Goal: Check status

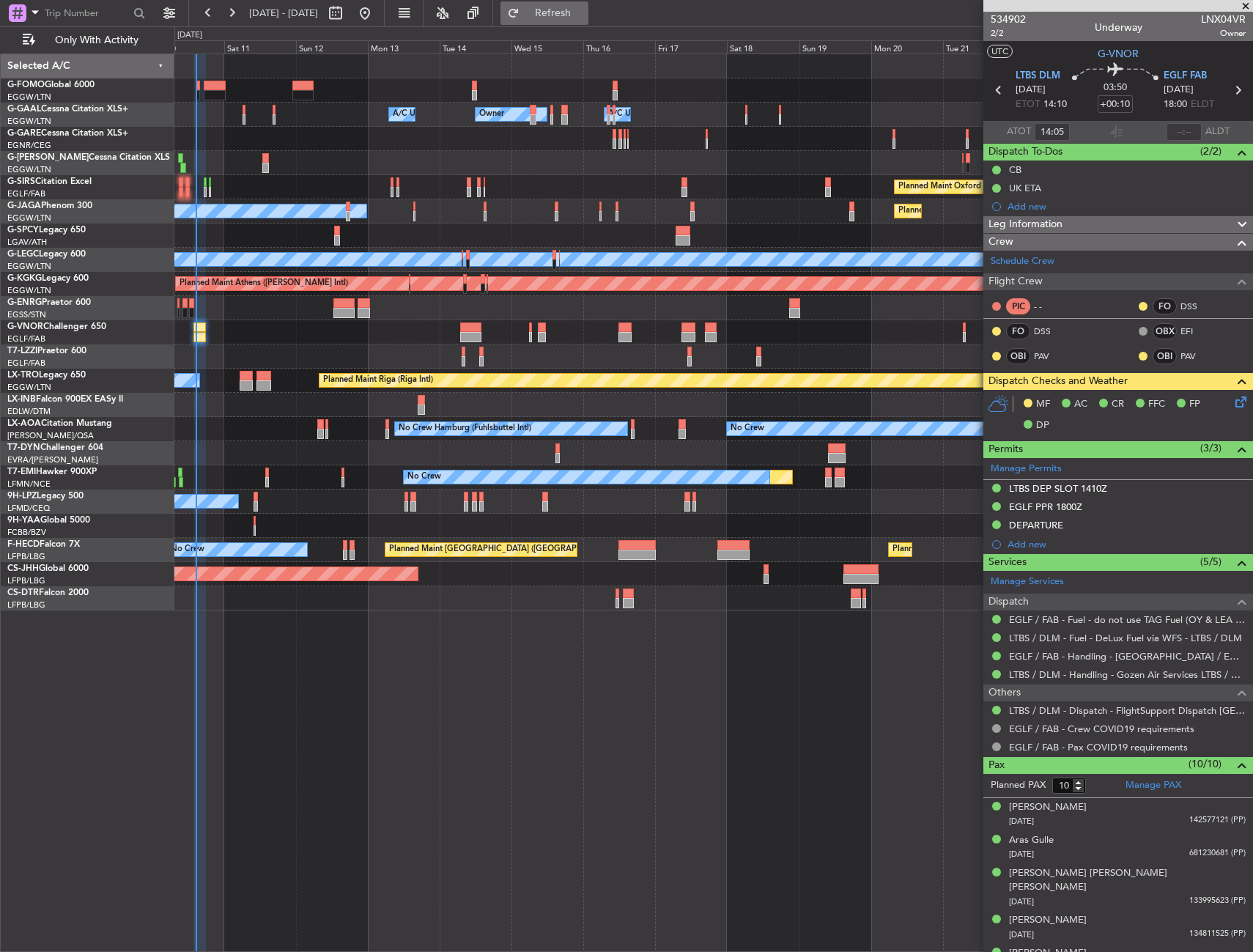
click at [577, 19] on button "Refresh" at bounding box center [545, 13] width 88 height 24
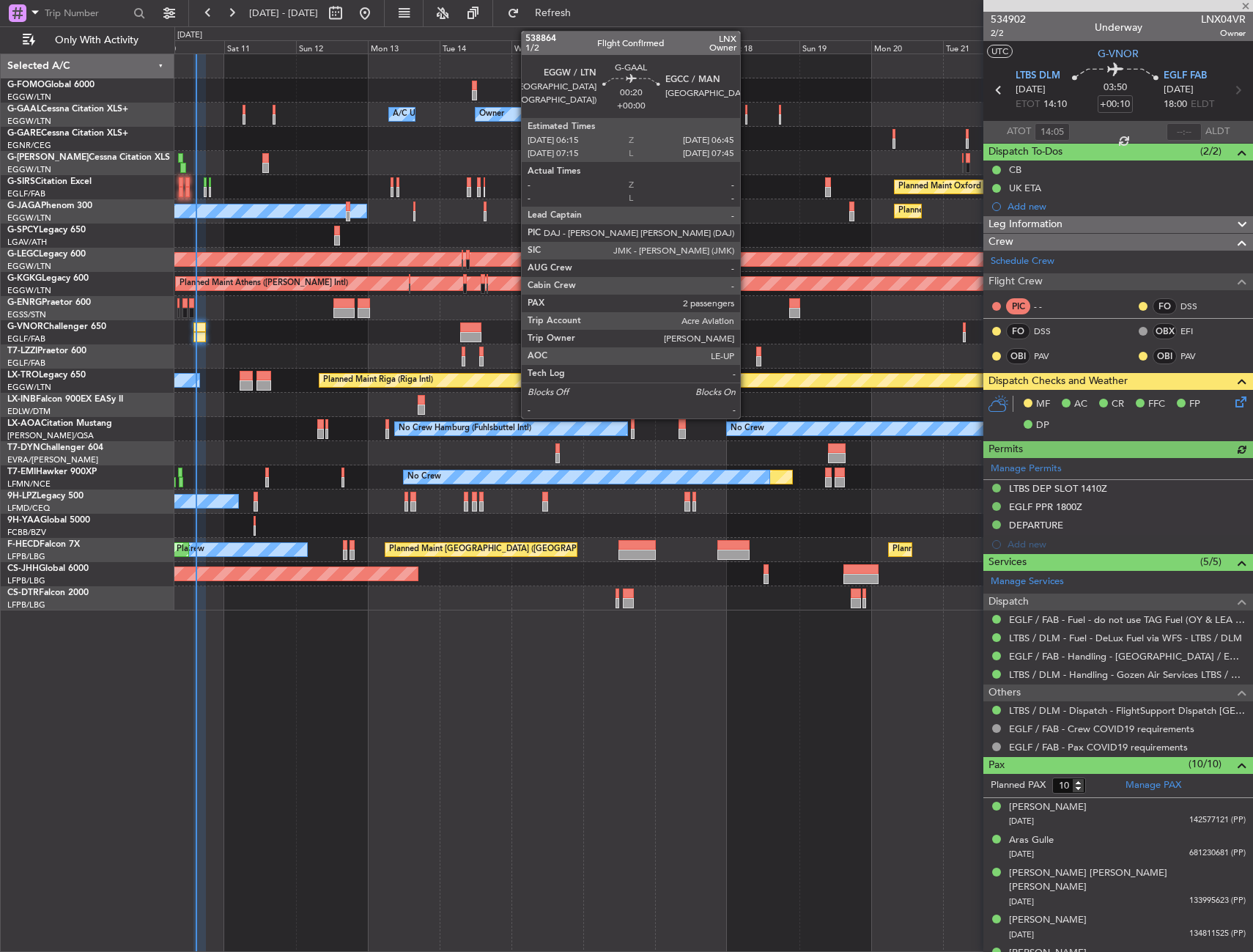
click at [747, 123] on div at bounding box center [746, 119] width 2 height 10
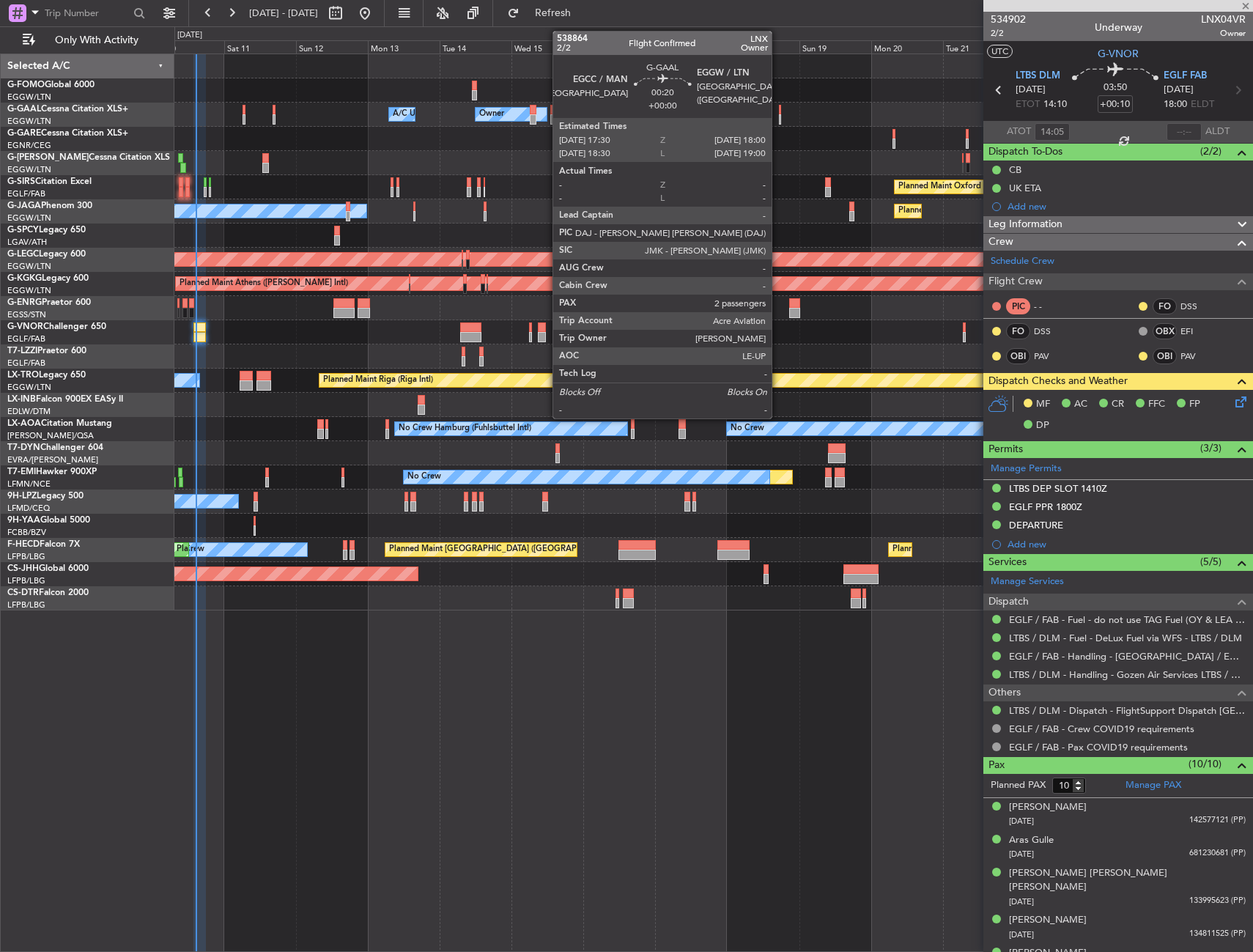
click at [779, 118] on div at bounding box center [780, 119] width 2 height 10
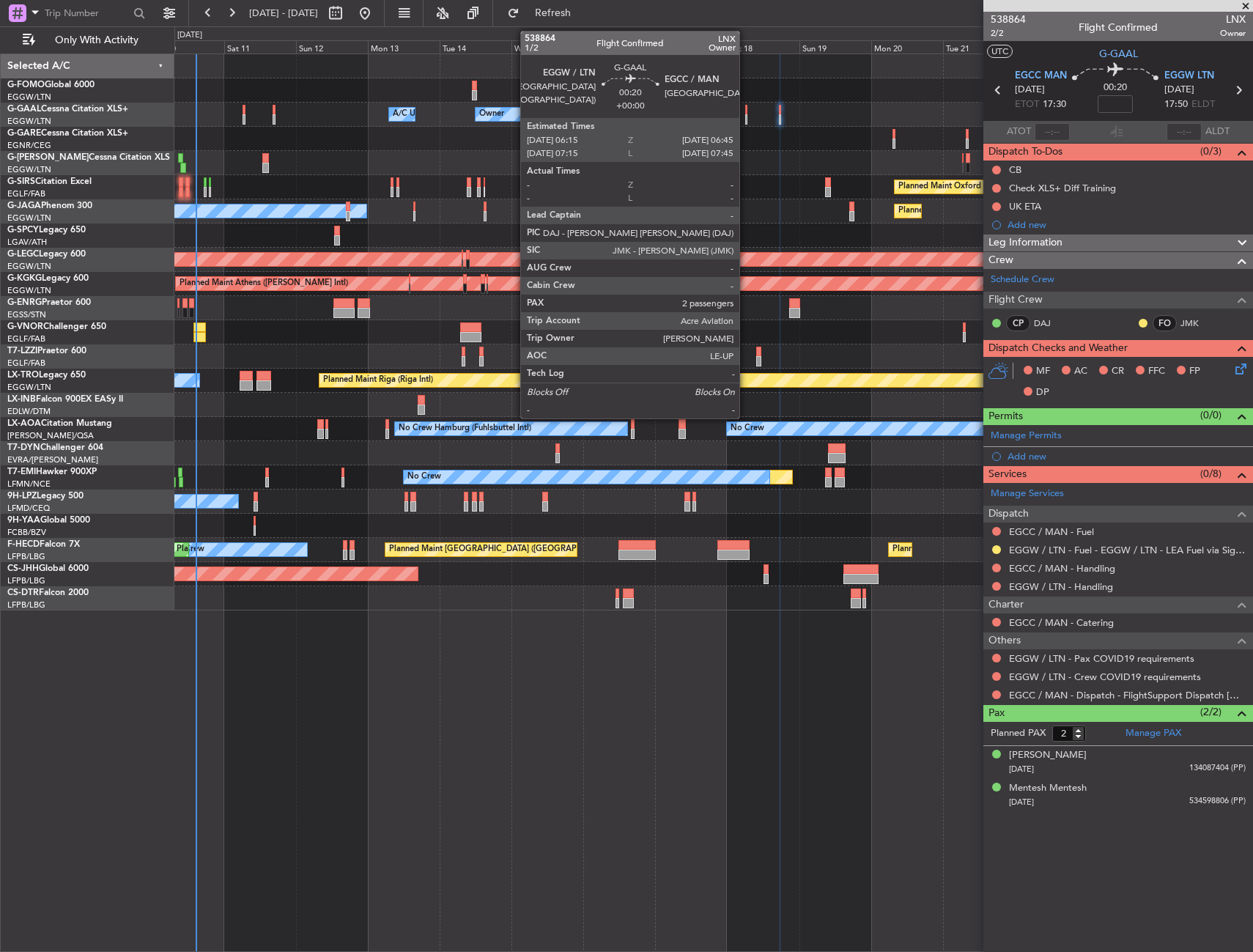
click at [746, 116] on div at bounding box center [746, 119] width 2 height 10
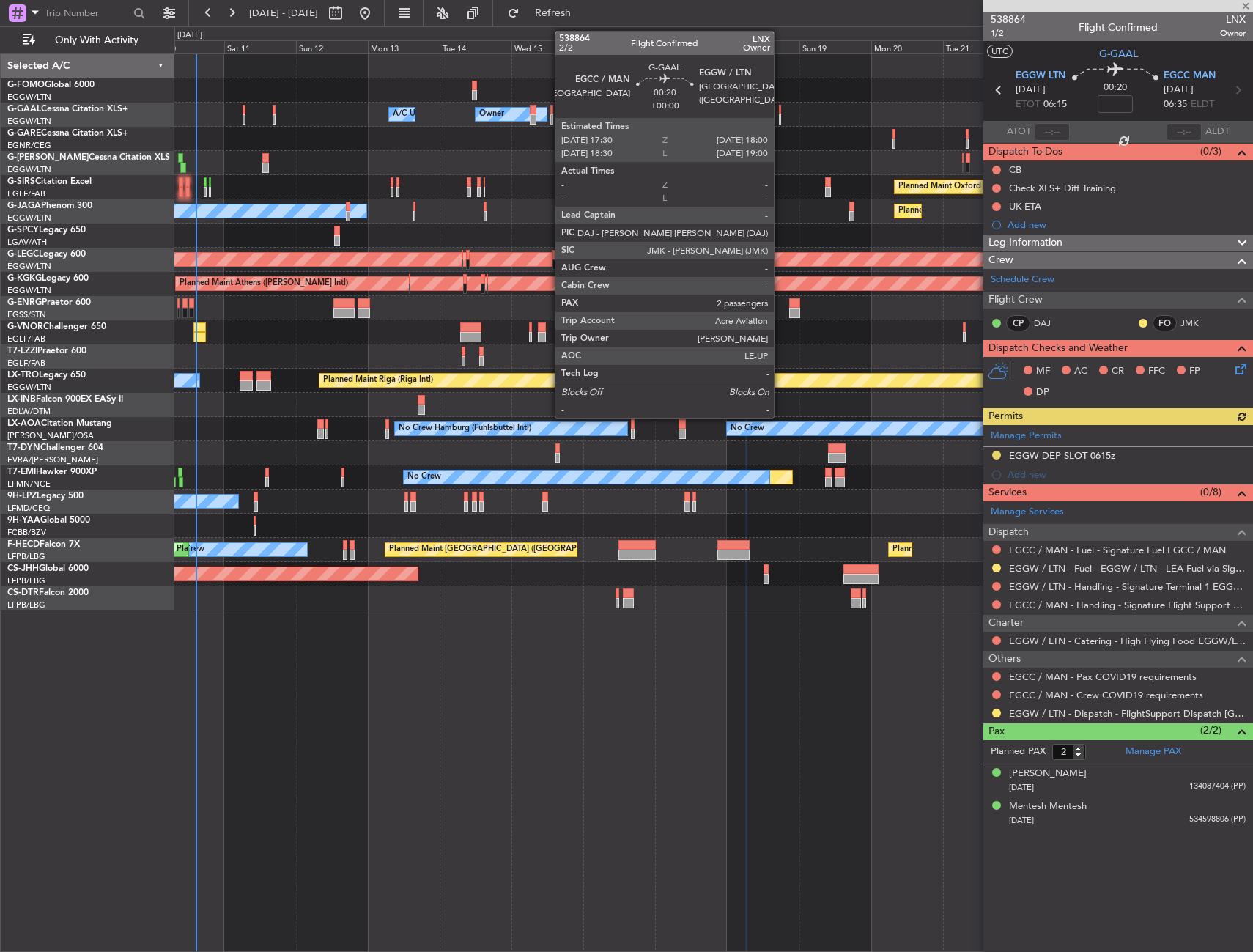
click at [780, 117] on div at bounding box center [780, 119] width 2 height 10
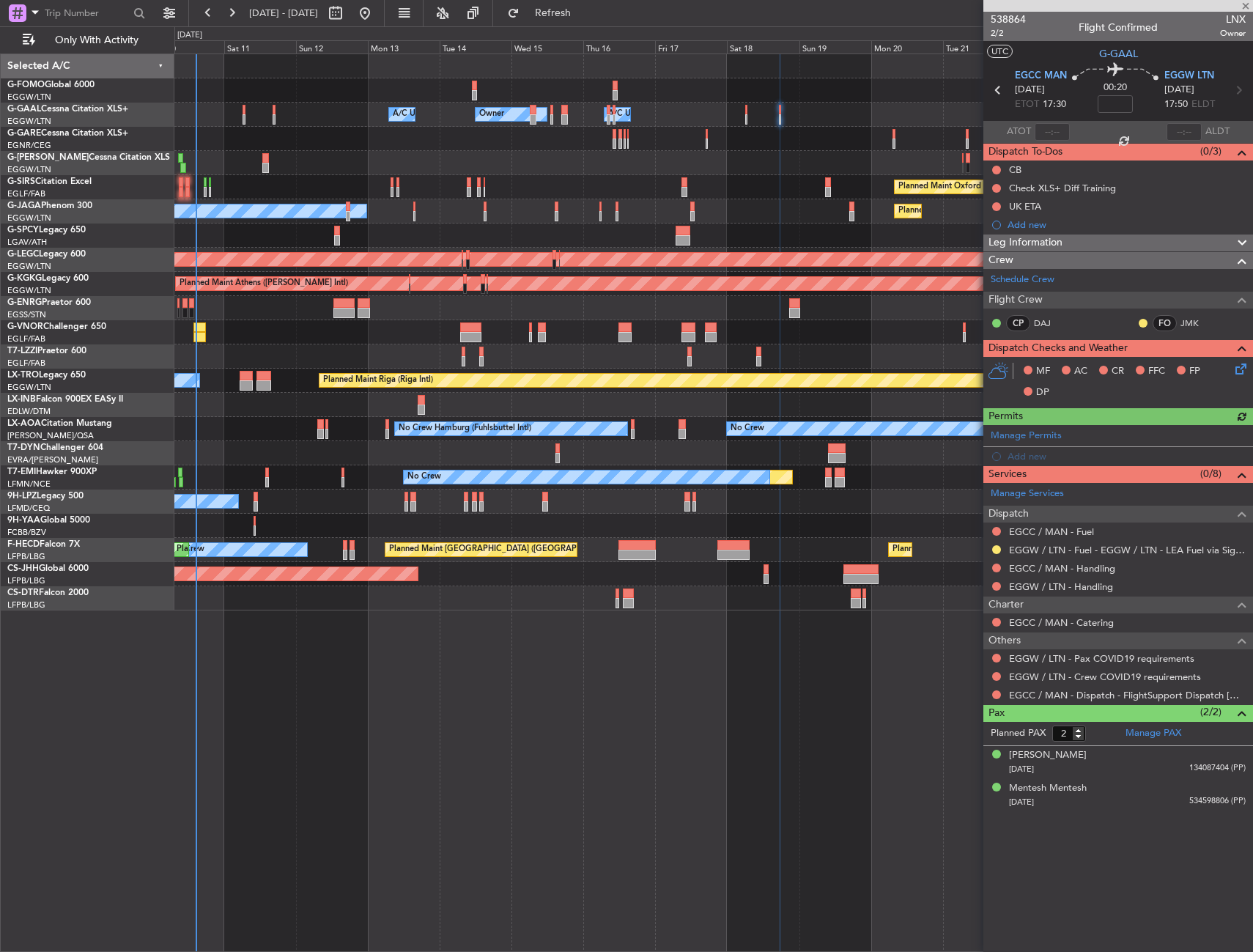
click at [744, 121] on div "Owner Owner Owner A/C Unavailable A/C Unavailable" at bounding box center [713, 115] width 1077 height 25
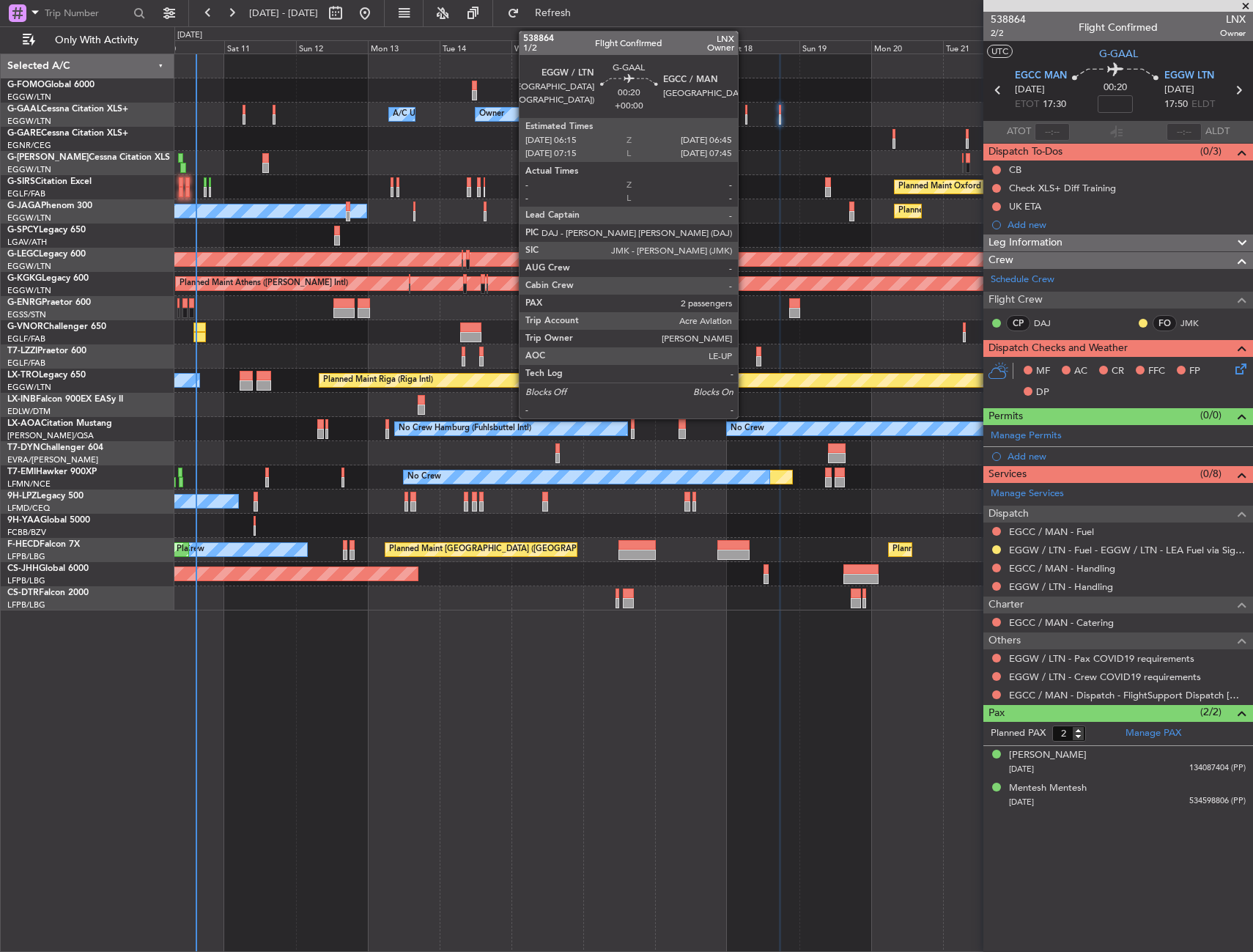
click at [745, 120] on div at bounding box center [746, 119] width 2 height 10
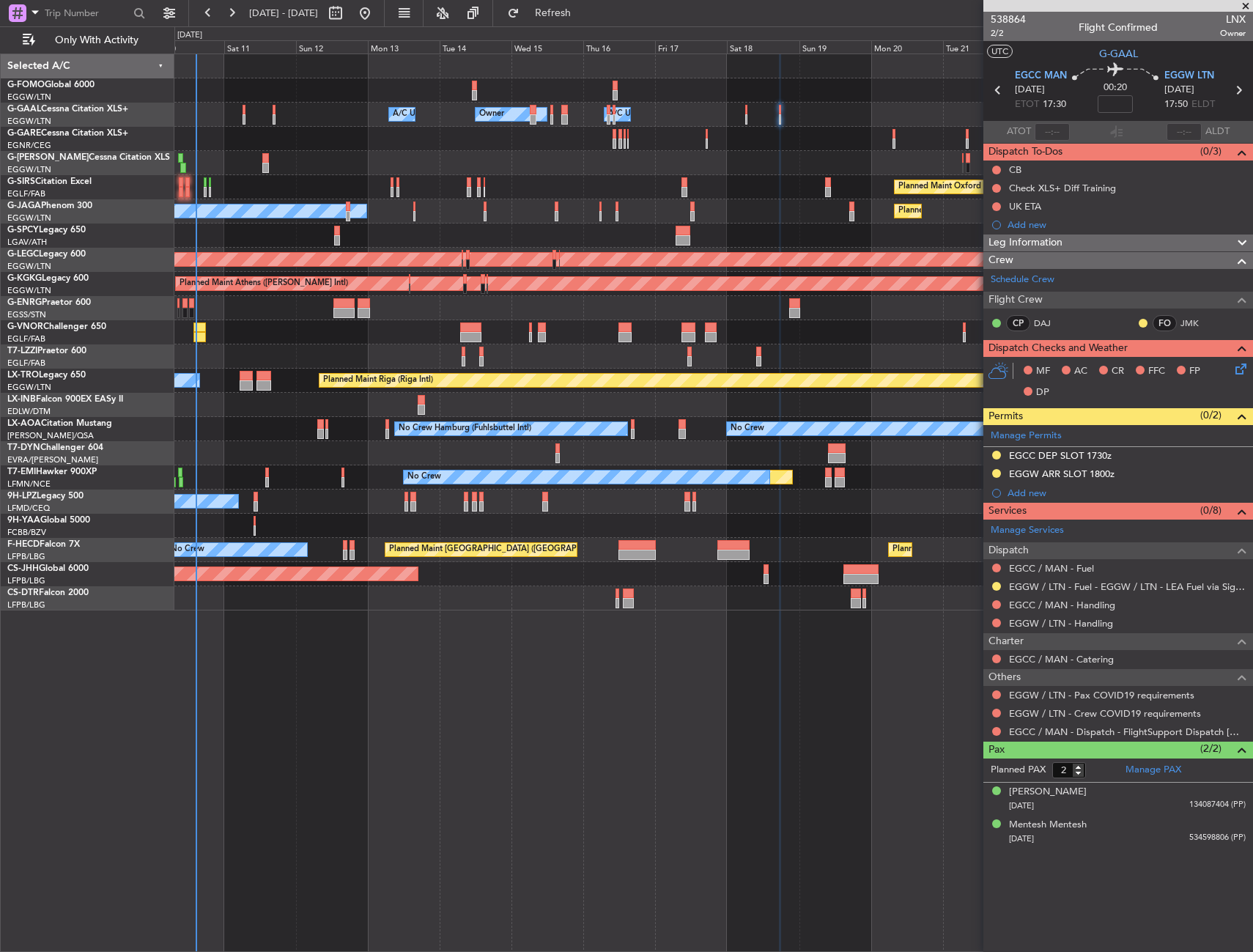
click at [351, 631] on div "Owner Owner Owner A/C Unavailable A/C Unavailable Planned Maint [GEOGRAPHIC_DAT…" at bounding box center [713, 502] width 1078 height 898
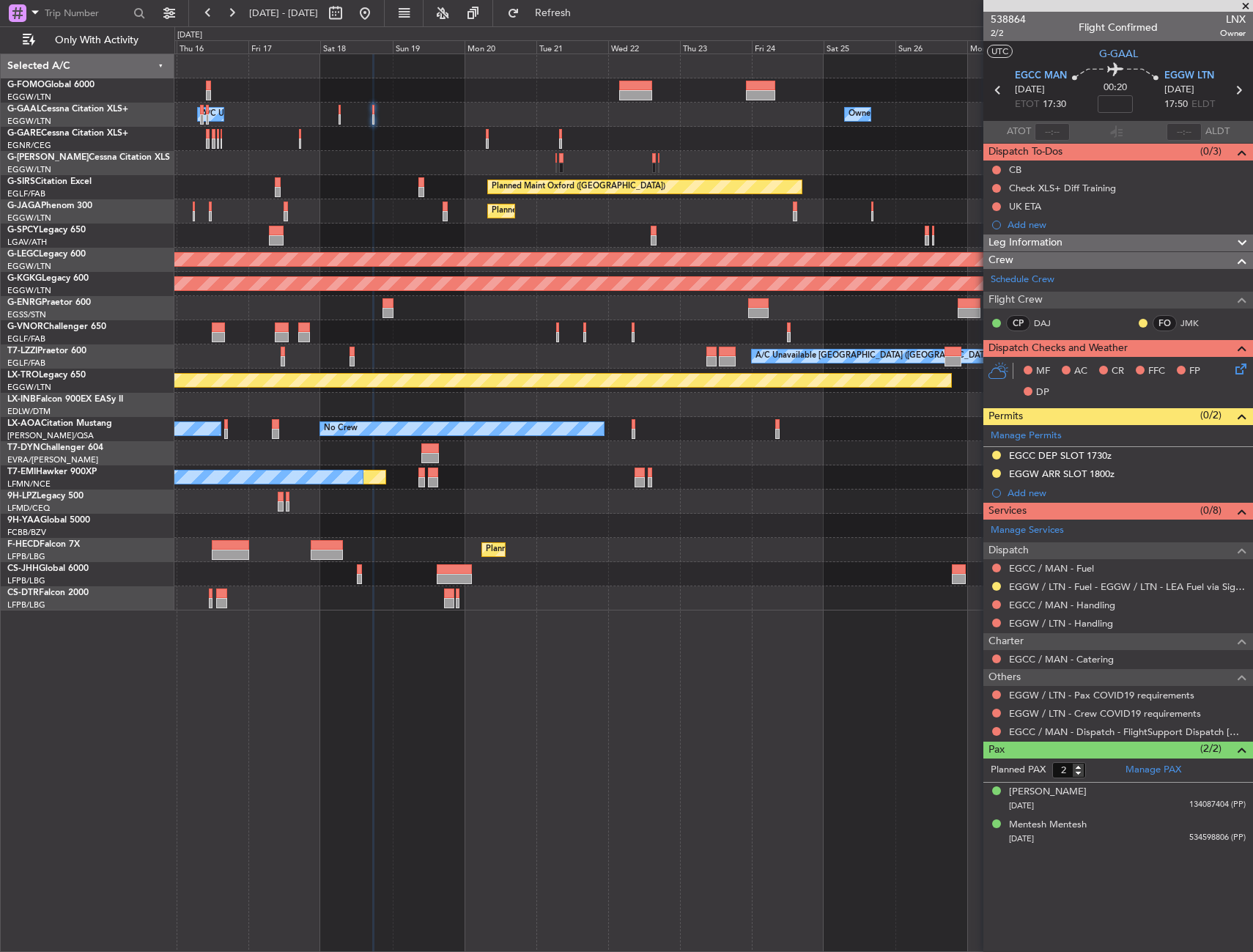
click at [424, 626] on div "Owner Owner A/C Unavailable Owner A/C Unavailable Owner Planned Maint [GEOGRAPH…" at bounding box center [713, 502] width 1078 height 898
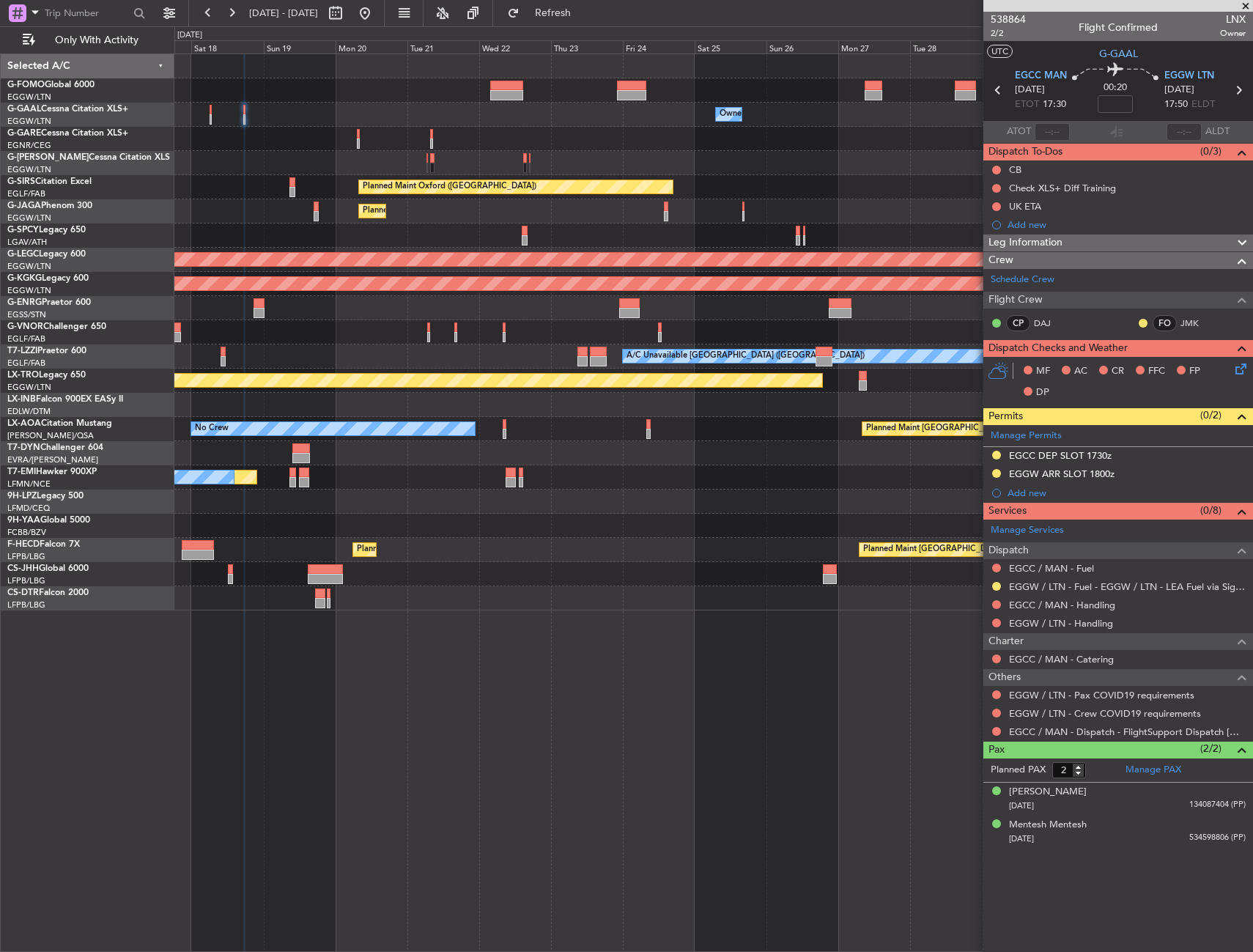
click at [511, 624] on div "Owner Owner Owner Owner A/C Unavailable Planned Maint [GEOGRAPHIC_DATA] ([GEOGR…" at bounding box center [713, 502] width 1078 height 898
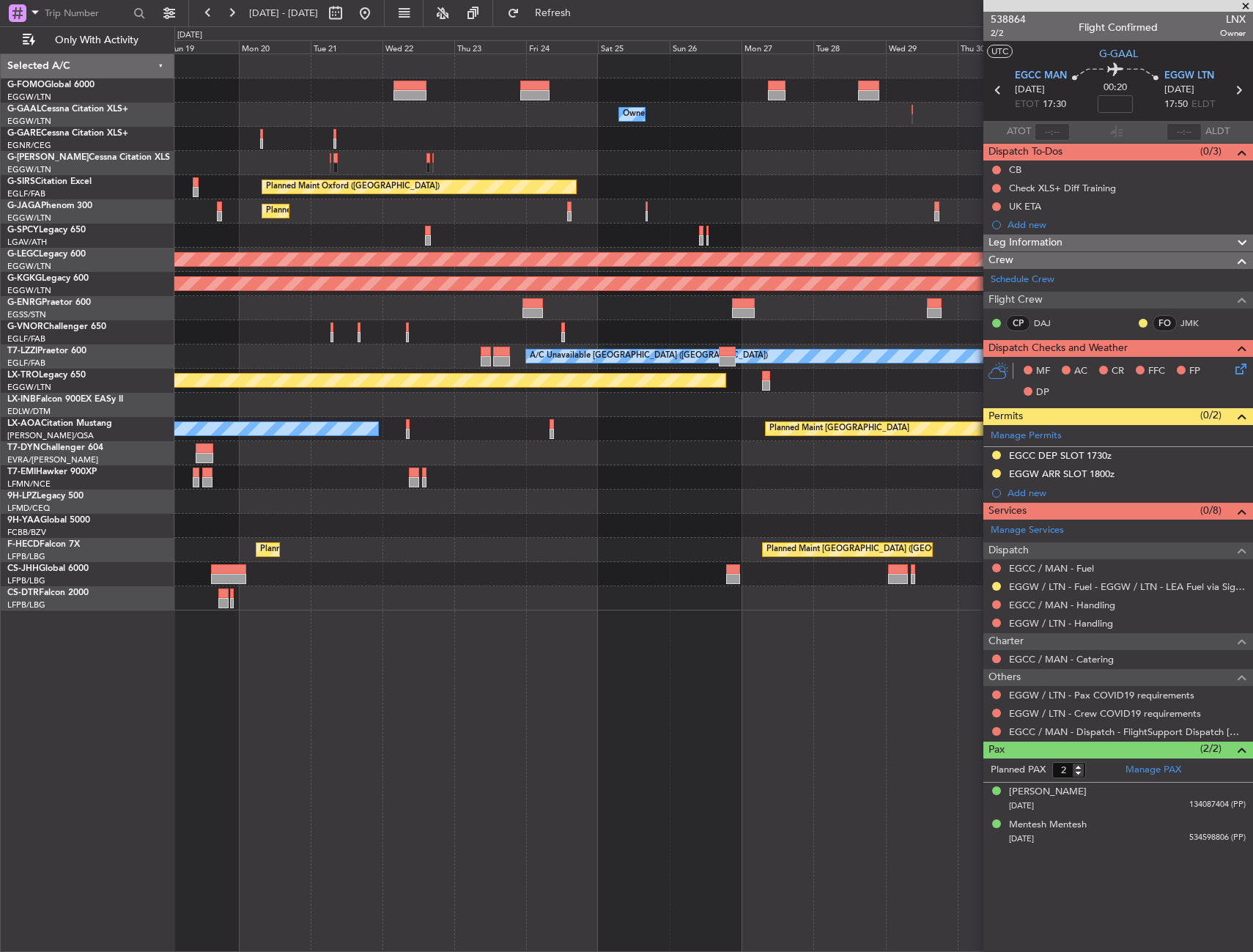
click at [449, 635] on div "Owner Owner Owner A/C Unavailable Owner Planned Maint [GEOGRAPHIC_DATA] ([GEOGR…" at bounding box center [713, 502] width 1078 height 898
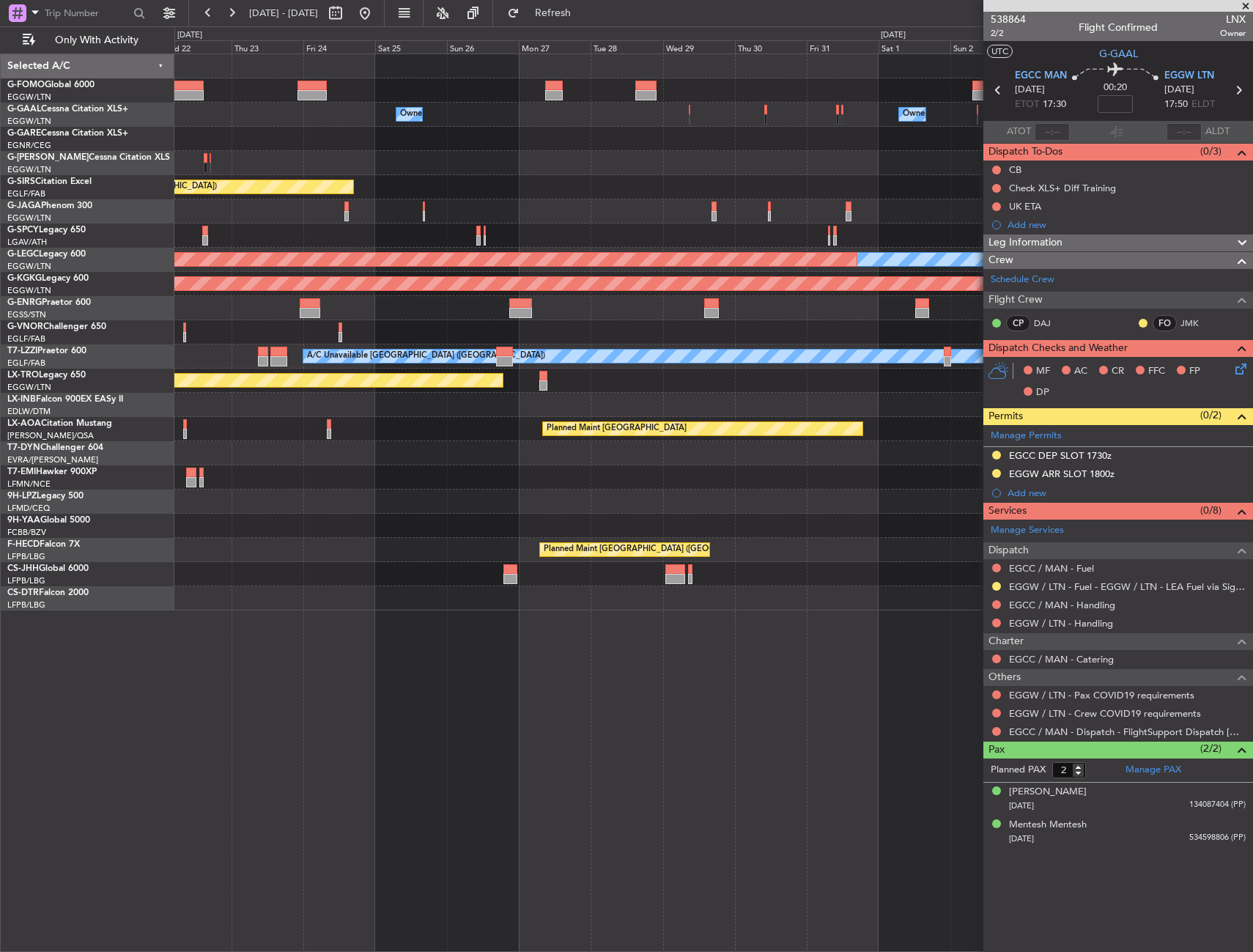
click at [429, 650] on div "Owner Owner Planned Maint [GEOGRAPHIC_DATA] ([GEOGRAPHIC_DATA]) Planned Maint […" at bounding box center [713, 502] width 1078 height 898
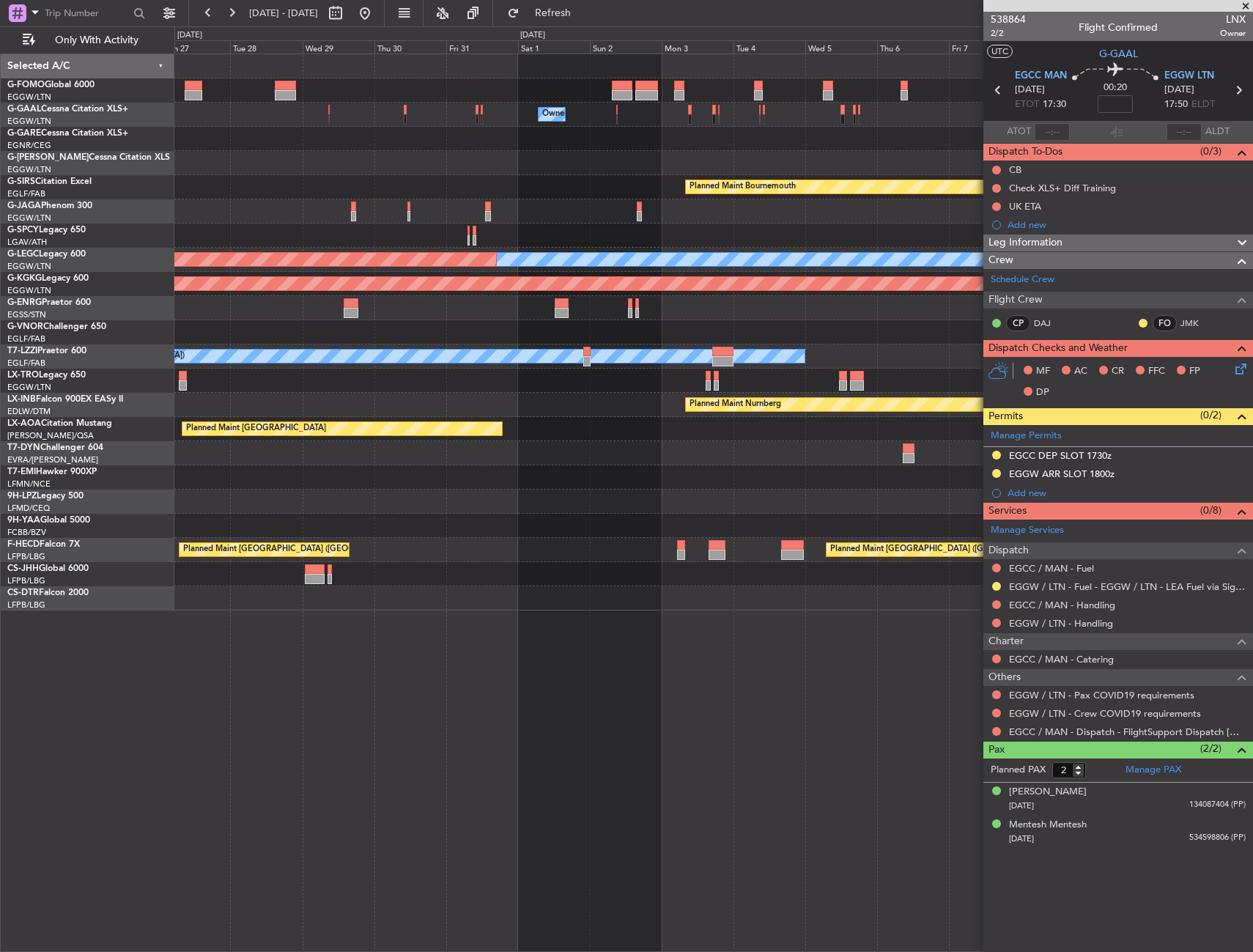
click at [250, 668] on div "Owner Owner Planned Maint [GEOGRAPHIC_DATA] Planned Maint [GEOGRAPHIC_DATA] Pla…" at bounding box center [713, 502] width 1078 height 898
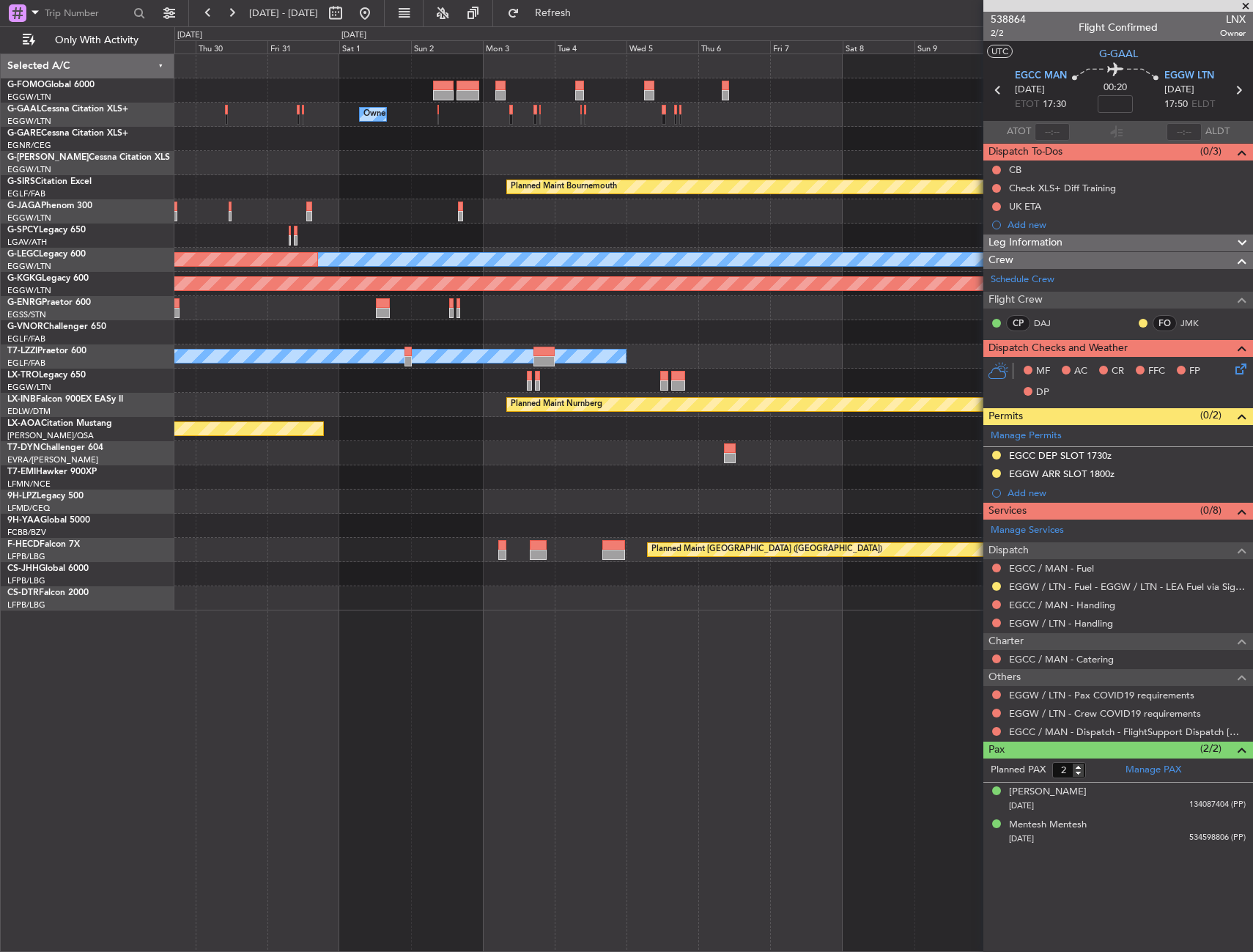
click at [316, 661] on div "Owner Planned Maint [GEOGRAPHIC_DATA] Planned Maint [GEOGRAPHIC_DATA] A/C Unava…" at bounding box center [713, 502] width 1078 height 898
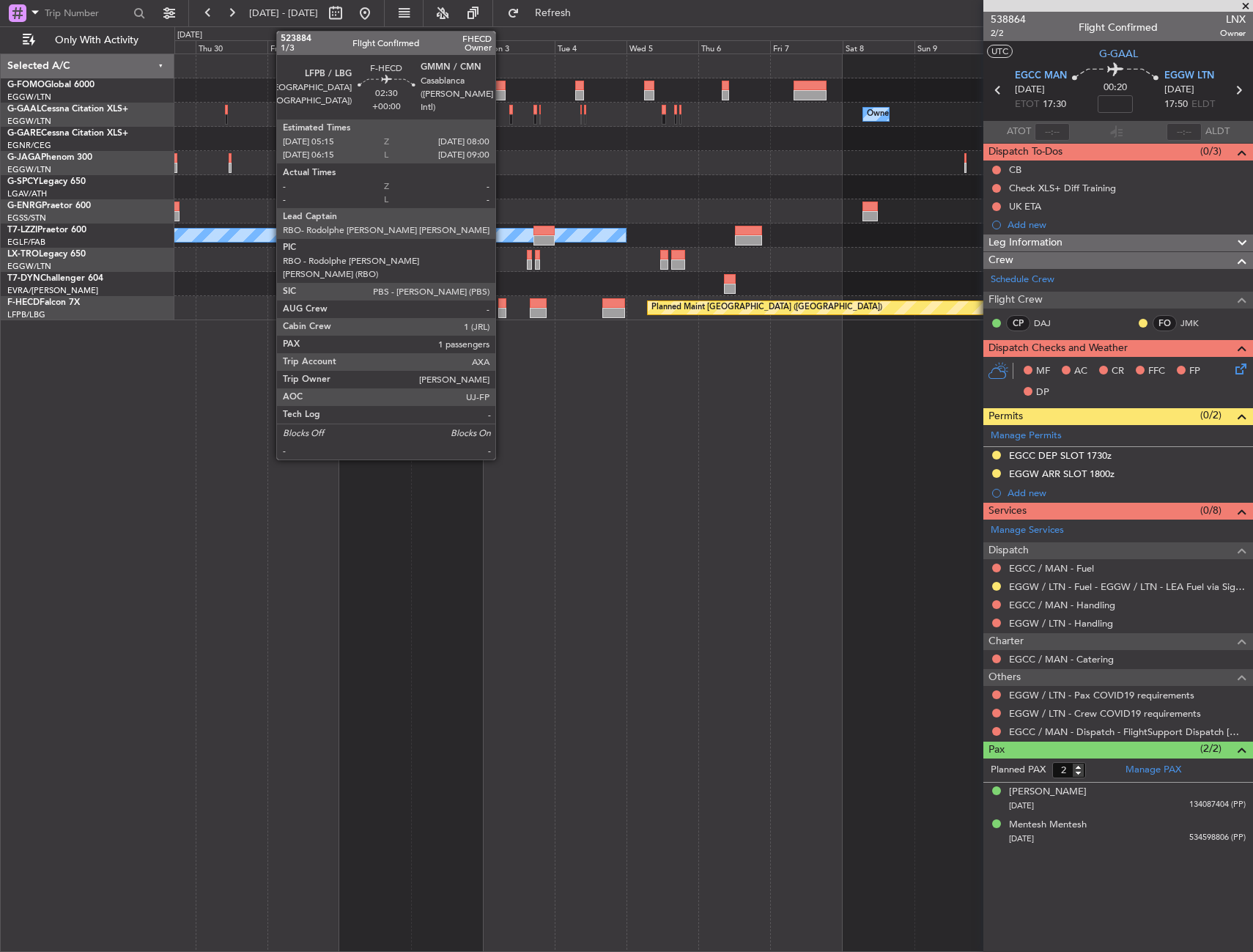
click at [501, 301] on div at bounding box center [502, 303] width 9 height 10
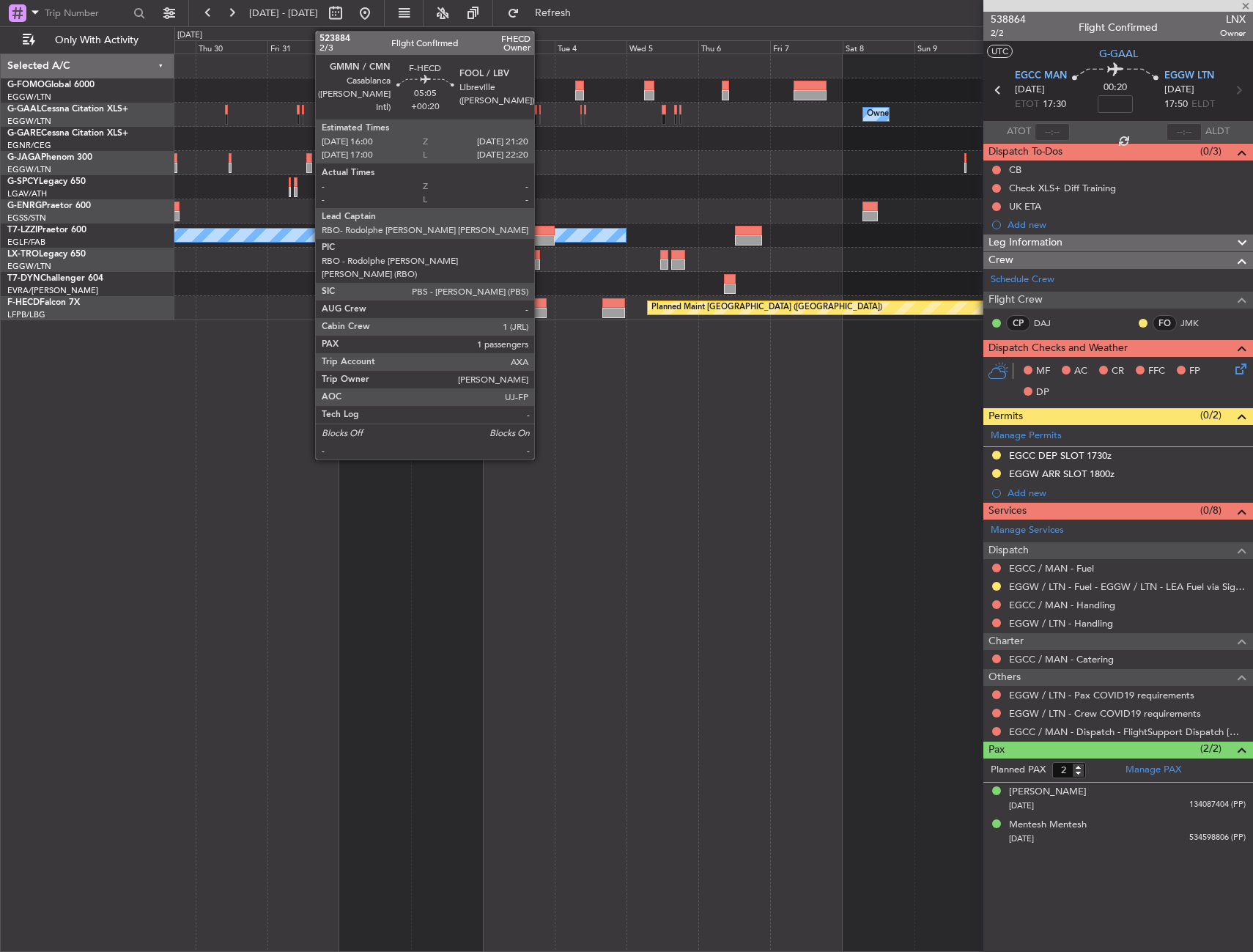
click at [541, 301] on div at bounding box center [538, 303] width 16 height 10
type input "1"
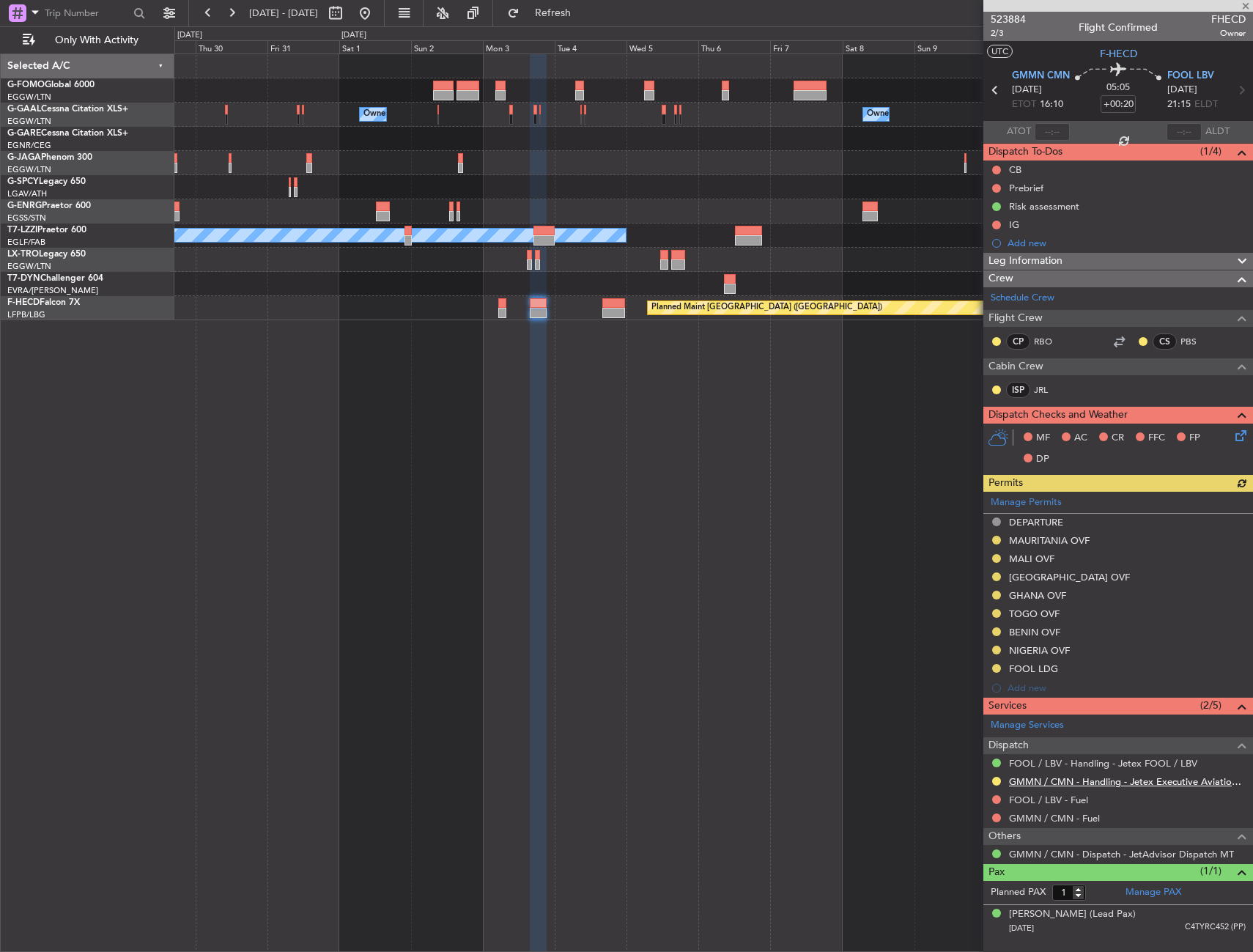
click at [1031, 779] on link "GMMN / CMN - Handling - Jetex Executive Aviation [GEOGRAPHIC_DATA] GMMN / CMN" at bounding box center [1126, 781] width 236 height 13
click at [1106, 56] on span "F-HECD" at bounding box center [1119, 54] width 37 height 16
click at [745, 435] on div "Owner Owner Owner Owner A/C Unavailable [GEOGRAPHIC_DATA] ([GEOGRAPHIC_DATA]) P…" at bounding box center [713, 502] width 1078 height 898
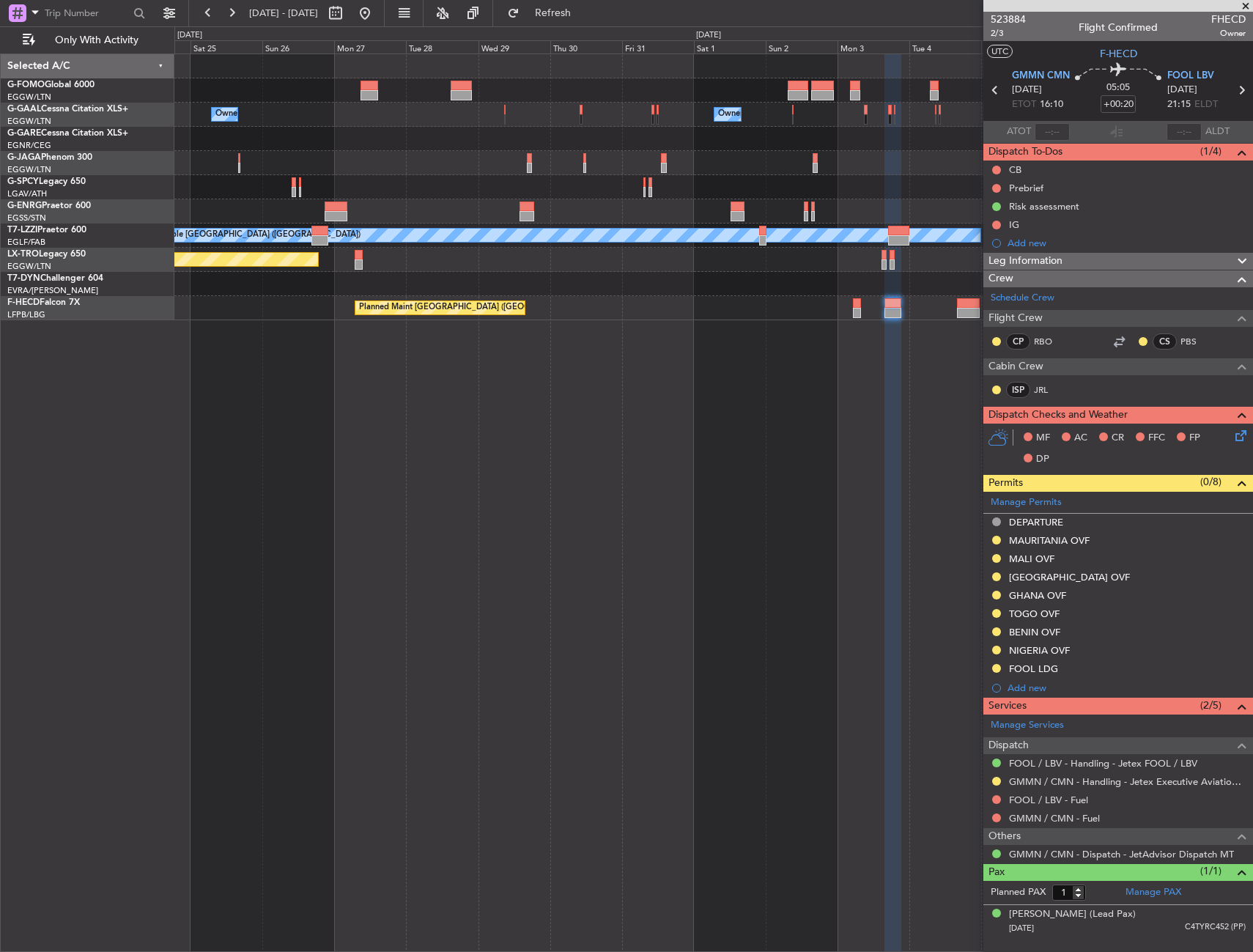
click at [764, 431] on div "Owner Owner Owner Owner A/C Unavailable [GEOGRAPHIC_DATA] ([GEOGRAPHIC_DATA]) P…" at bounding box center [713, 502] width 1078 height 898
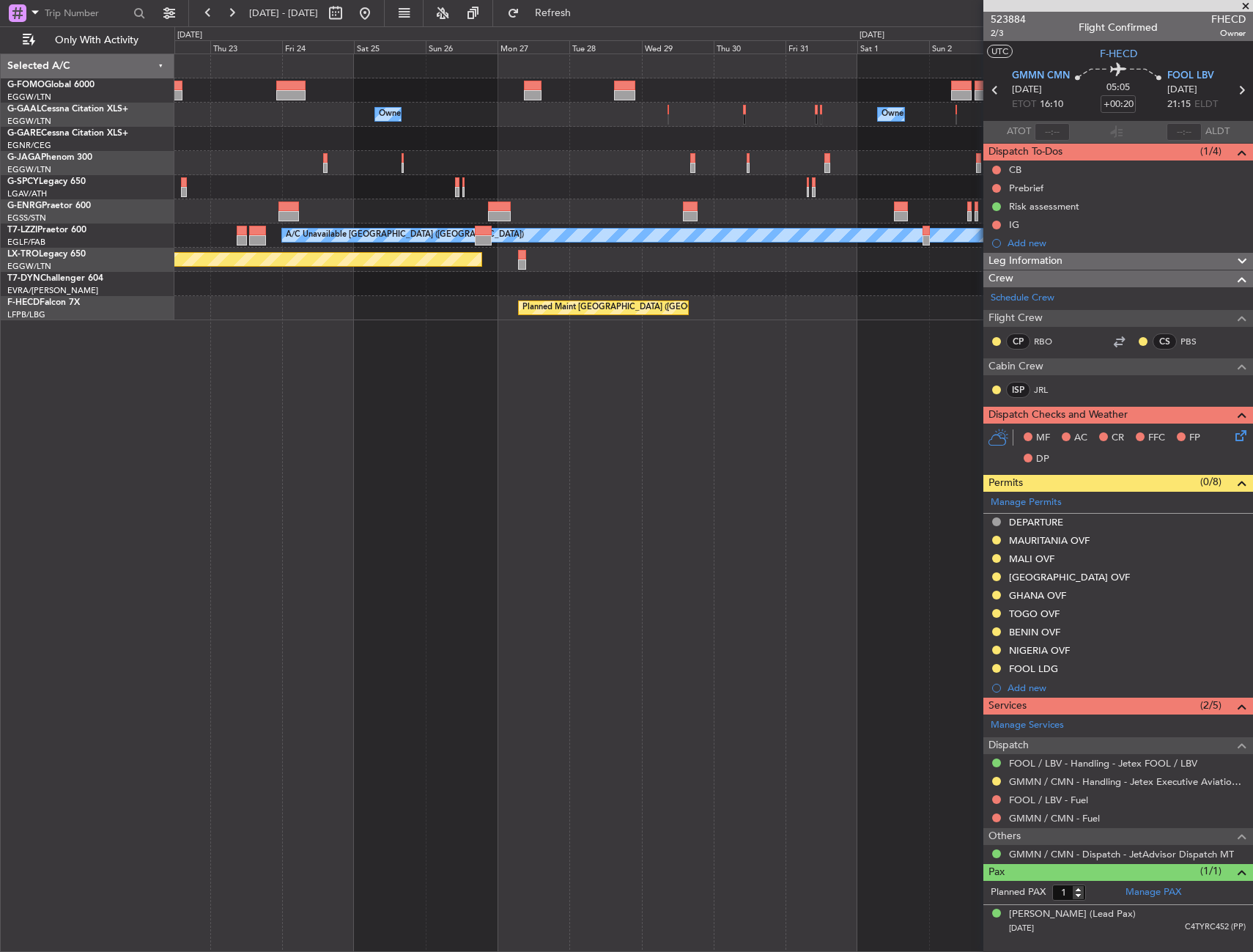
click at [687, 450] on div "Owner Owner Owner Planned Maint [GEOGRAPHIC_DATA] ([GEOGRAPHIC_DATA]) A/C Unava…" at bounding box center [713, 502] width 1078 height 898
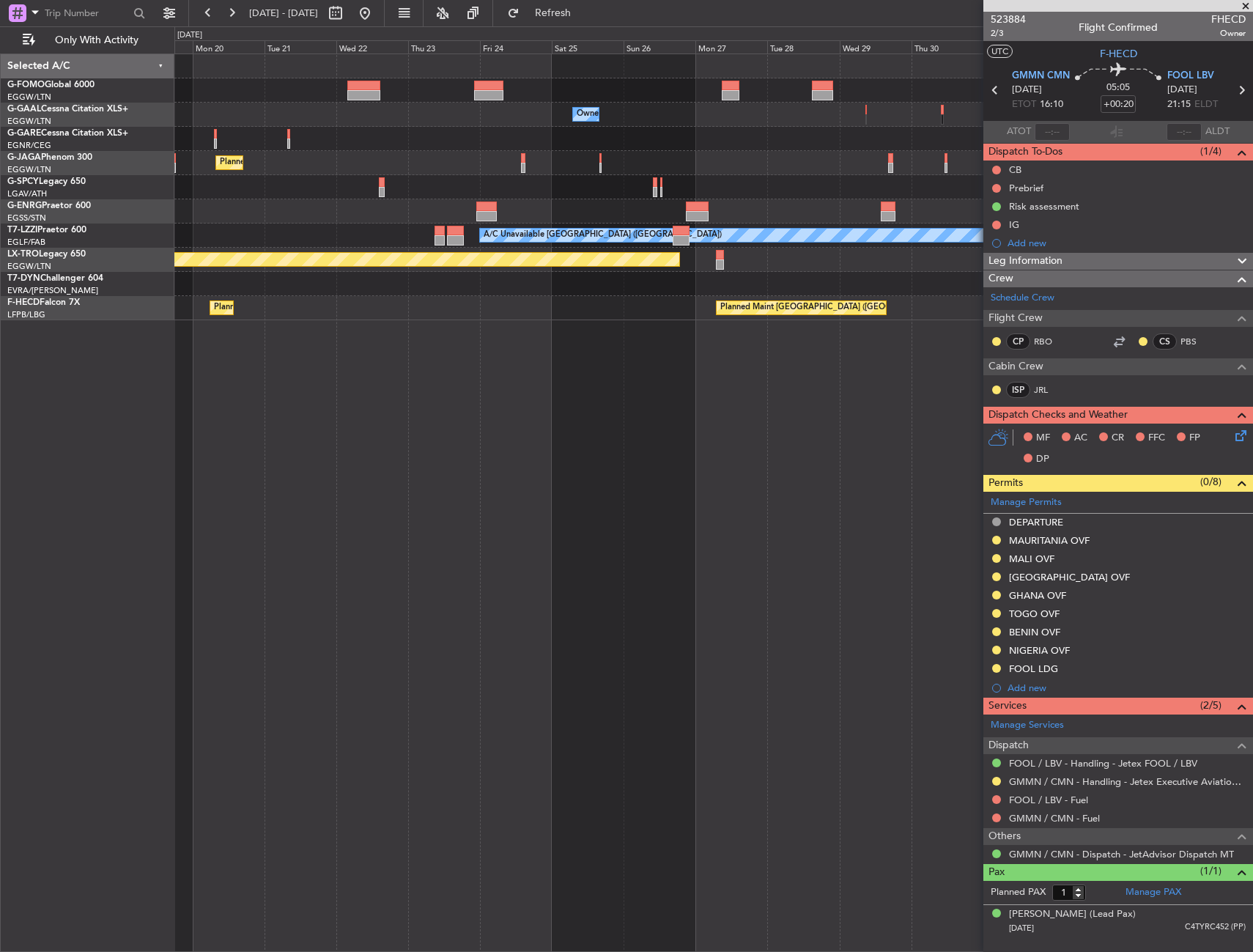
click at [675, 462] on div "Owner Owner Planned Maint [GEOGRAPHIC_DATA] ([GEOGRAPHIC_DATA]) A/C Unavailable…" at bounding box center [713, 502] width 1078 height 898
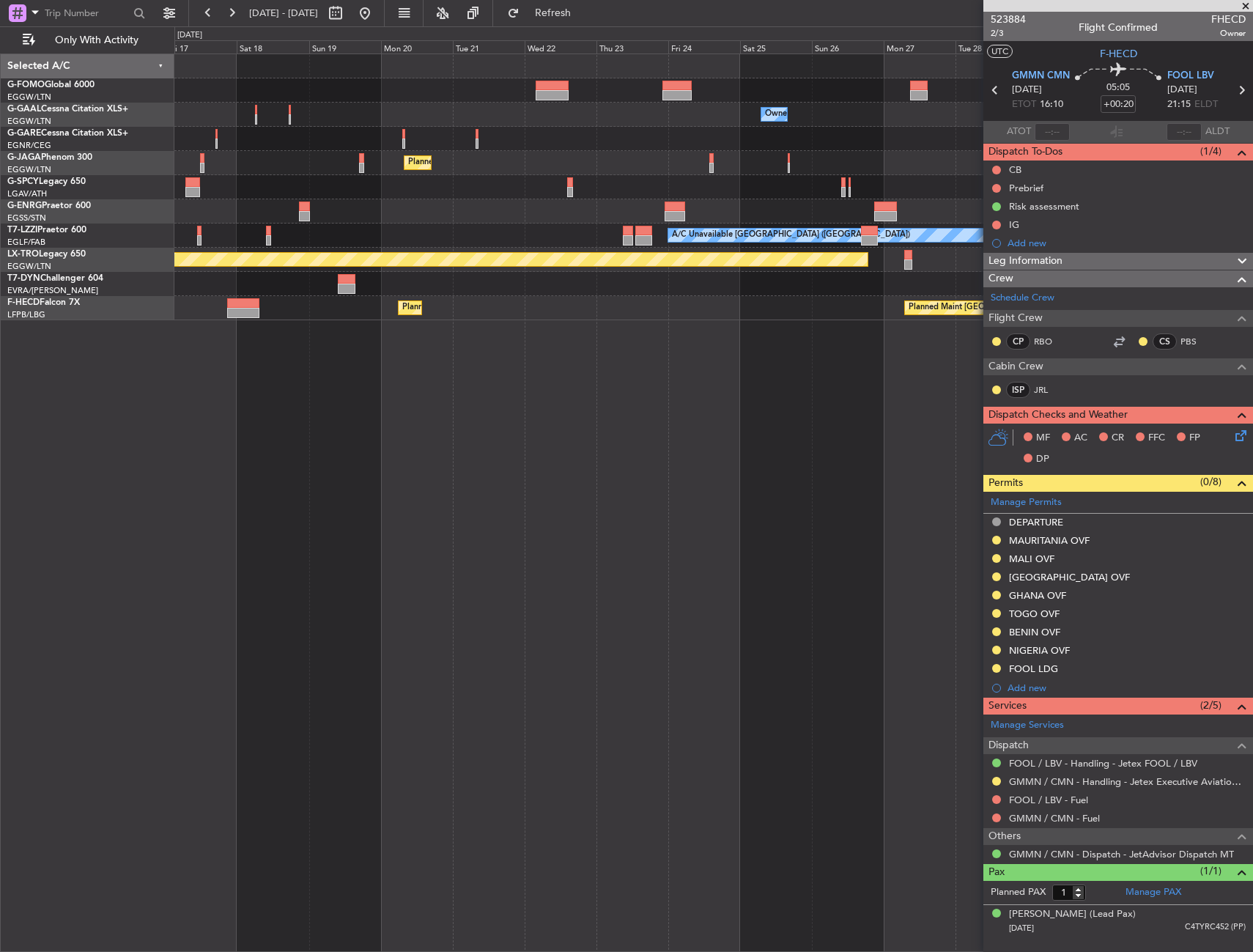
click at [581, 472] on div "Owner Owner Planned Maint [GEOGRAPHIC_DATA] ([GEOGRAPHIC_DATA]) A/C Unavailable…" at bounding box center [713, 502] width 1078 height 898
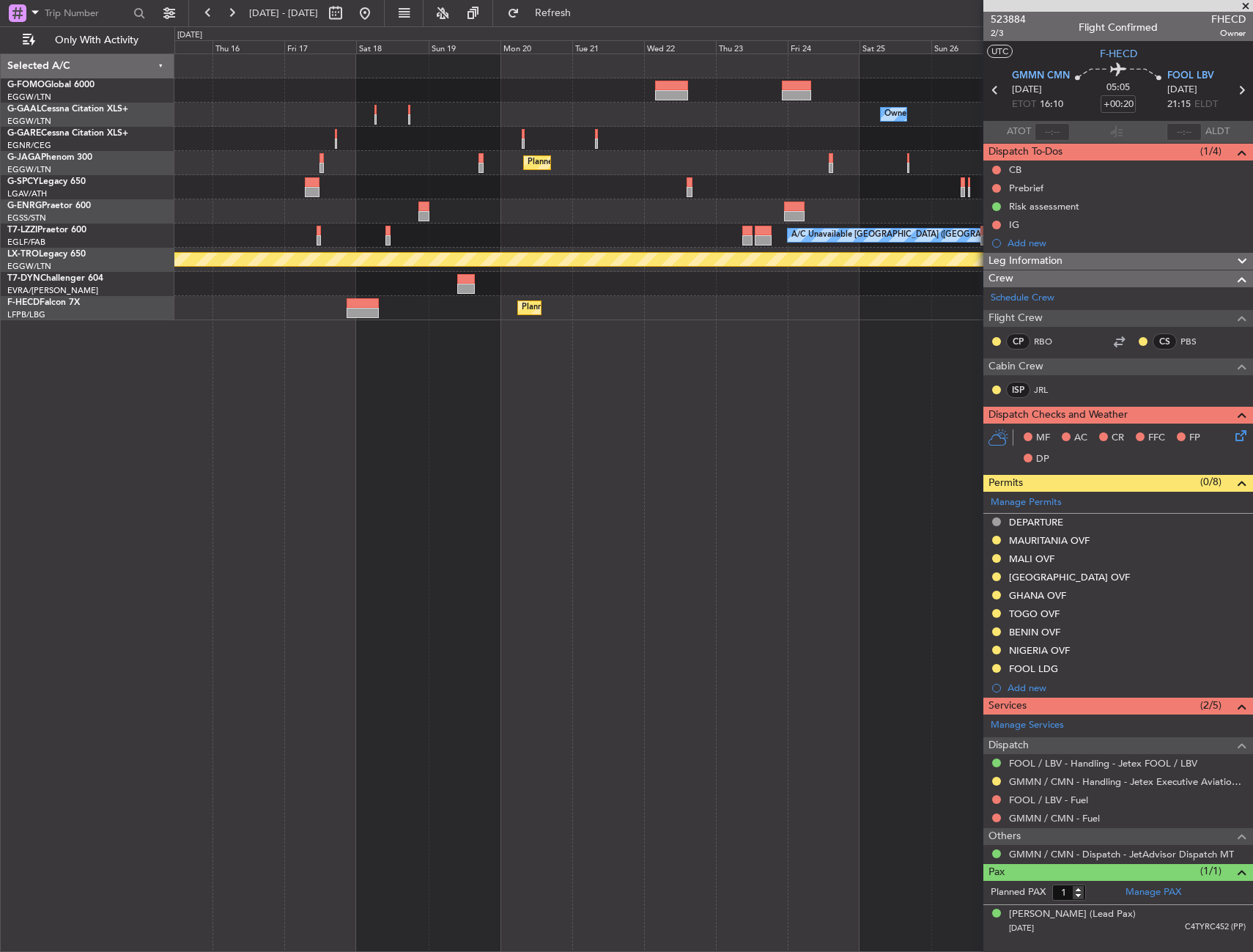
click at [598, 475] on div "Owner Owner Planned Maint [GEOGRAPHIC_DATA] ([GEOGRAPHIC_DATA]) No Crew A/C Una…" at bounding box center [713, 502] width 1078 height 898
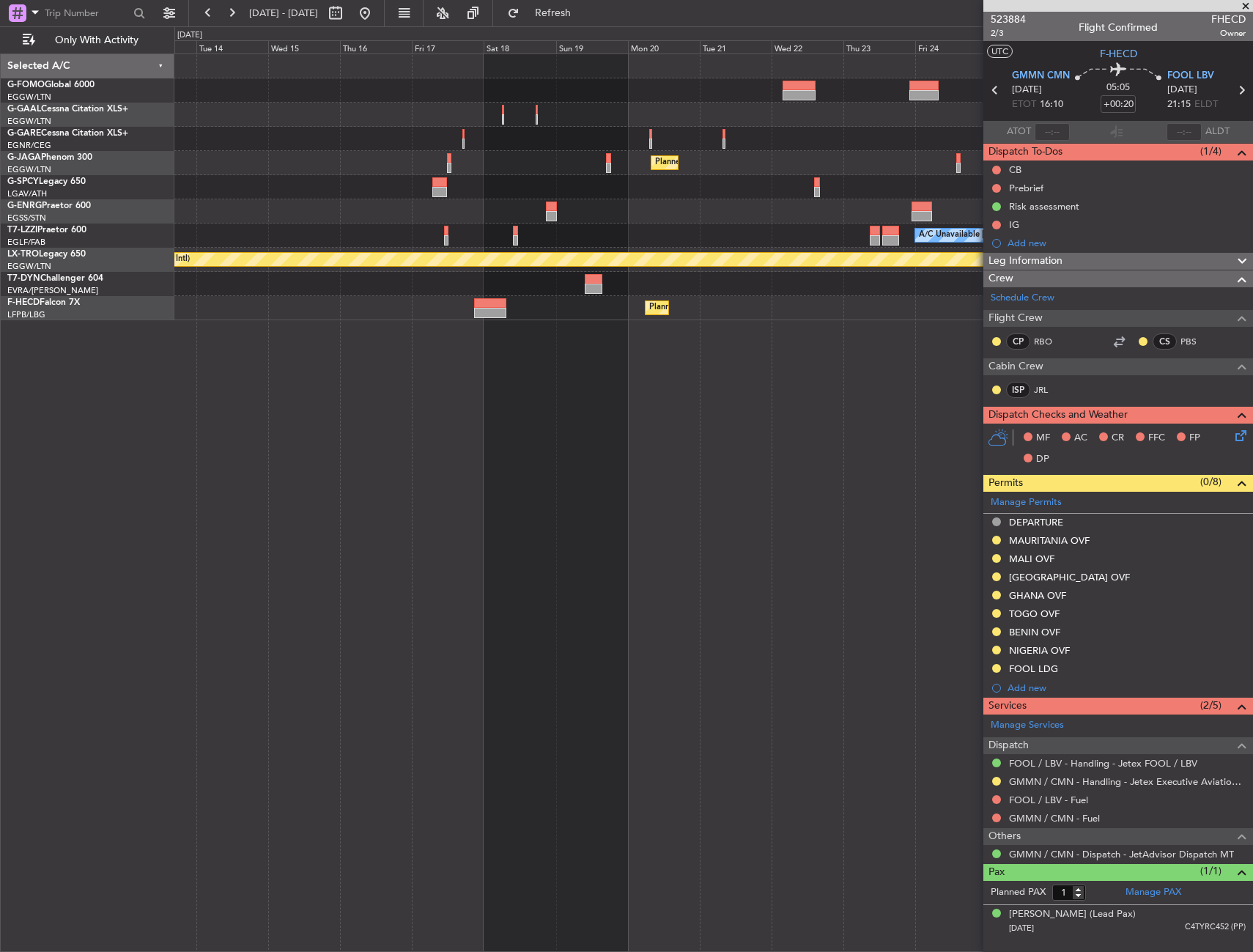
click at [602, 485] on div "Owner Owner Planned Maint [GEOGRAPHIC_DATA] ([GEOGRAPHIC_DATA]) No Crew A/C Una…" at bounding box center [713, 502] width 1078 height 898
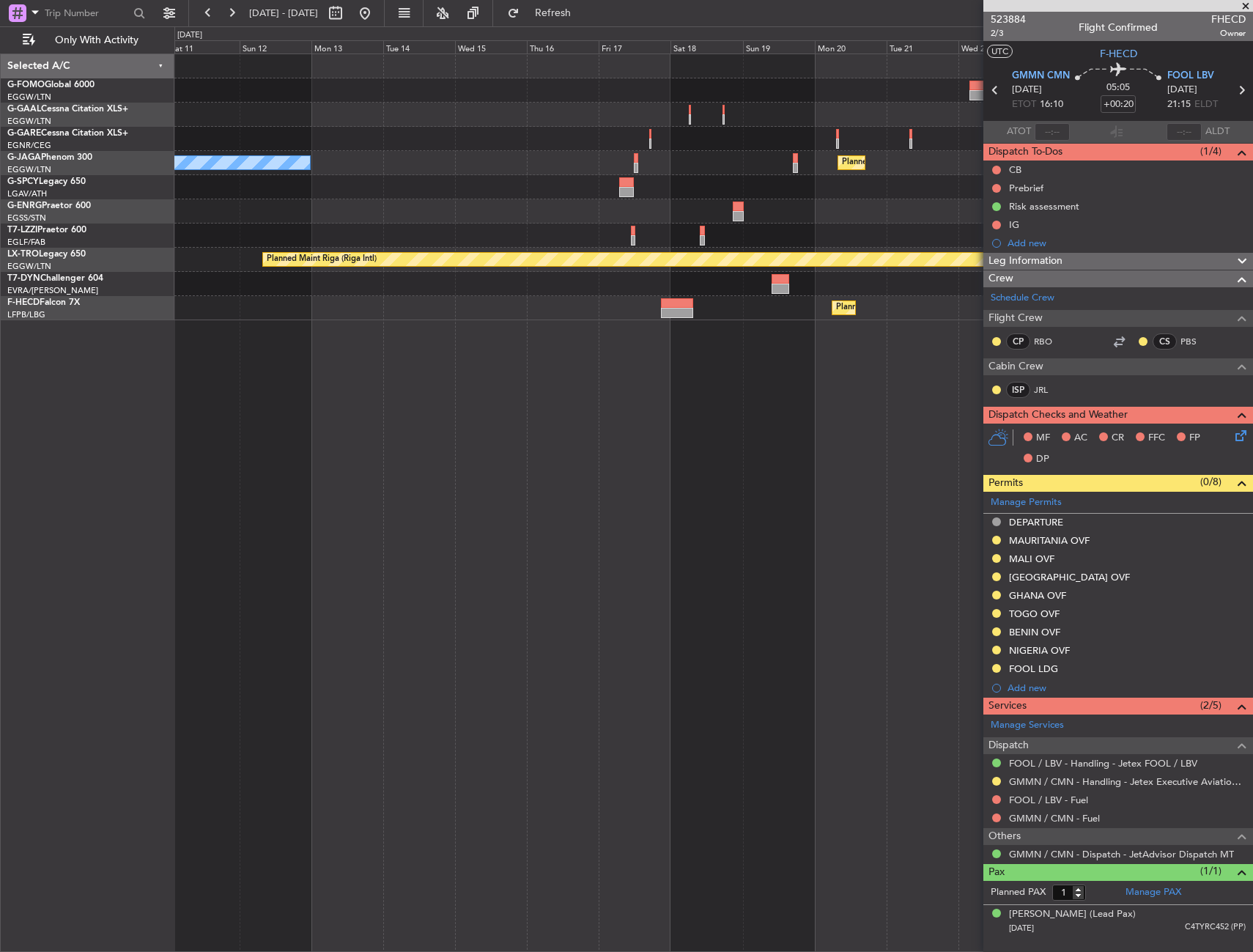
click at [610, 485] on div "Owner Planned Maint [GEOGRAPHIC_DATA] ([GEOGRAPHIC_DATA]) No Crew A/C Unavailab…" at bounding box center [713, 502] width 1078 height 898
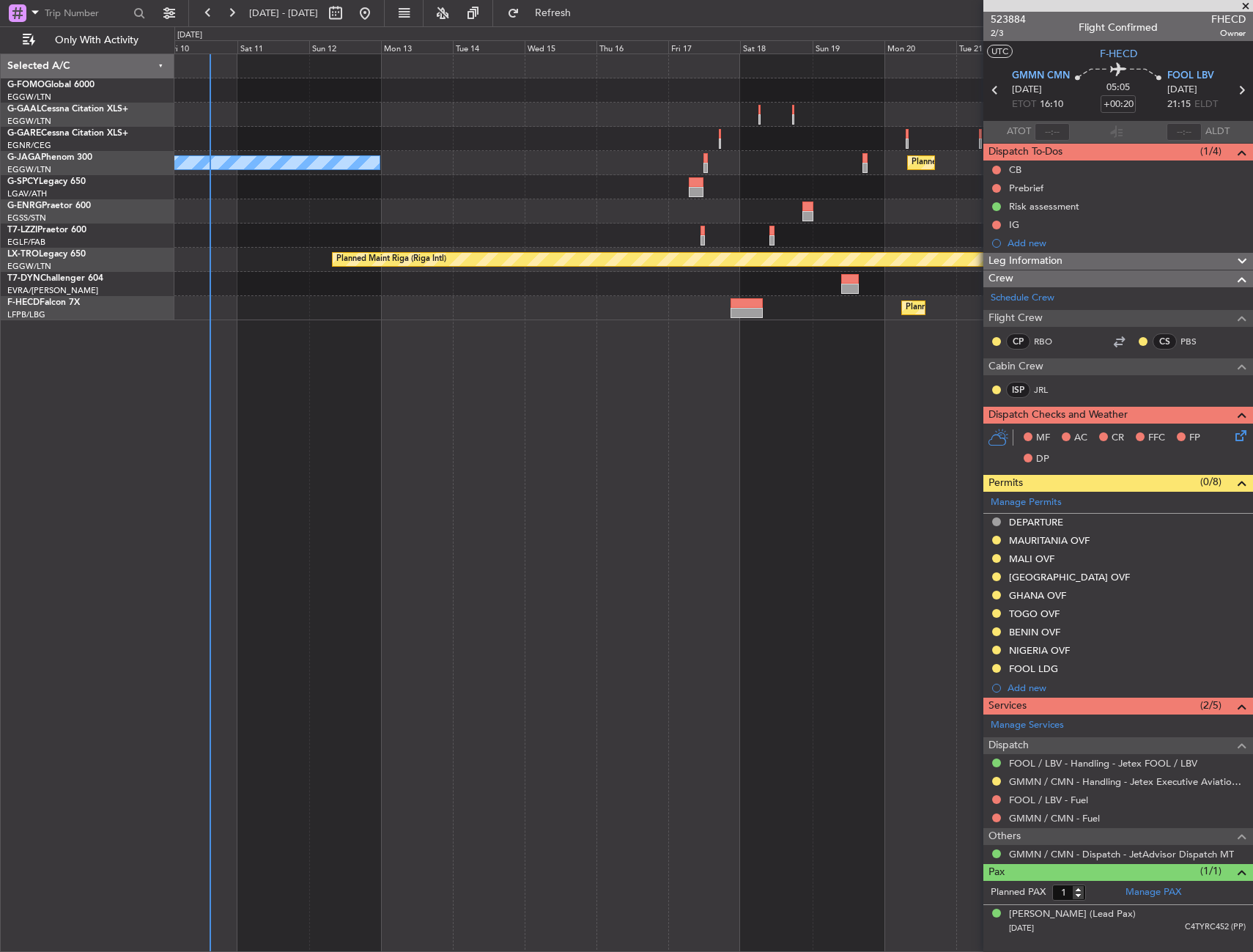
click at [383, 535] on div "Owner Planned Maint [GEOGRAPHIC_DATA] ([GEOGRAPHIC_DATA]) No Crew A/C Unavailab…" at bounding box center [713, 502] width 1078 height 898
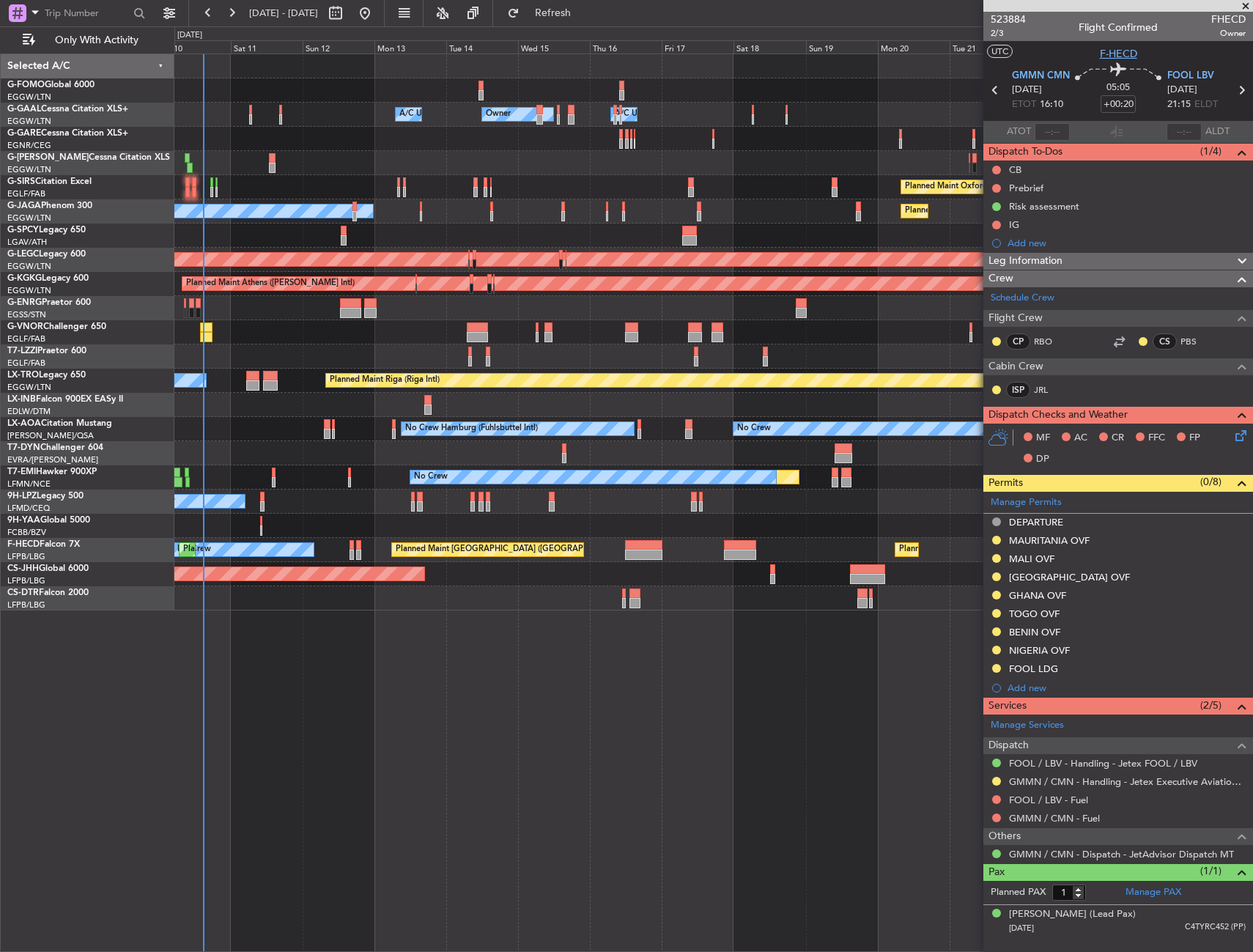
click at [1113, 51] on span "F-HECD" at bounding box center [1119, 54] width 37 height 16
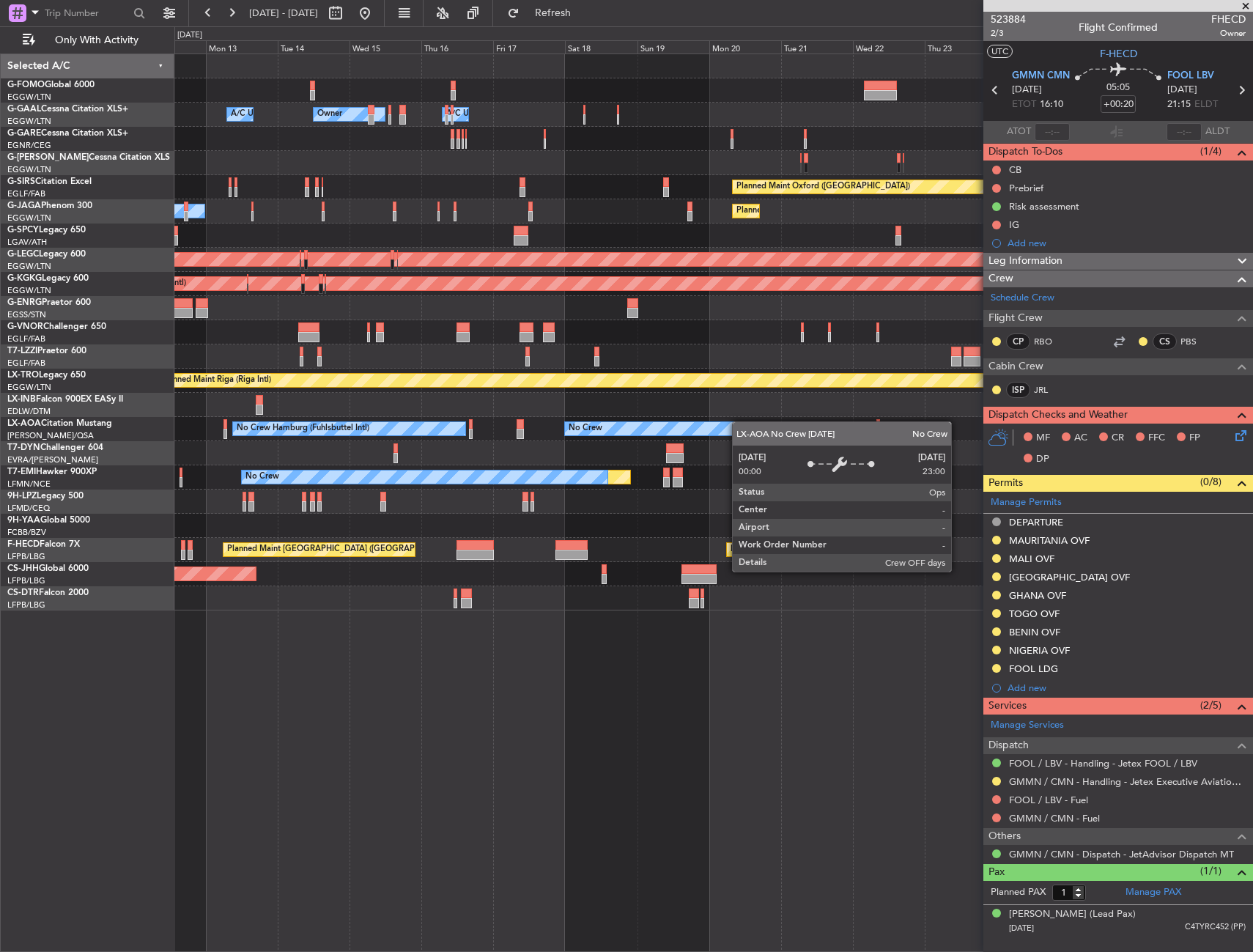
click at [568, 440] on div "Owner Owner A/C Unavailable A/C Unavailable Owner Planned Maint [GEOGRAPHIC_DAT…" at bounding box center [713, 332] width 1077 height 556
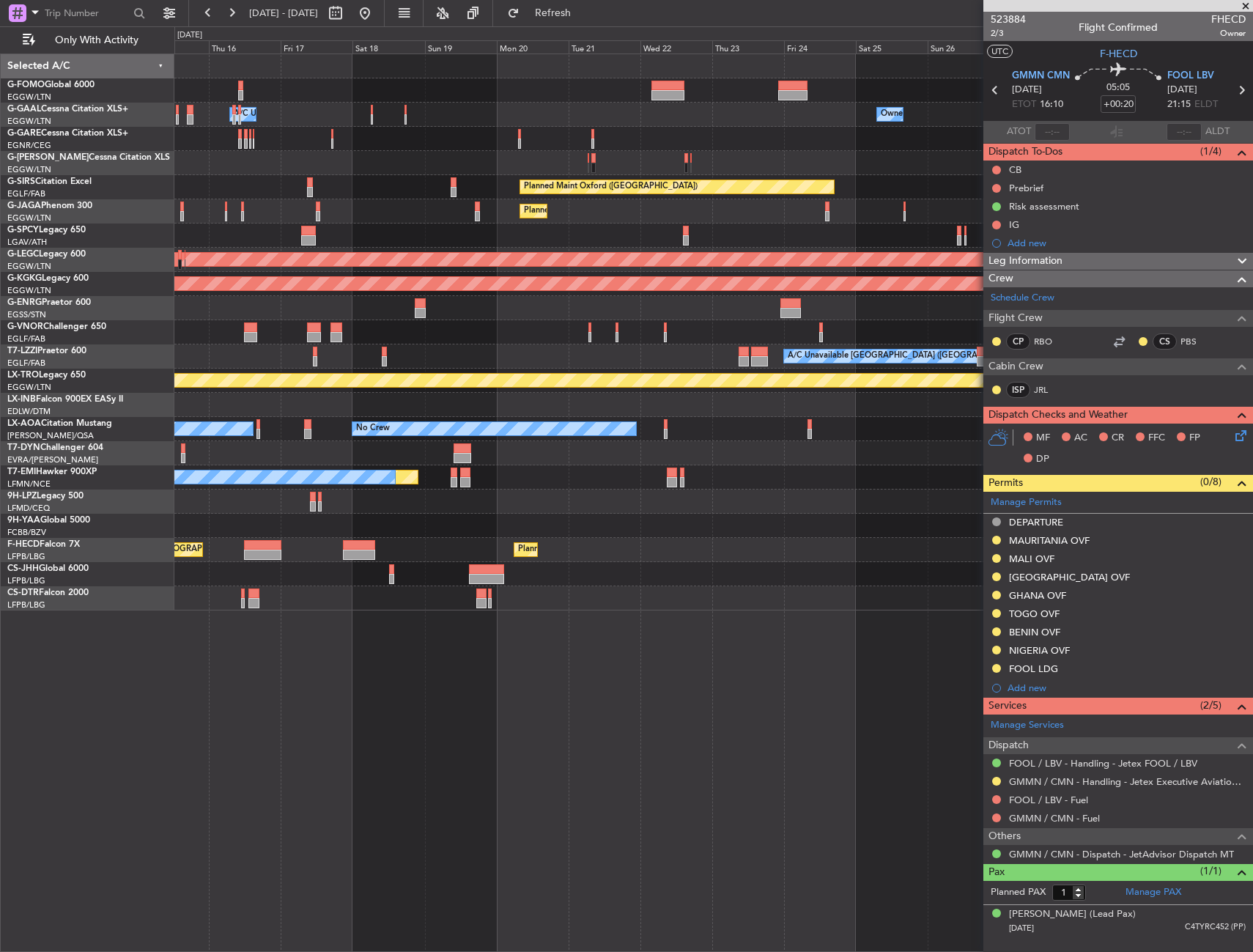
click at [516, 465] on div "Owner A/C Unavailable Owner Owner A/C Unavailable Owner Planned Maint [GEOGRAPH…" at bounding box center [713, 332] width 1077 height 556
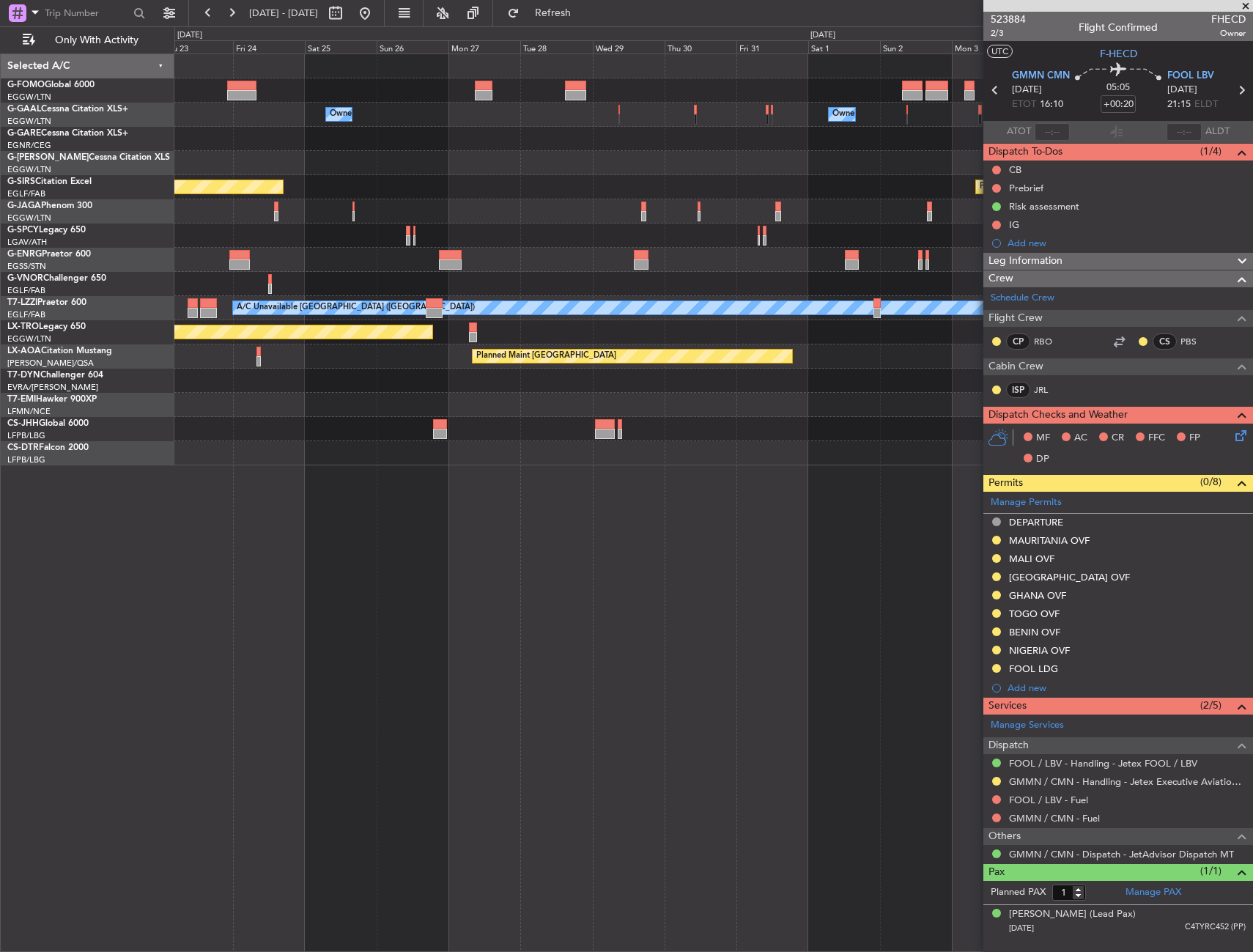
click at [331, 517] on div "Owner Owner Owner Planned Maint [GEOGRAPHIC_DATA] ([GEOGRAPHIC_DATA]) Planned M…" at bounding box center [713, 502] width 1078 height 898
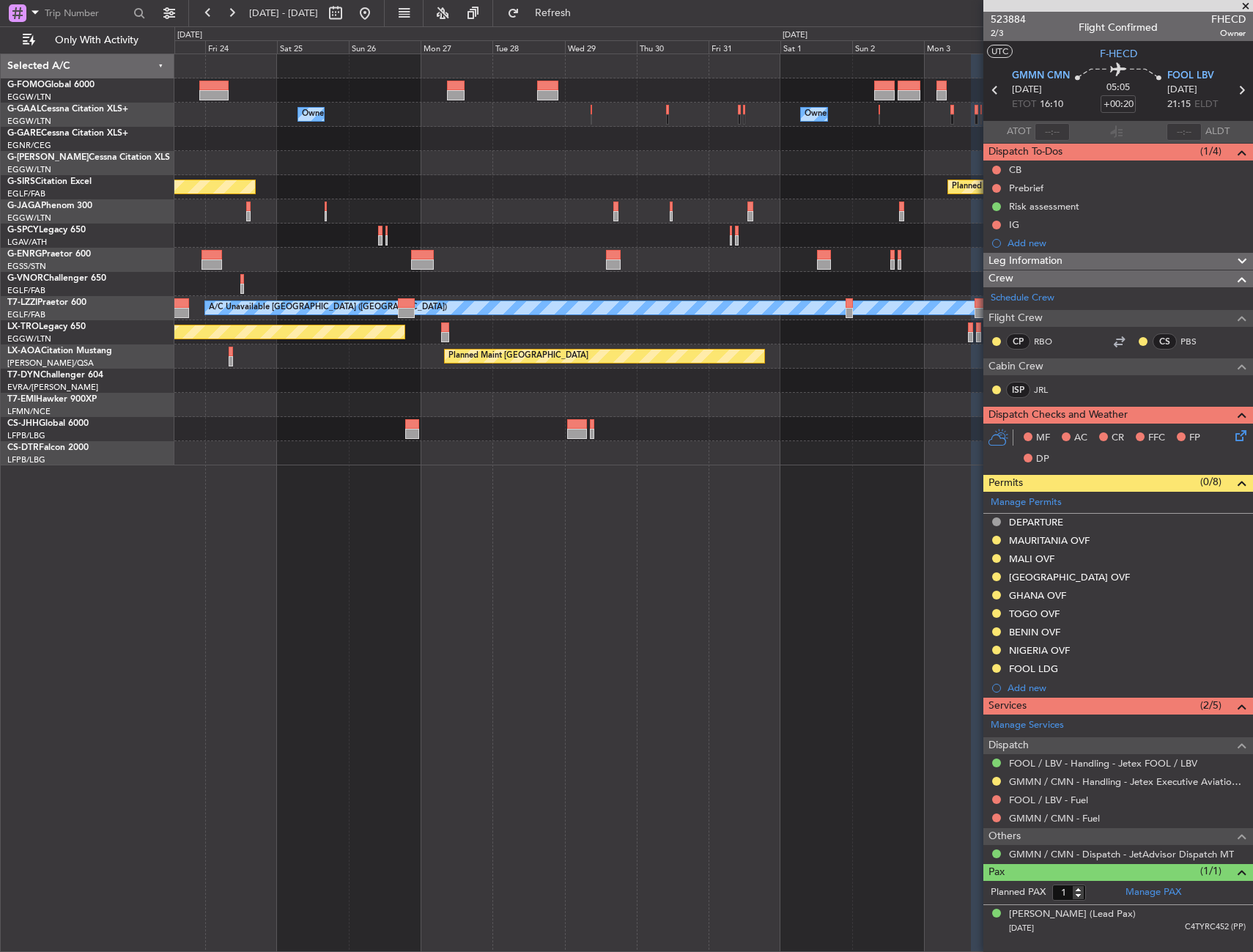
click at [305, 542] on div "Owner Owner Owner Planned Maint [GEOGRAPHIC_DATA] ([GEOGRAPHIC_DATA]) Planned M…" at bounding box center [713, 502] width 1078 height 898
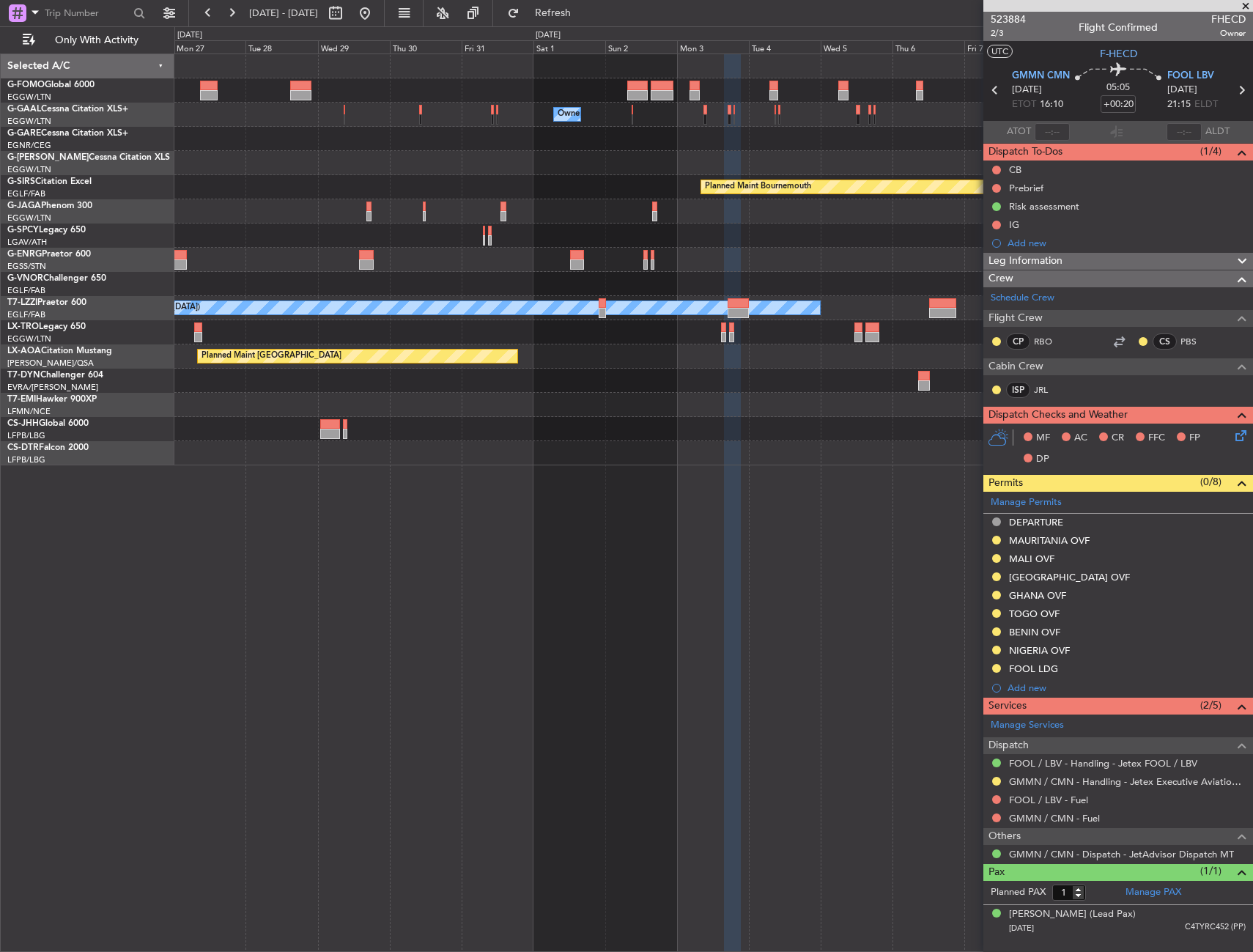
click at [240, 556] on div "Owner Owner Owner Planned Maint [GEOGRAPHIC_DATA] Planned Maint [GEOGRAPHIC_DAT…" at bounding box center [713, 502] width 1078 height 898
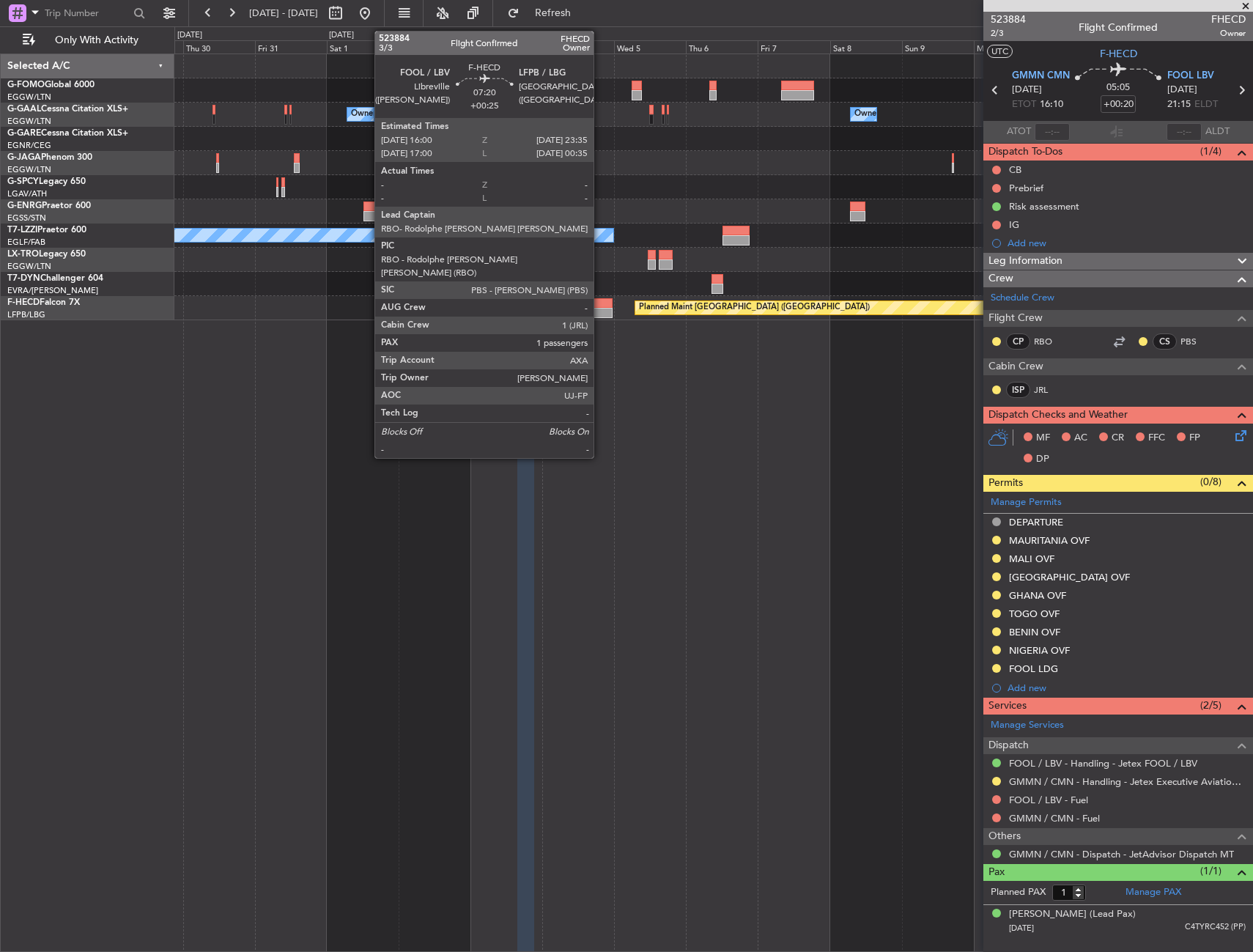
click at [600, 301] on div at bounding box center [600, 303] width 23 height 10
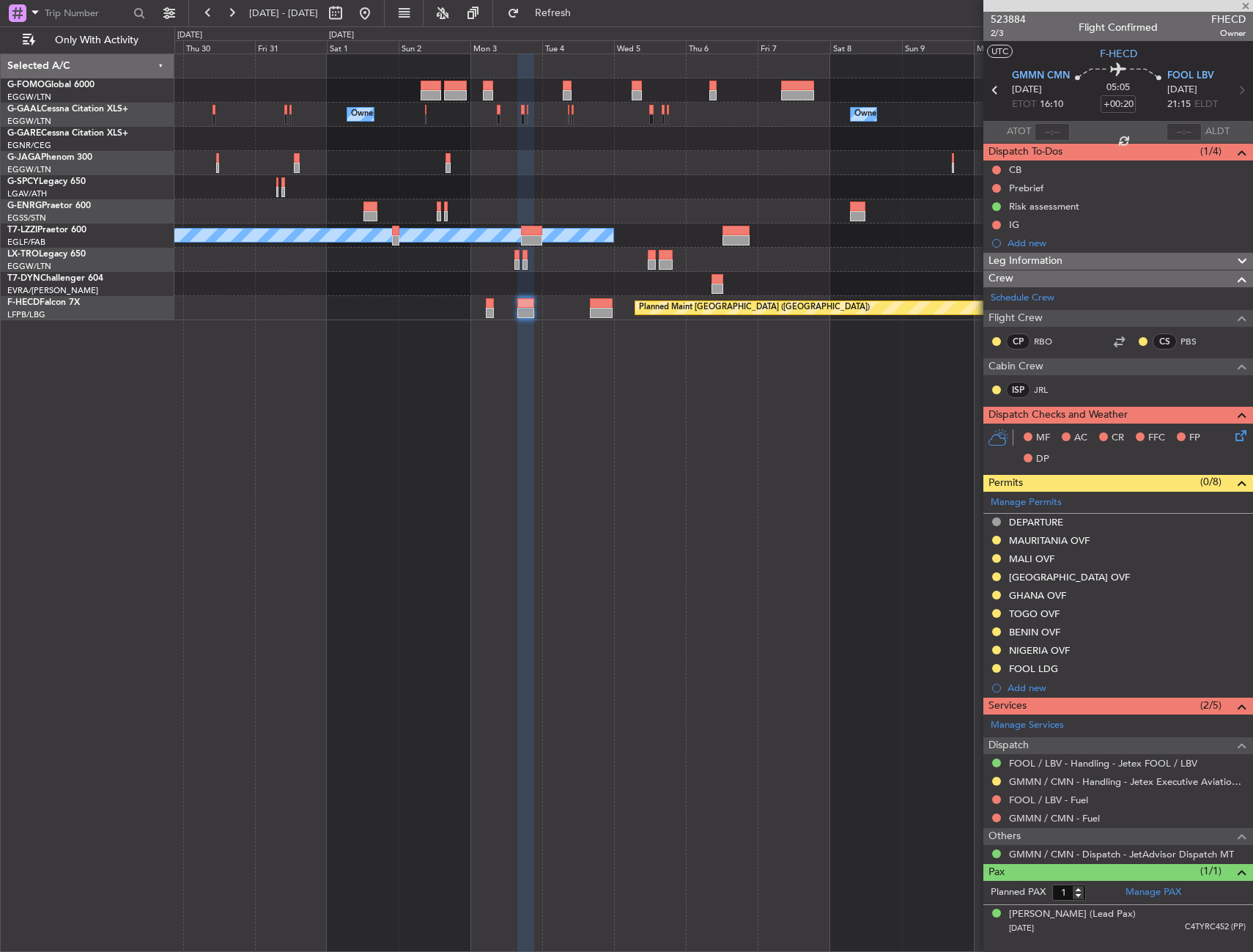
type input "+00:25"
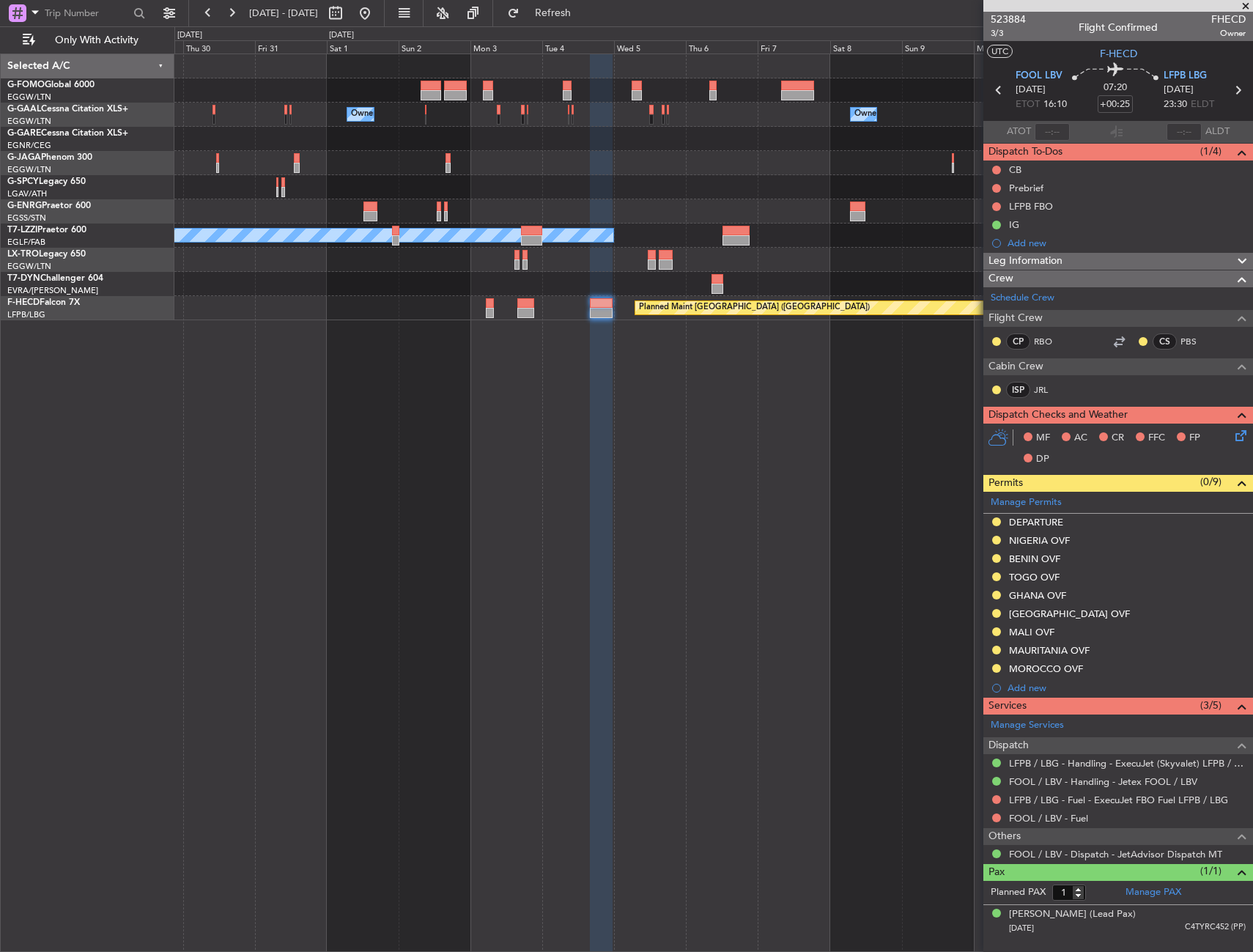
click at [745, 604] on div "Owner Owner Owner Owner A/C Unavailable [GEOGRAPHIC_DATA] ([GEOGRAPHIC_DATA]) P…" at bounding box center [713, 502] width 1078 height 898
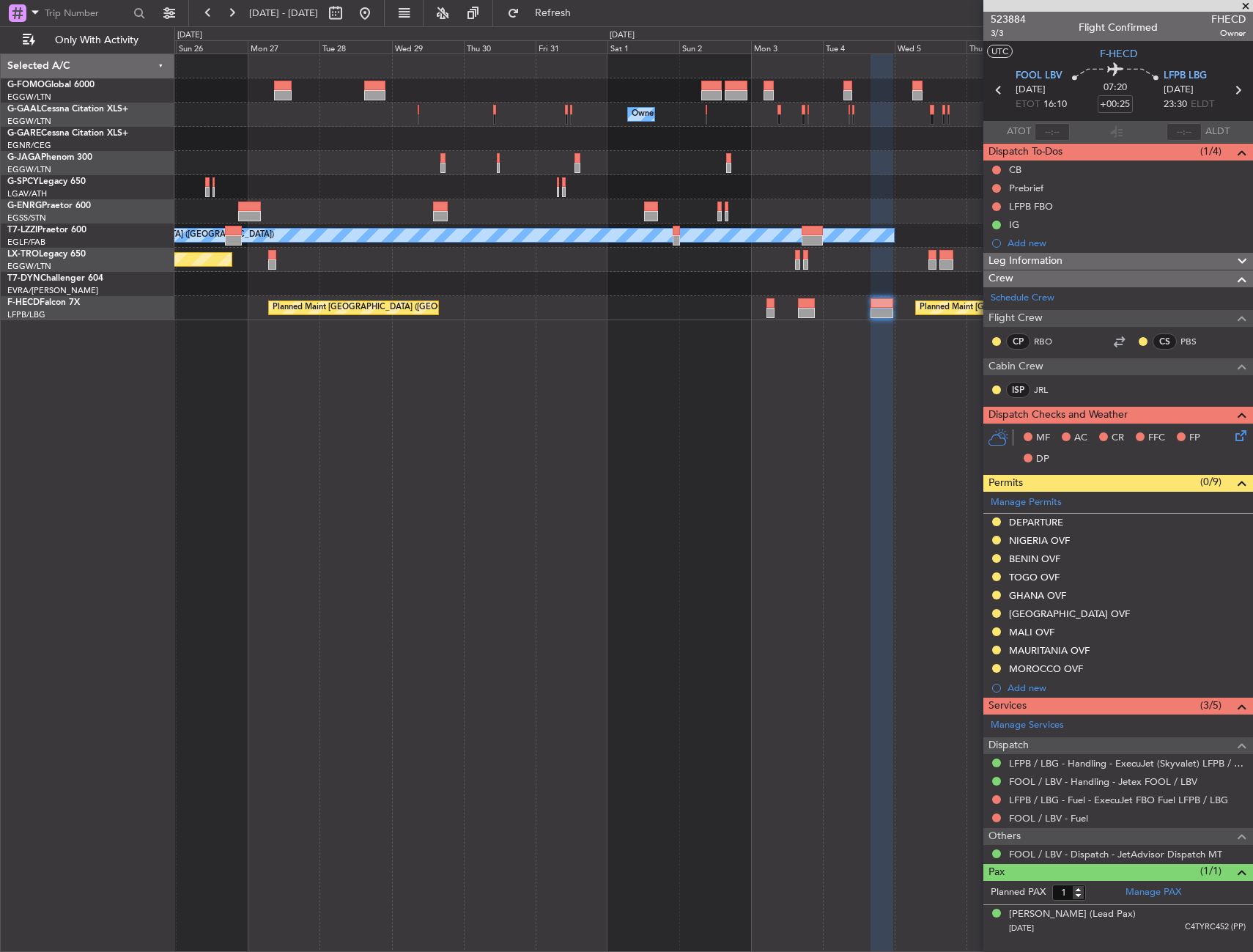
click at [745, 583] on div "Owner Owner Owner Owner A/C Unavailable [GEOGRAPHIC_DATA] ([GEOGRAPHIC_DATA]) P…" at bounding box center [713, 502] width 1078 height 898
click at [717, 586] on div "Owner Owner Owner Owner A/C Unavailable [GEOGRAPHIC_DATA] ([GEOGRAPHIC_DATA]) P…" at bounding box center [713, 502] width 1078 height 898
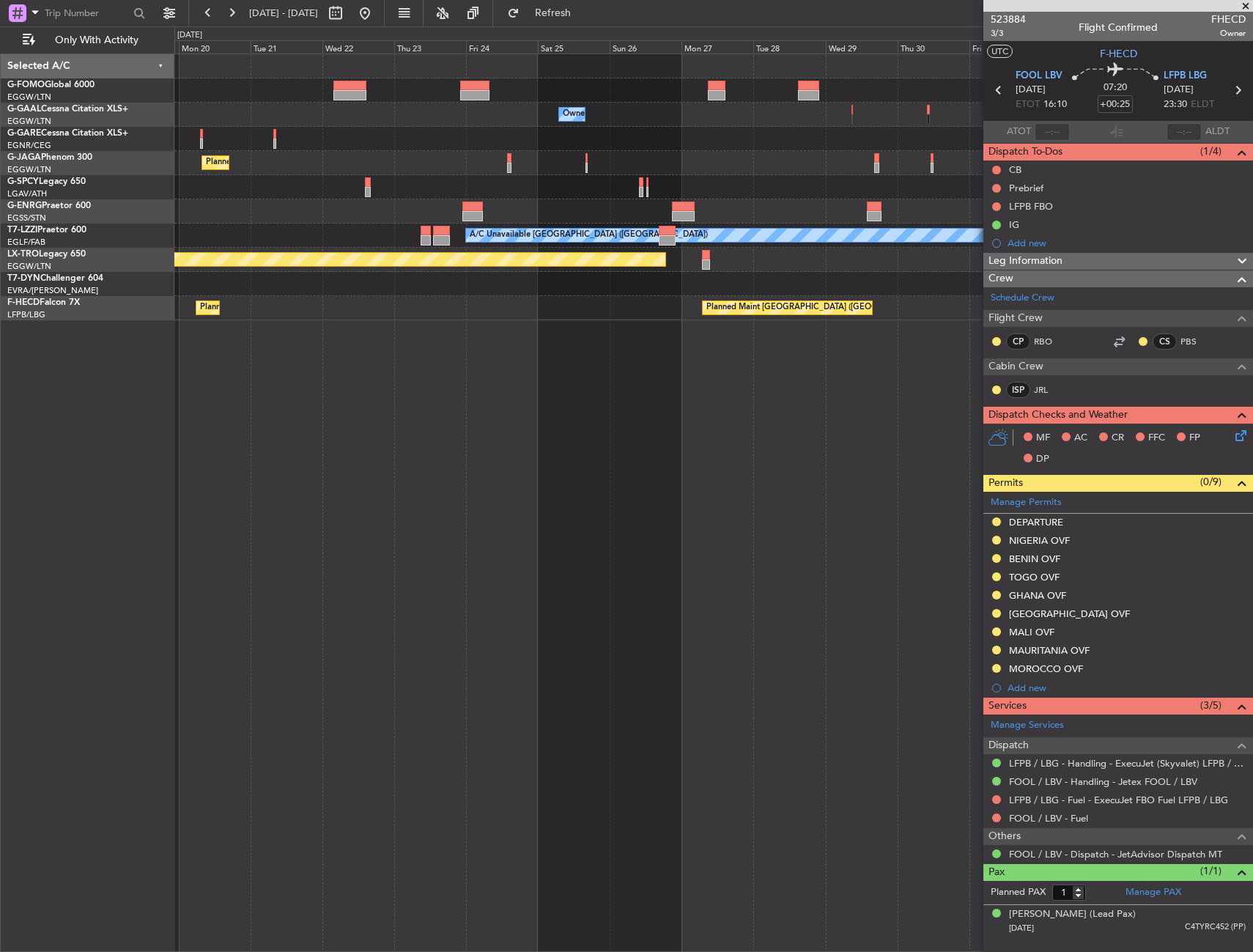
click at [638, 608] on div "Owner Owner Planned Maint [GEOGRAPHIC_DATA] ([GEOGRAPHIC_DATA]) A/C Unavailable…" at bounding box center [713, 502] width 1078 height 898
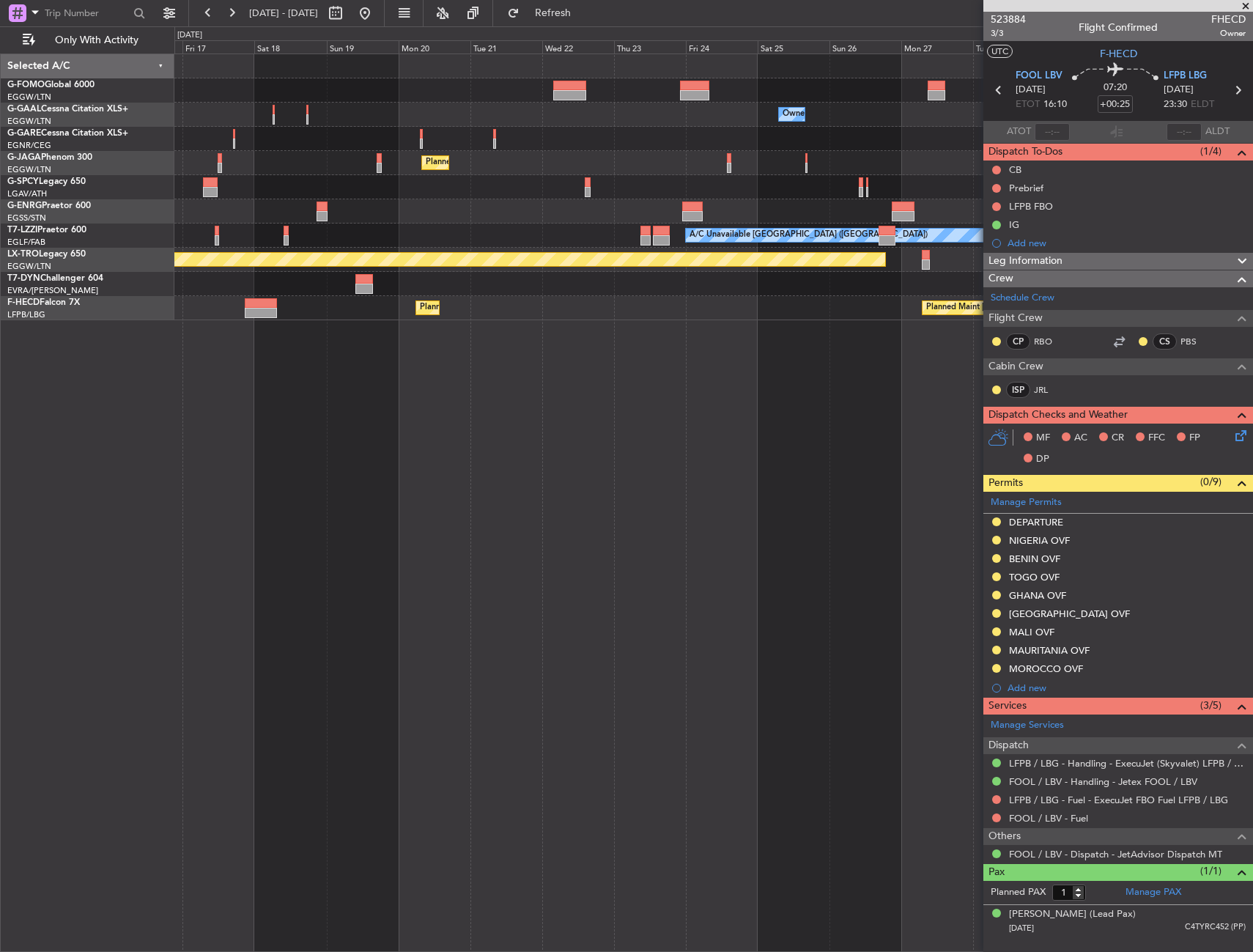
click at [667, 581] on div "Owner Owner Planned Maint [GEOGRAPHIC_DATA] ([GEOGRAPHIC_DATA]) A/C Unavailable…" at bounding box center [713, 502] width 1078 height 898
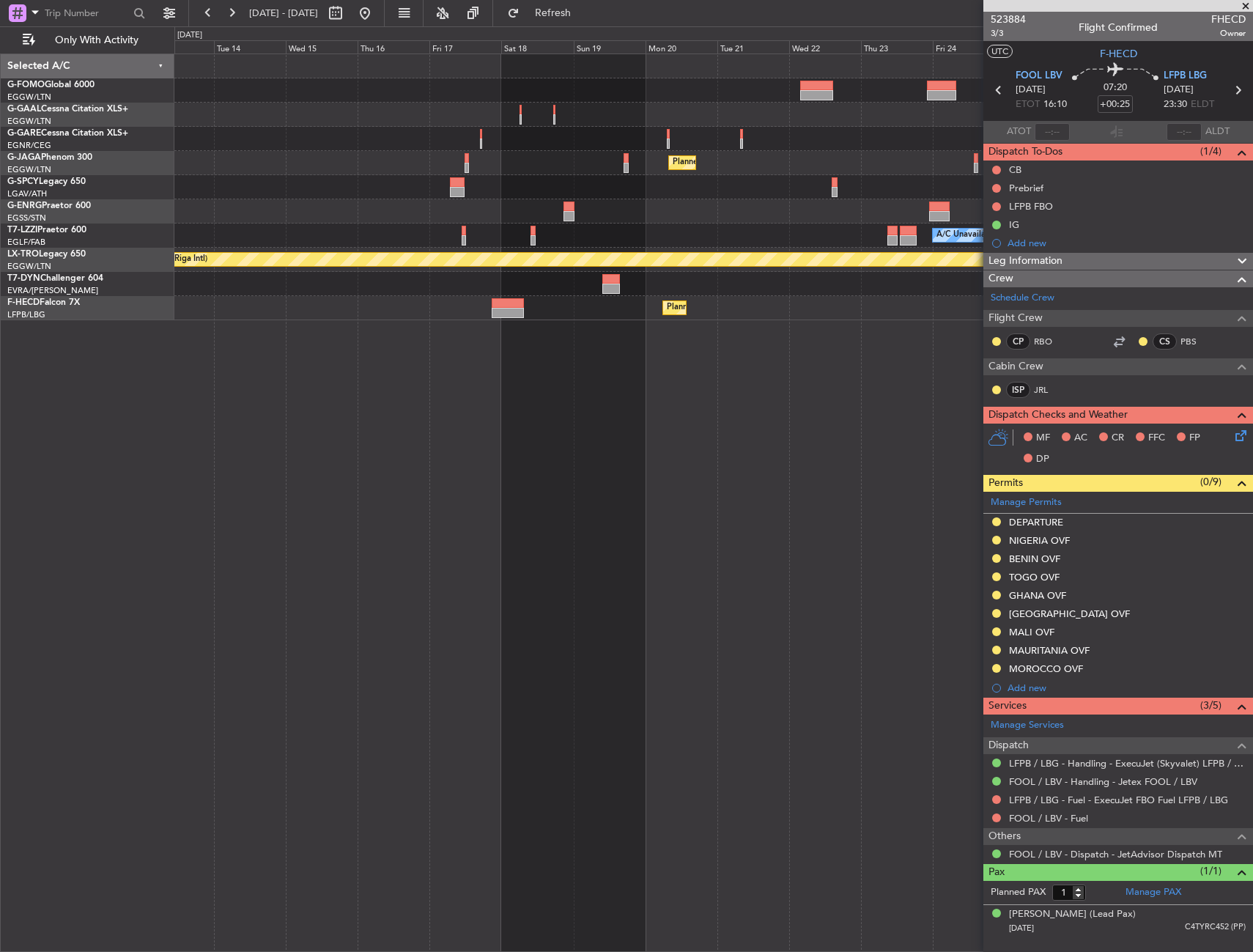
click at [577, 605] on div "Owner Planned Maint [GEOGRAPHIC_DATA] ([GEOGRAPHIC_DATA]) No Crew A/C Unavailab…" at bounding box center [713, 502] width 1078 height 898
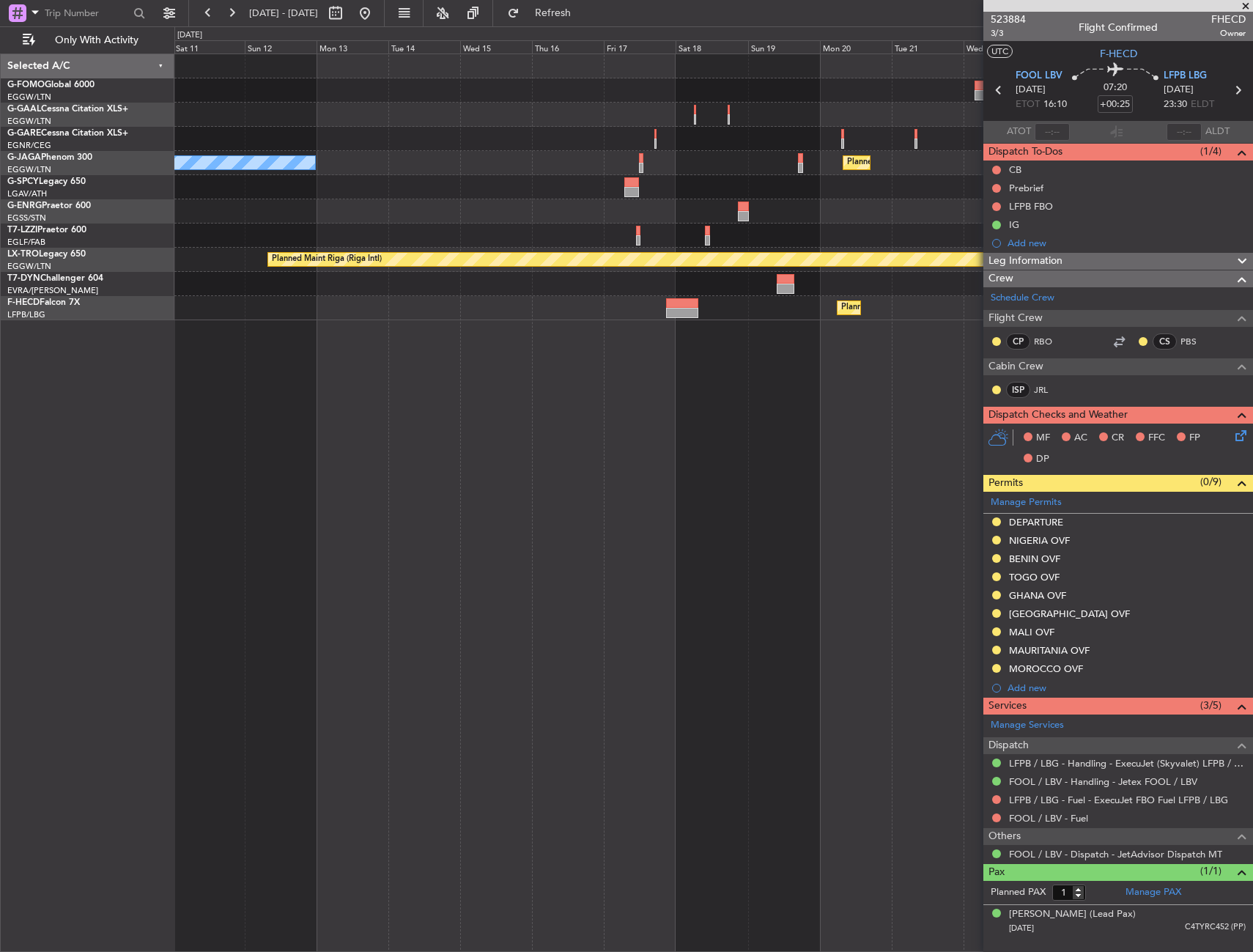
click at [706, 577] on div "Owner Planned Maint [GEOGRAPHIC_DATA] ([GEOGRAPHIC_DATA]) No Crew A/C Unavailab…" at bounding box center [713, 502] width 1078 height 898
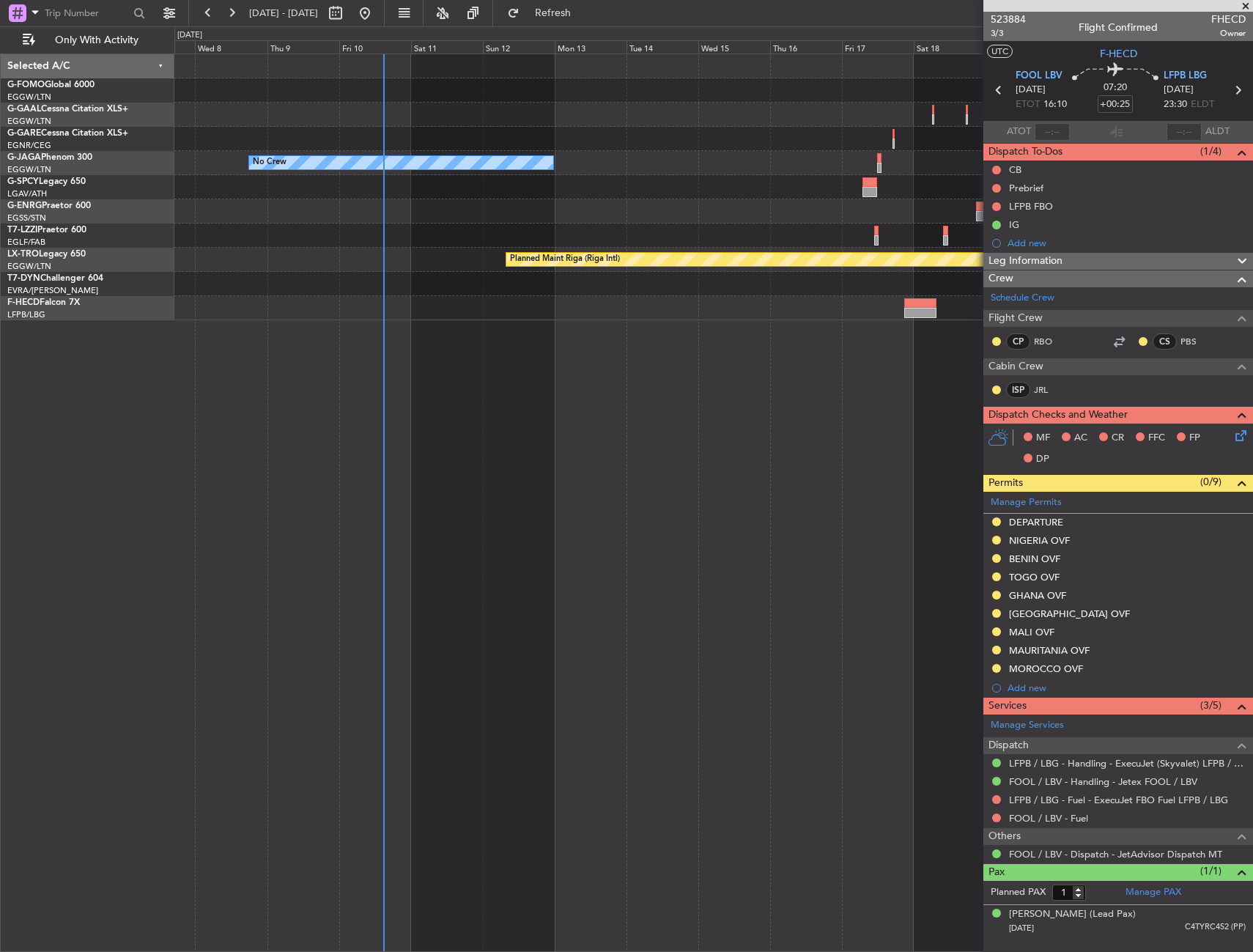
click at [714, 567] on div "Owner Planned Maint [GEOGRAPHIC_DATA] ([GEOGRAPHIC_DATA]) No Crew A/C Unavailab…" at bounding box center [713, 502] width 1078 height 898
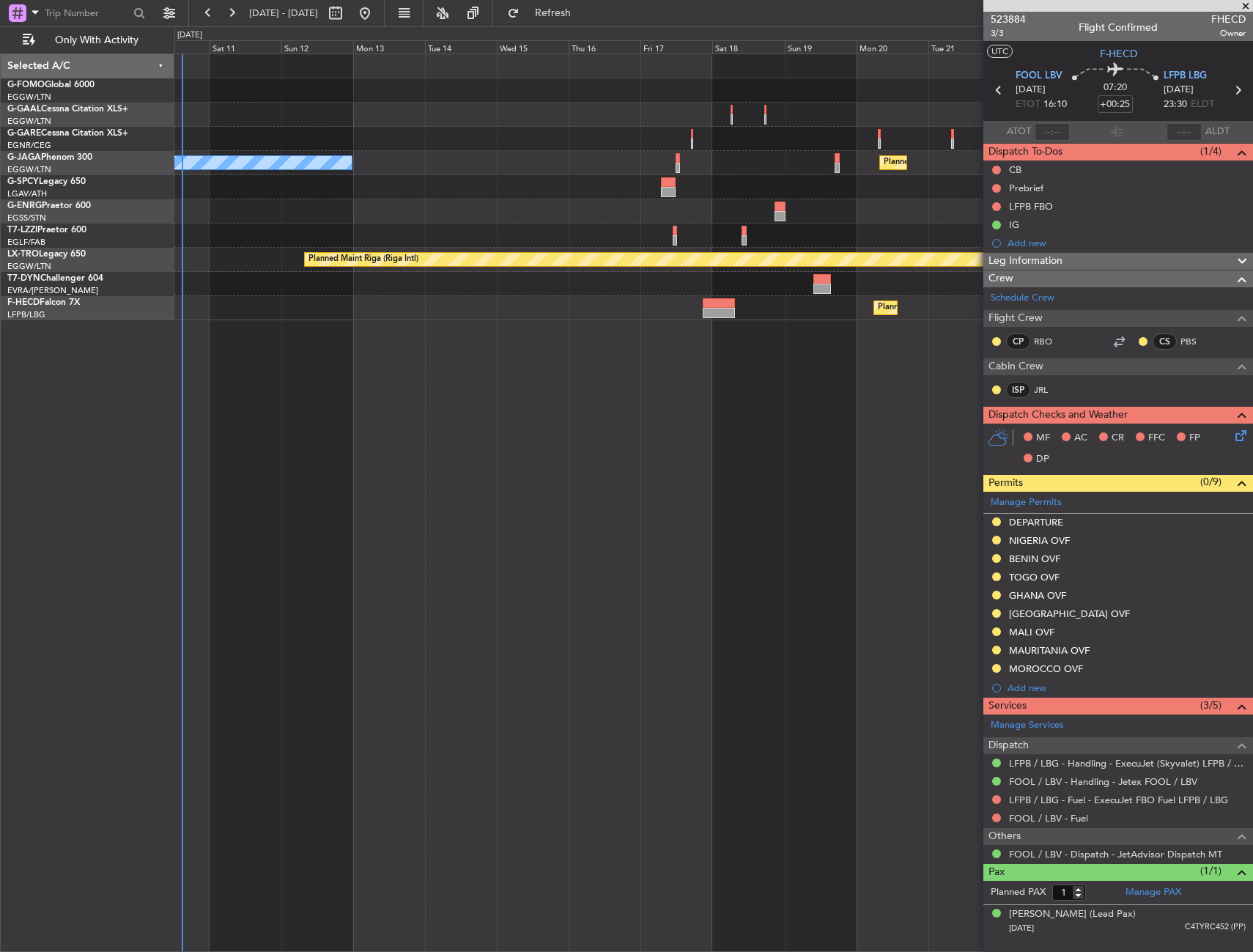
click at [173, 709] on div "Owner No Crew Planned Maint [GEOGRAPHIC_DATA] ([GEOGRAPHIC_DATA]) A/C Unavailab…" at bounding box center [626, 489] width 1253 height 926
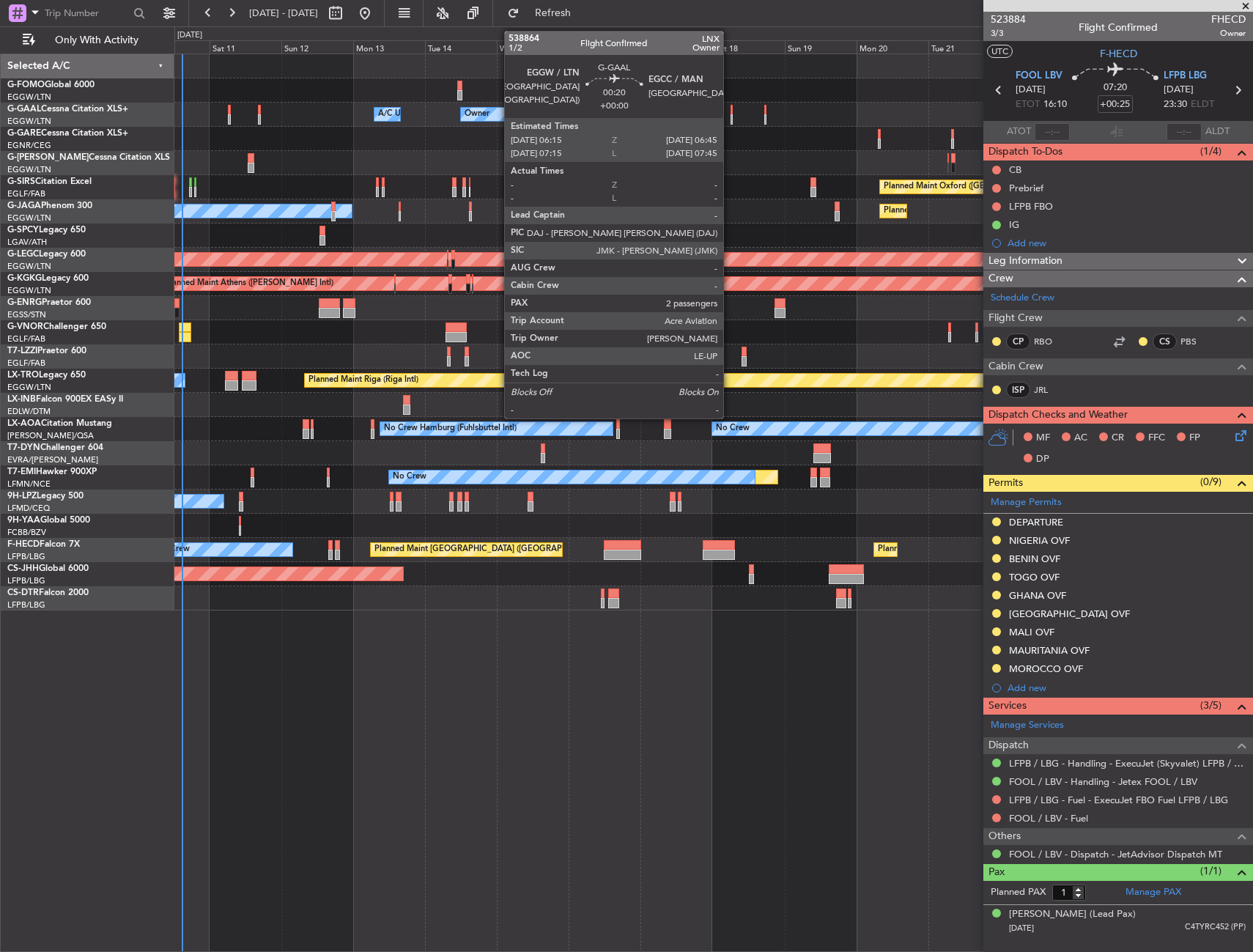
click at [730, 106] on div at bounding box center [731, 110] width 2 height 10
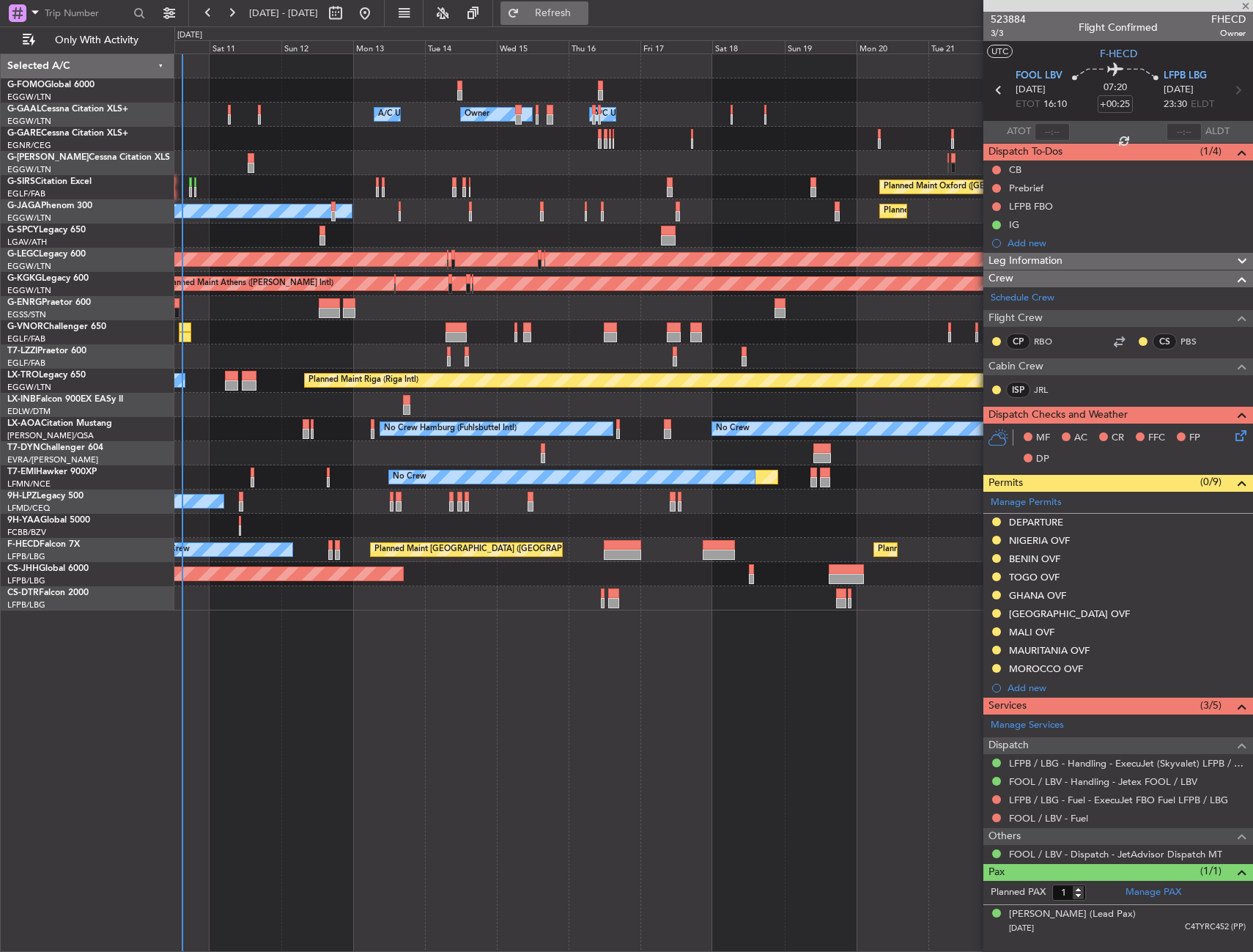
click at [574, 13] on span "Refresh" at bounding box center [552, 13] width 62 height 10
type input "2"
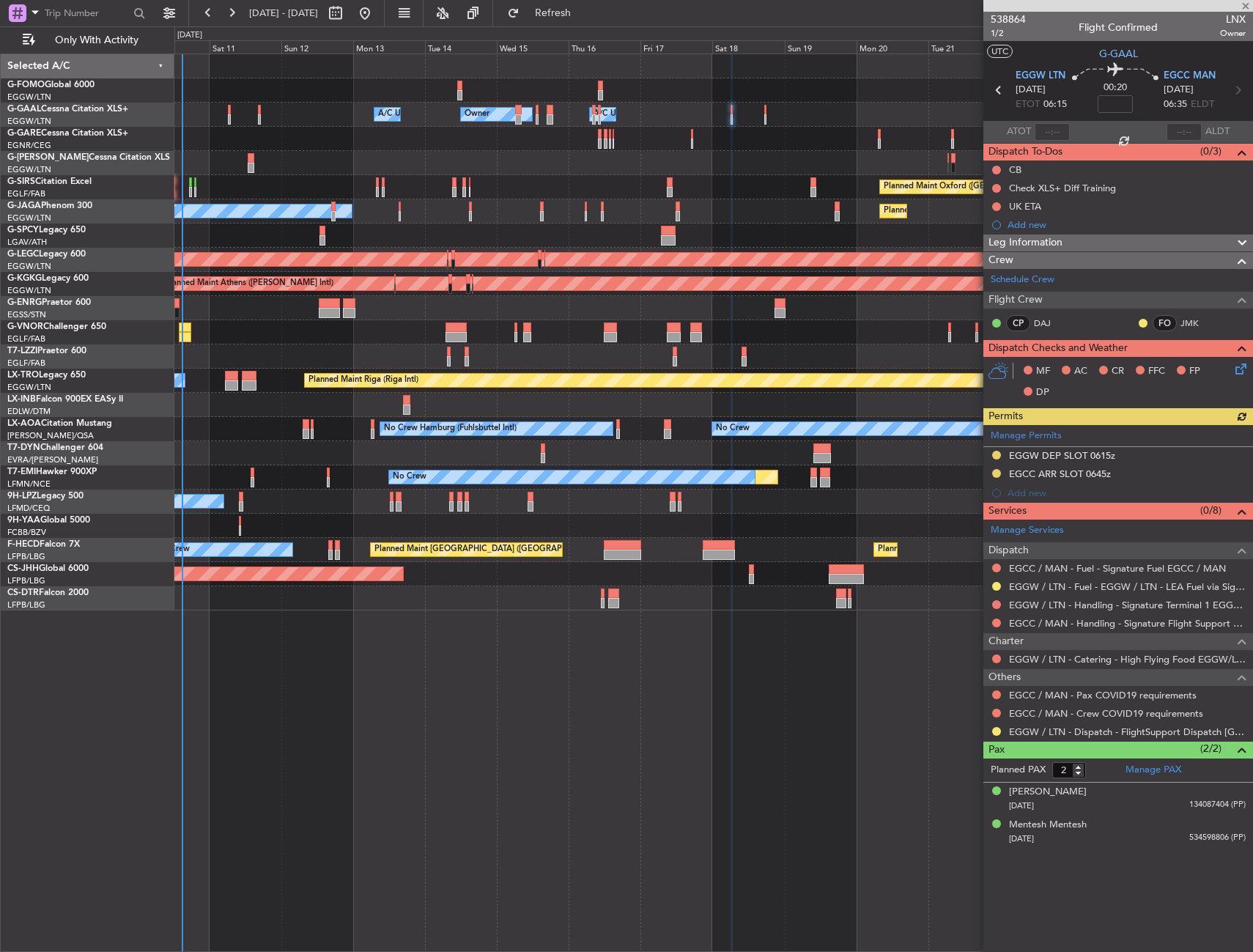
type input "+00:25"
type input "1"
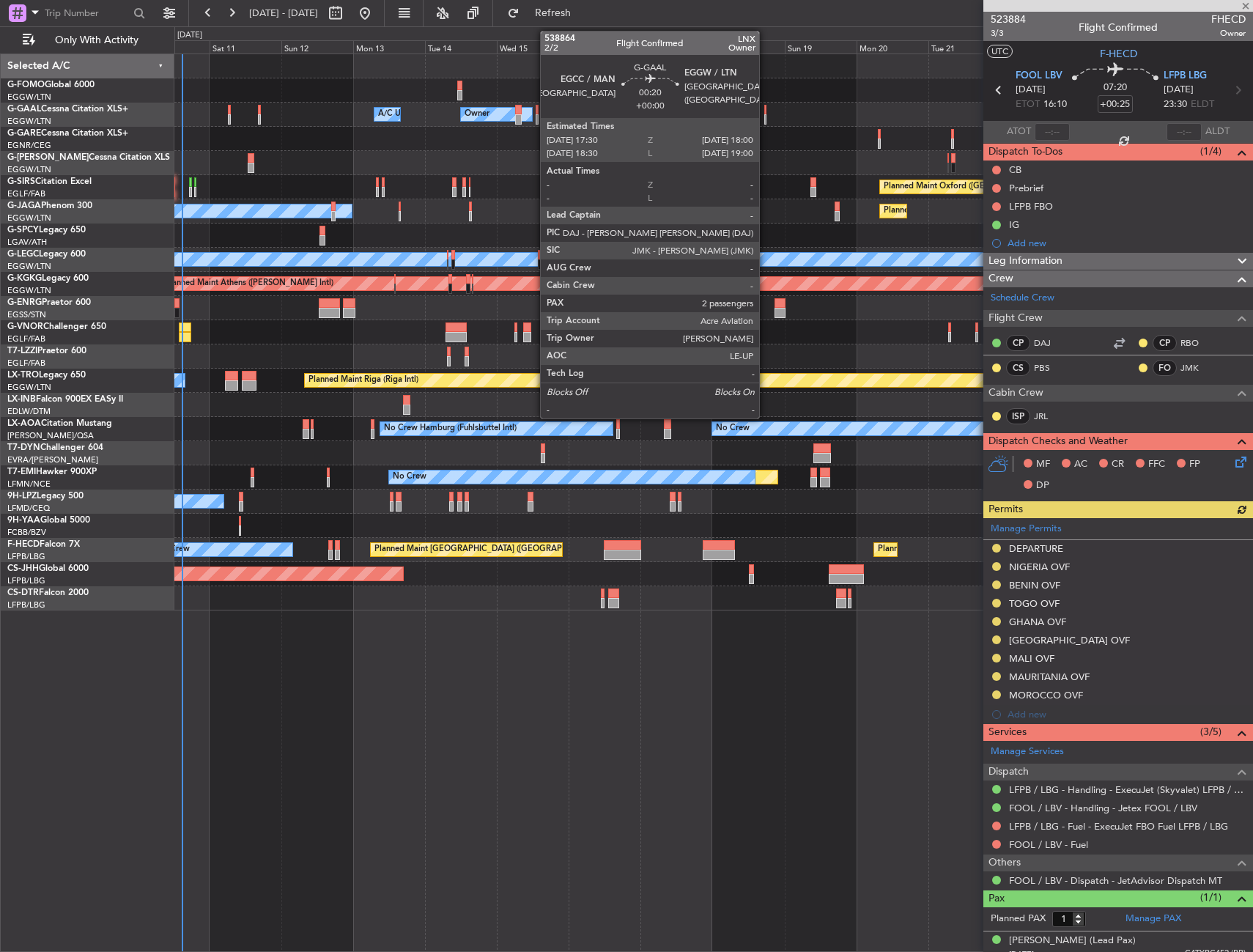
click at [765, 109] on div at bounding box center [765, 110] width 2 height 10
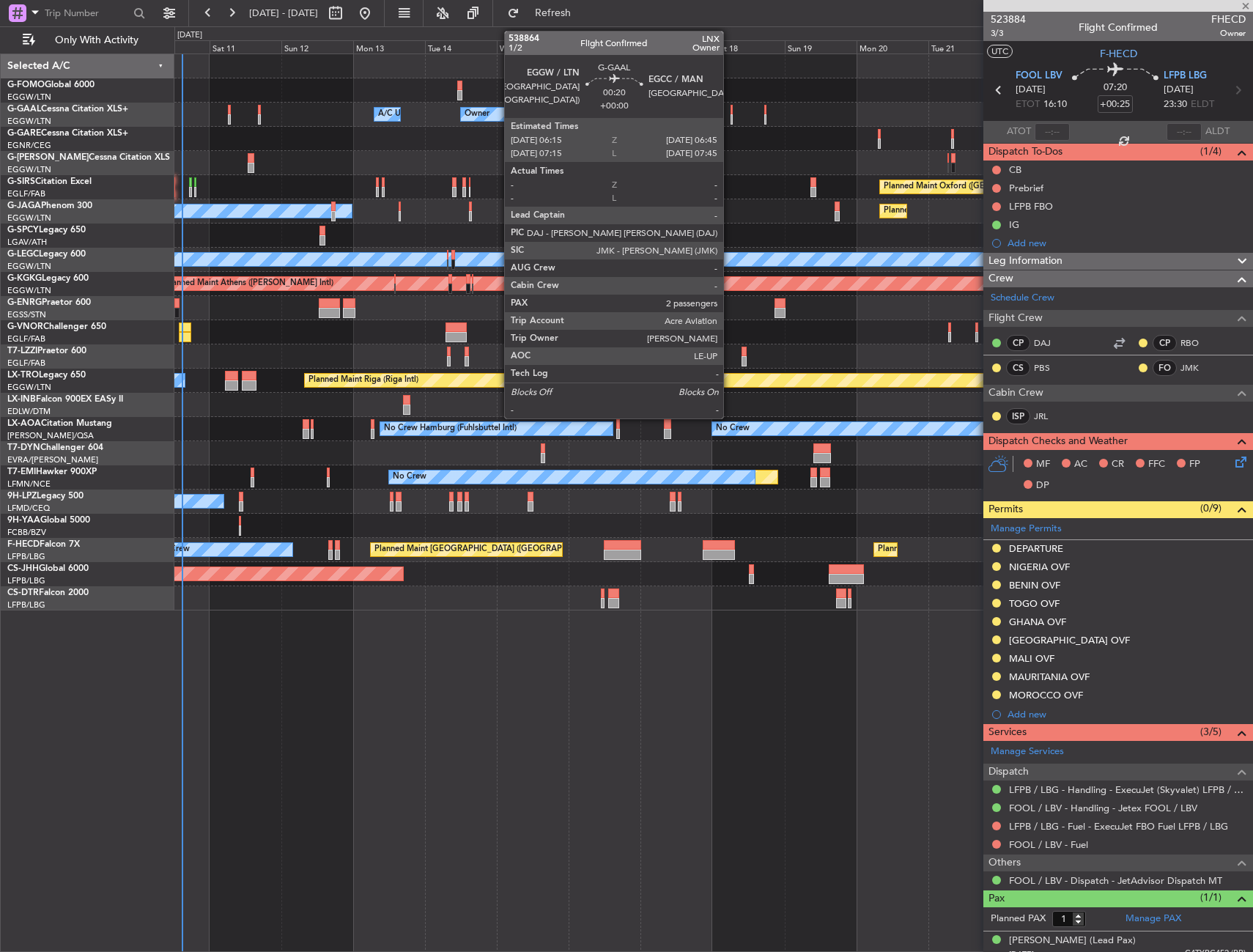
type input "2"
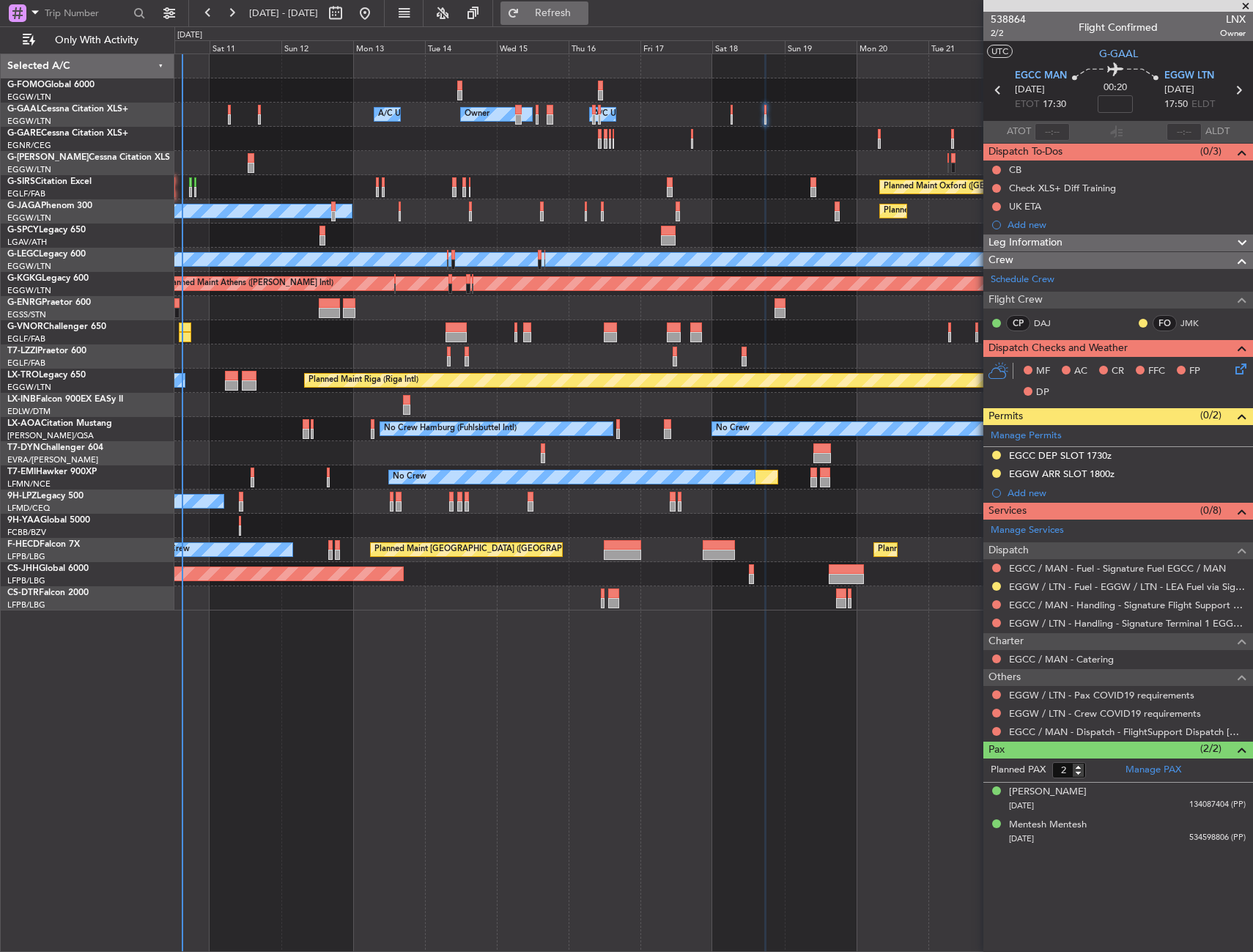
click at [584, 16] on span "Refresh" at bounding box center [552, 13] width 62 height 10
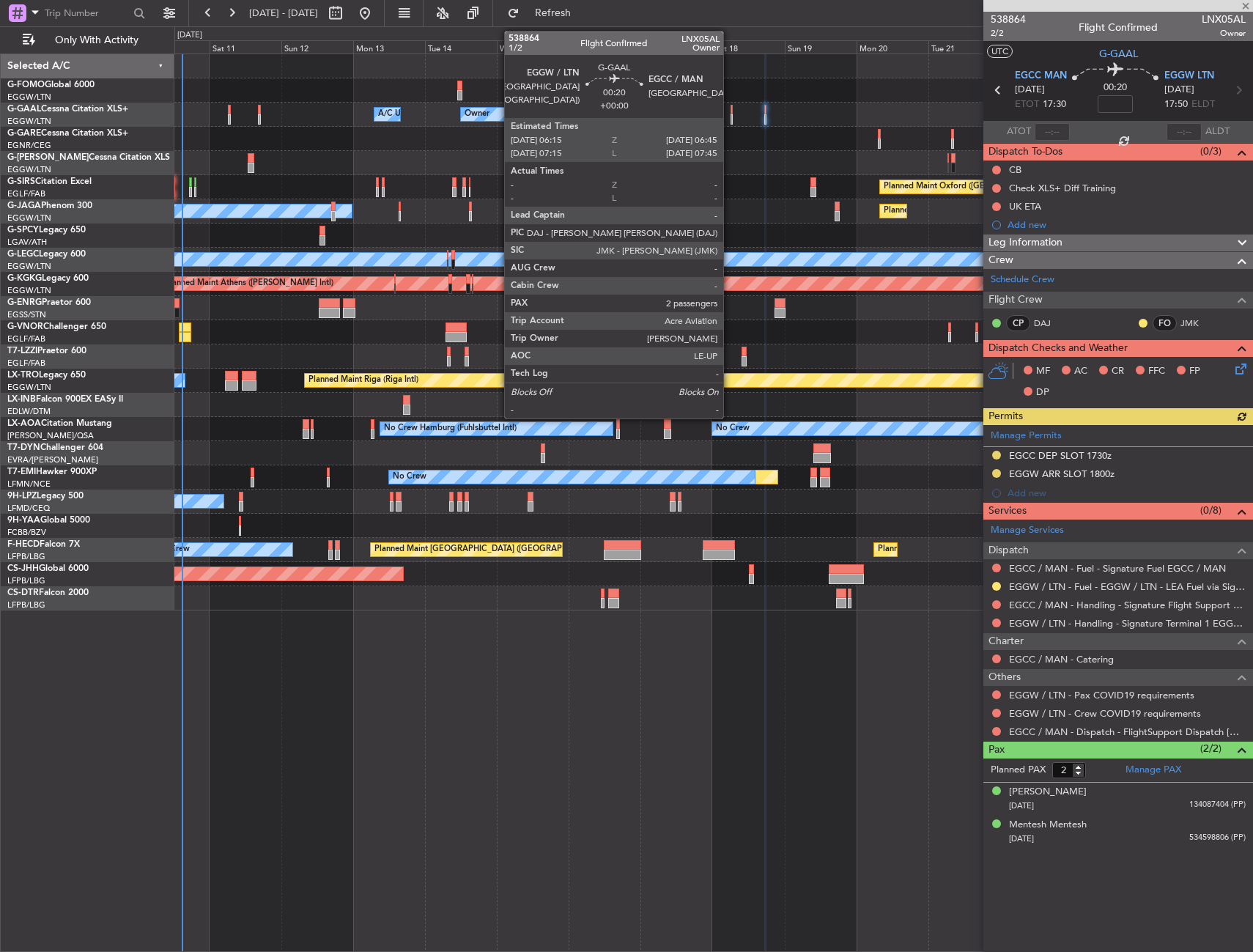
click at [730, 118] on div at bounding box center [731, 119] width 2 height 10
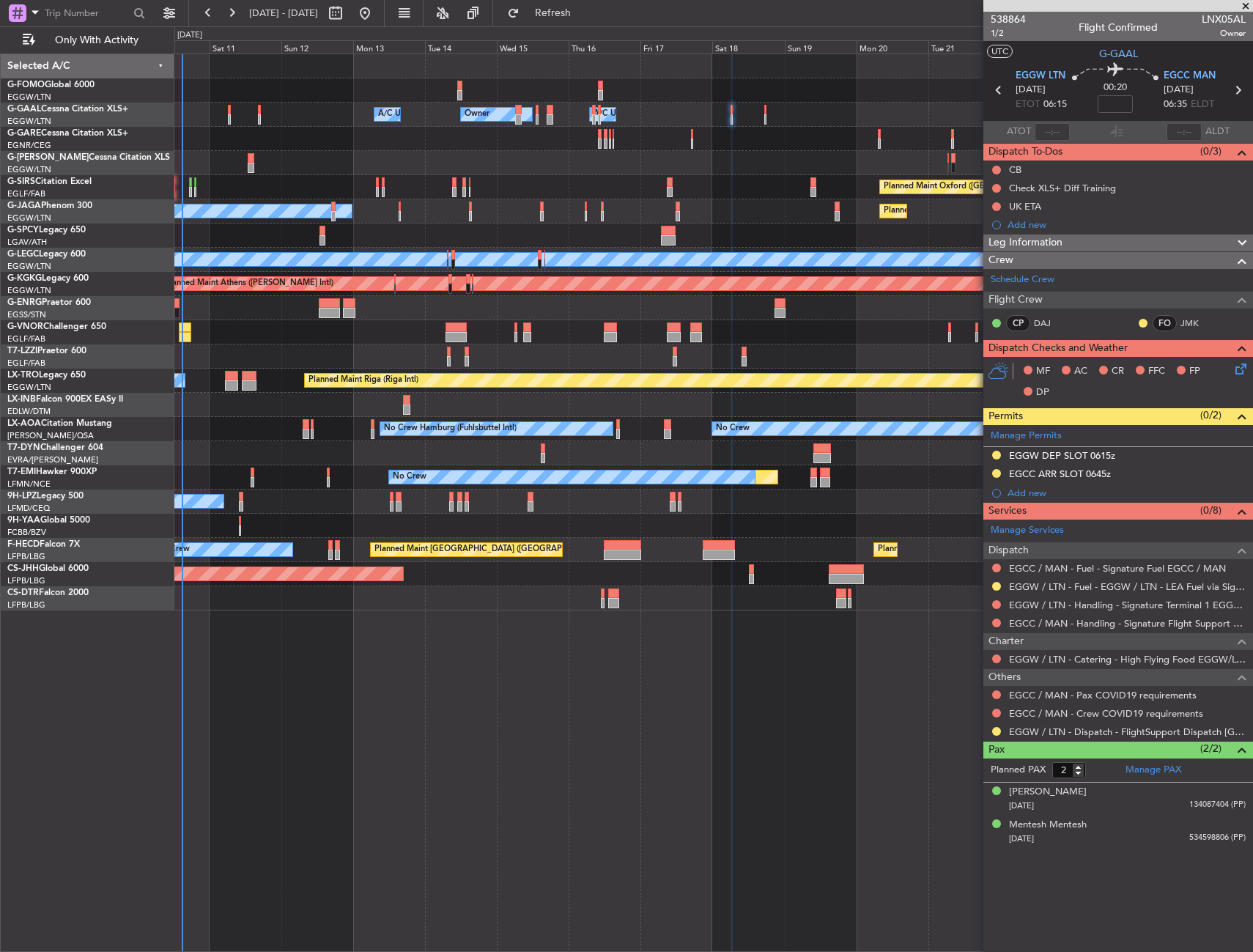
drag, startPoint x: 996, startPoint y: 585, endPoint x: 992, endPoint y: 600, distance: 15.5
click at [996, 585] on button at bounding box center [996, 586] width 9 height 9
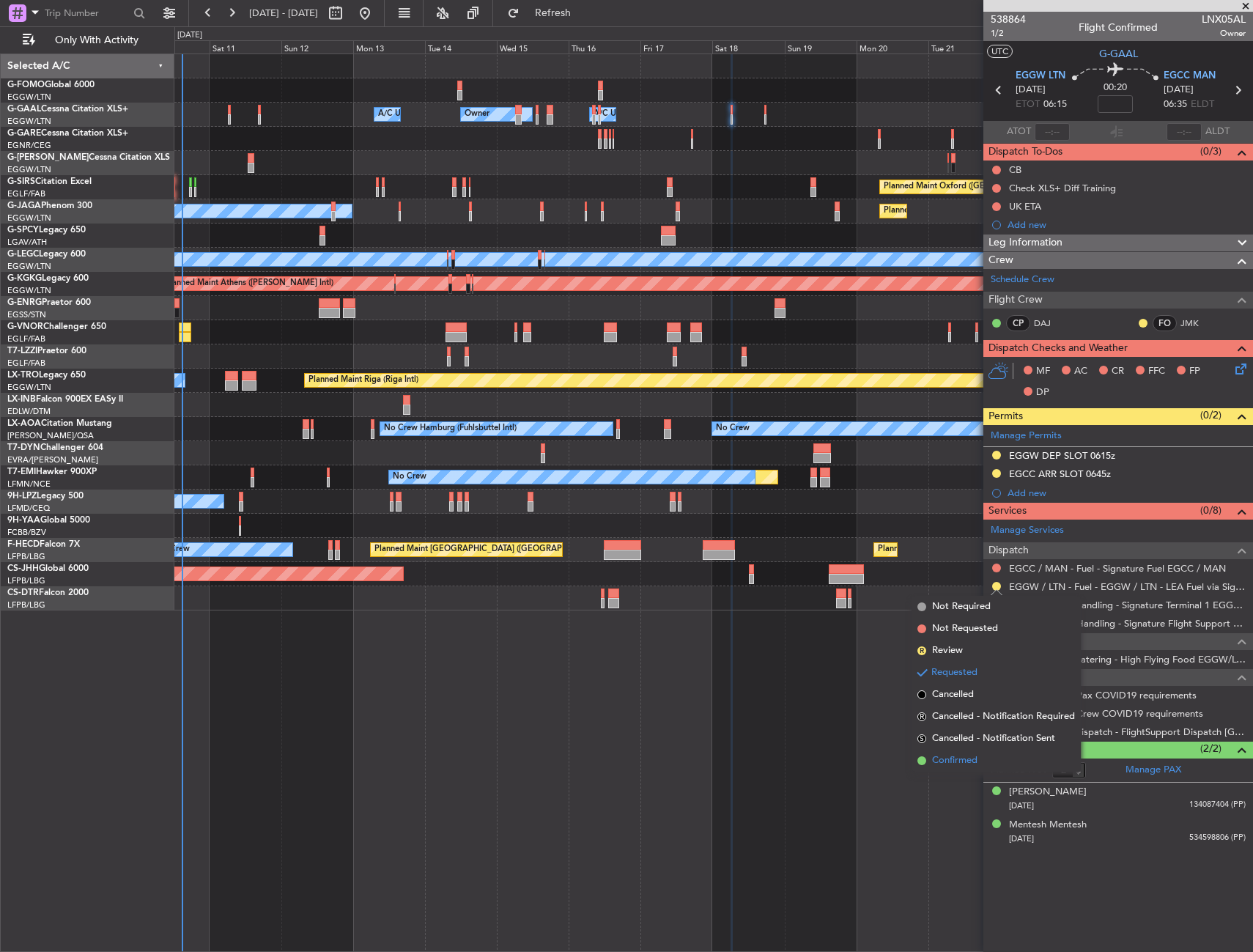
click at [960, 759] on span "Confirmed" at bounding box center [955, 761] width 45 height 15
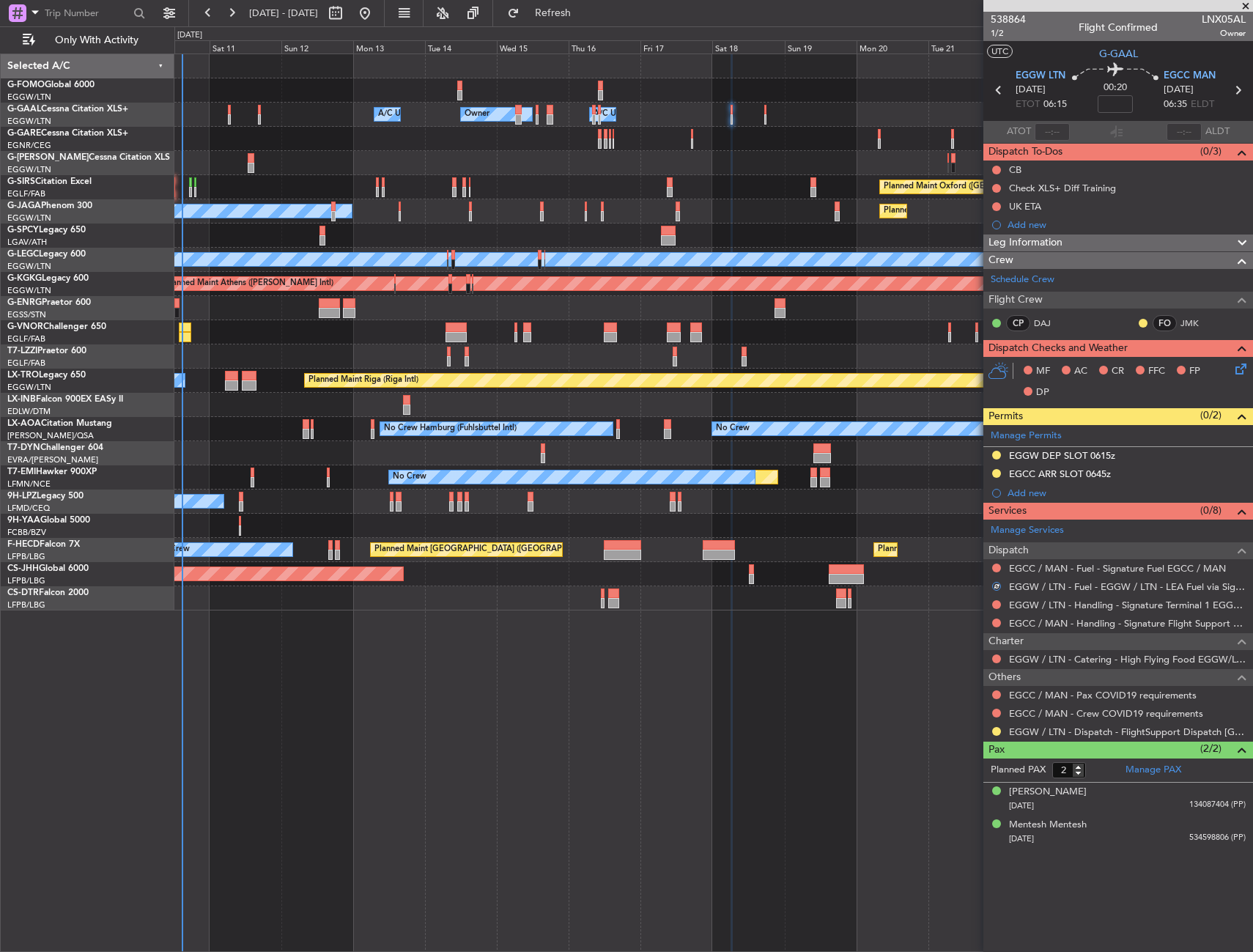
click at [766, 115] on div "Owner Owner Owner A/C Unavailable A/C Unavailable" at bounding box center [713, 115] width 1077 height 25
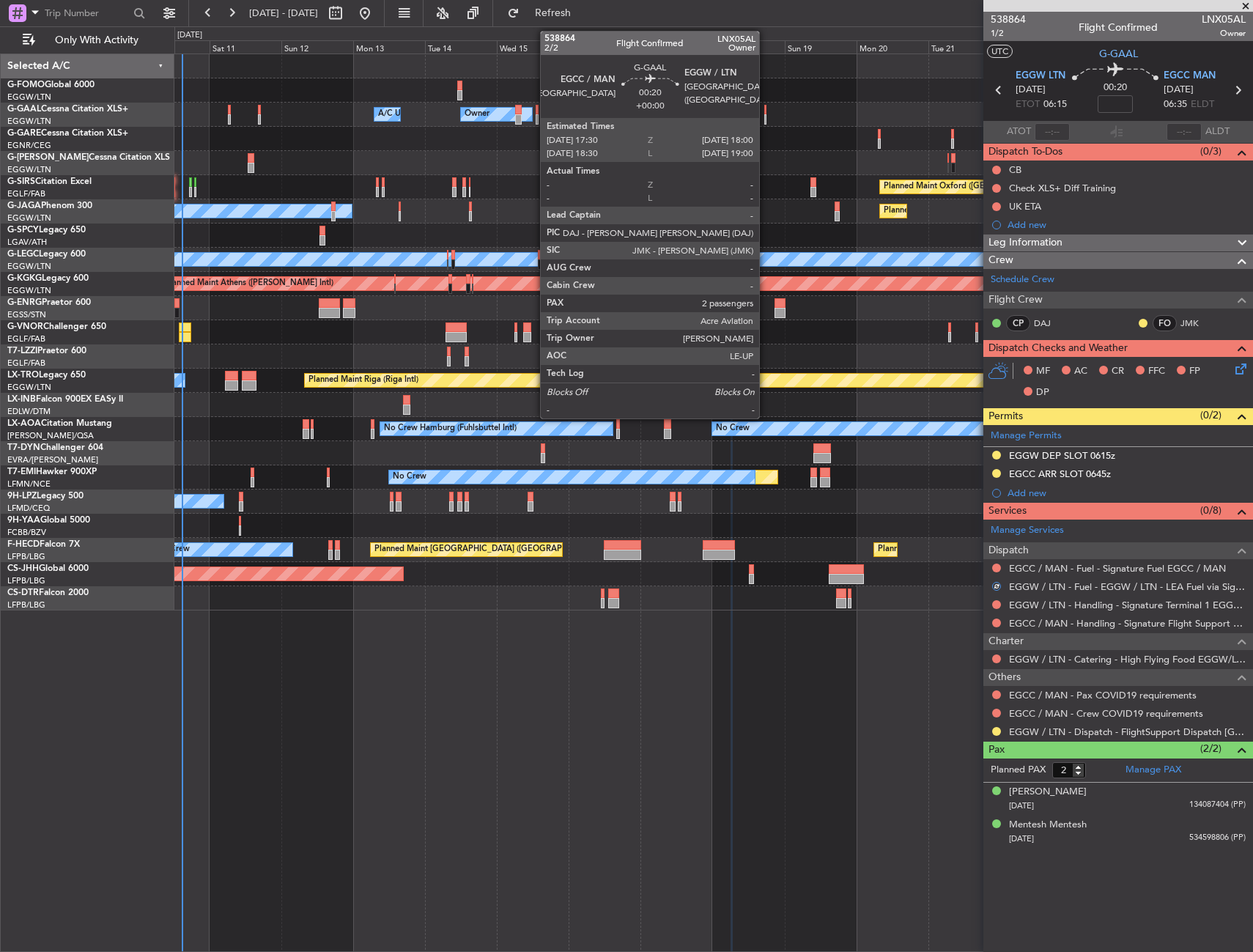
click at [765, 116] on div at bounding box center [765, 119] width 2 height 10
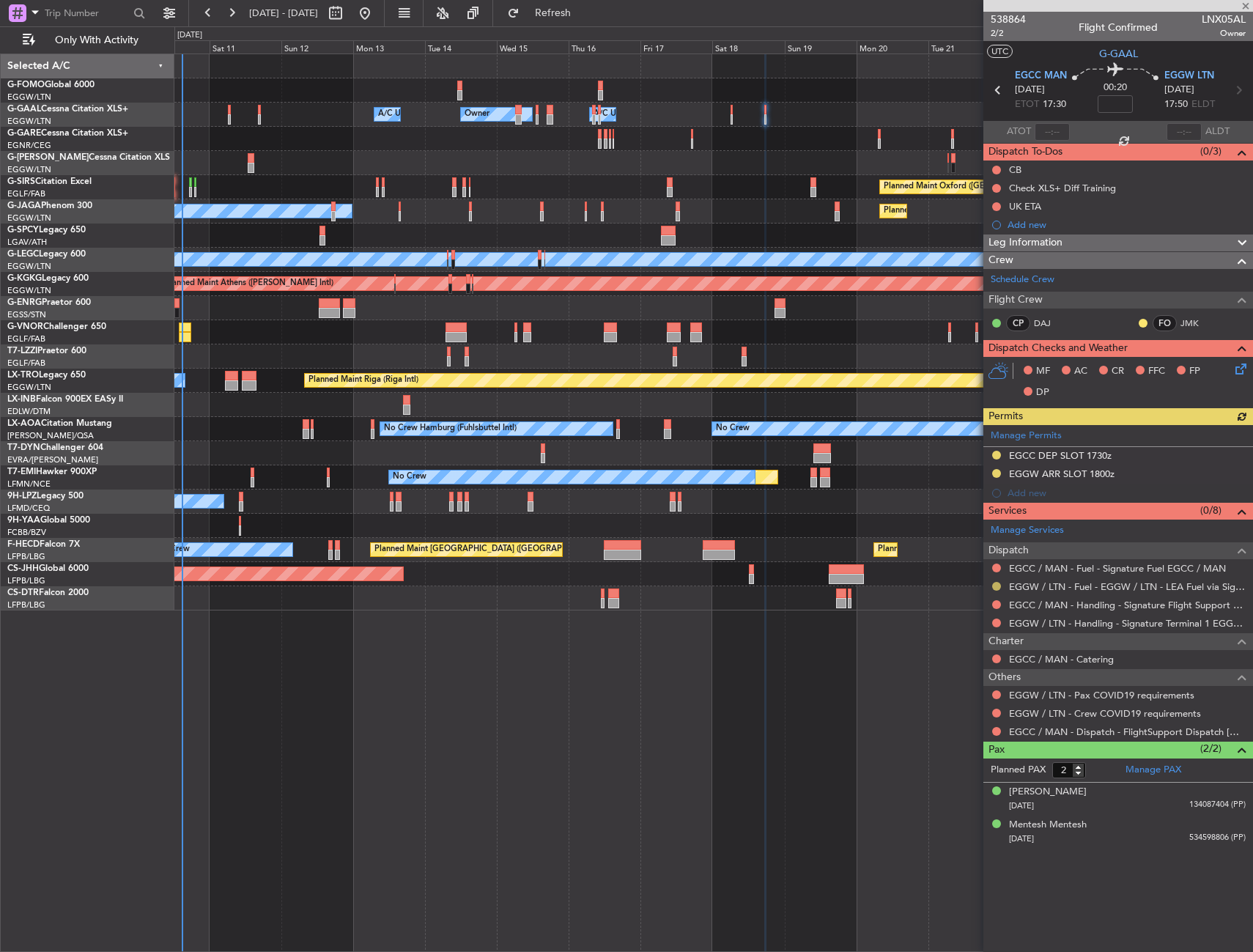
click at [996, 586] on button at bounding box center [996, 586] width 9 height 9
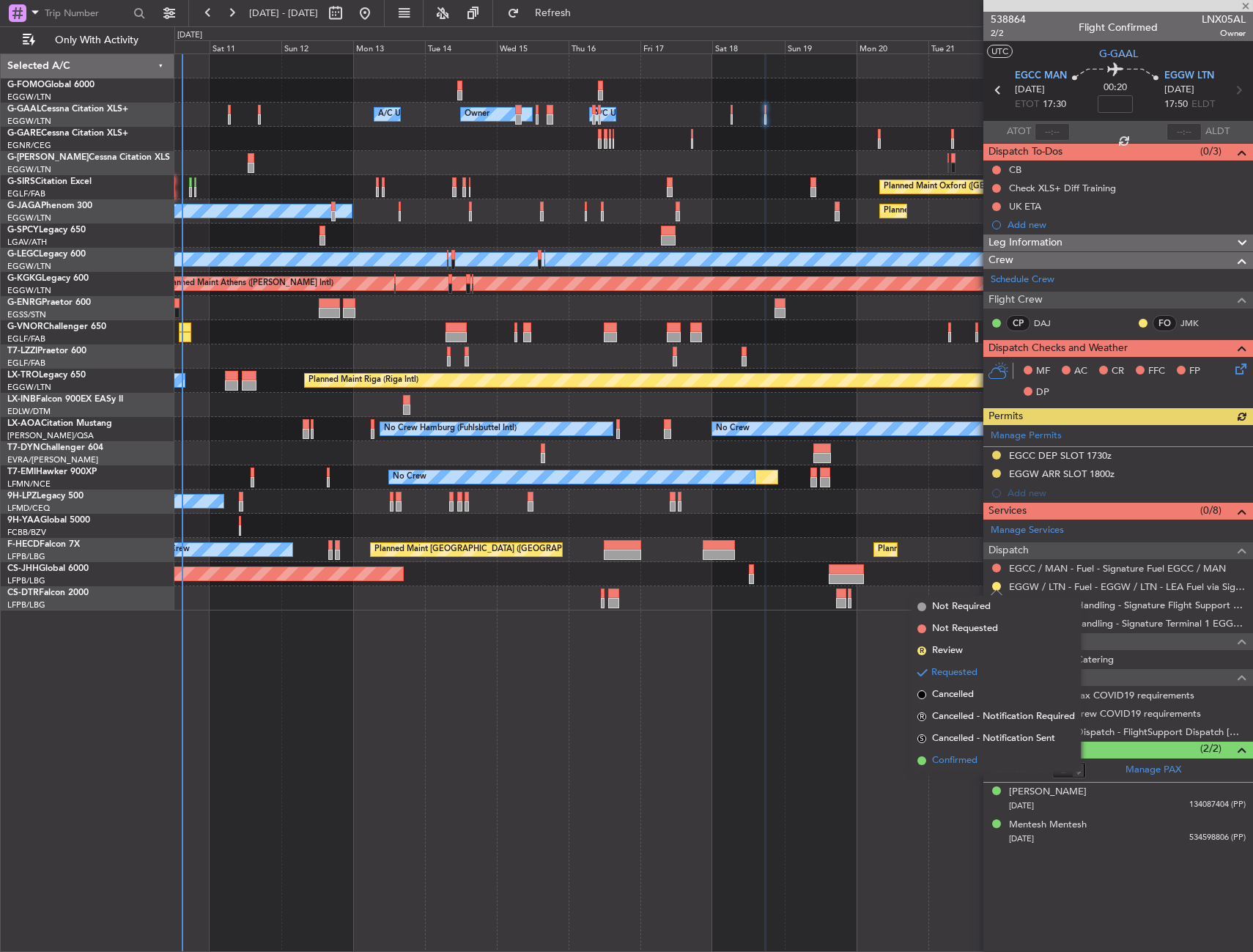
click at [962, 763] on span "Confirmed" at bounding box center [955, 761] width 45 height 15
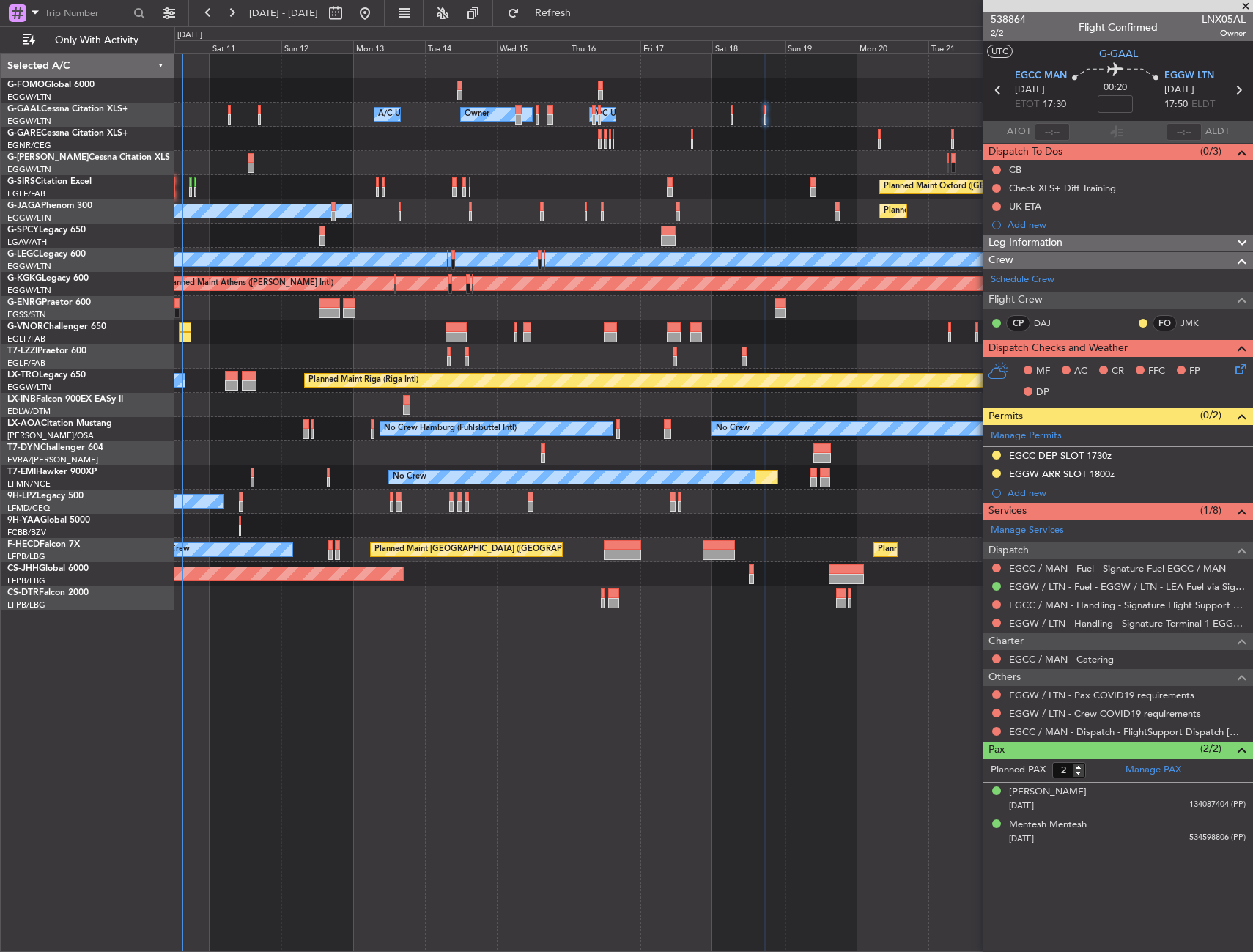
click at [996, 700] on div "EGGW / LTN - Pax COVID19 requirements" at bounding box center [1118, 695] width 270 height 19
click at [996, 694] on button at bounding box center [996, 694] width 9 height 9
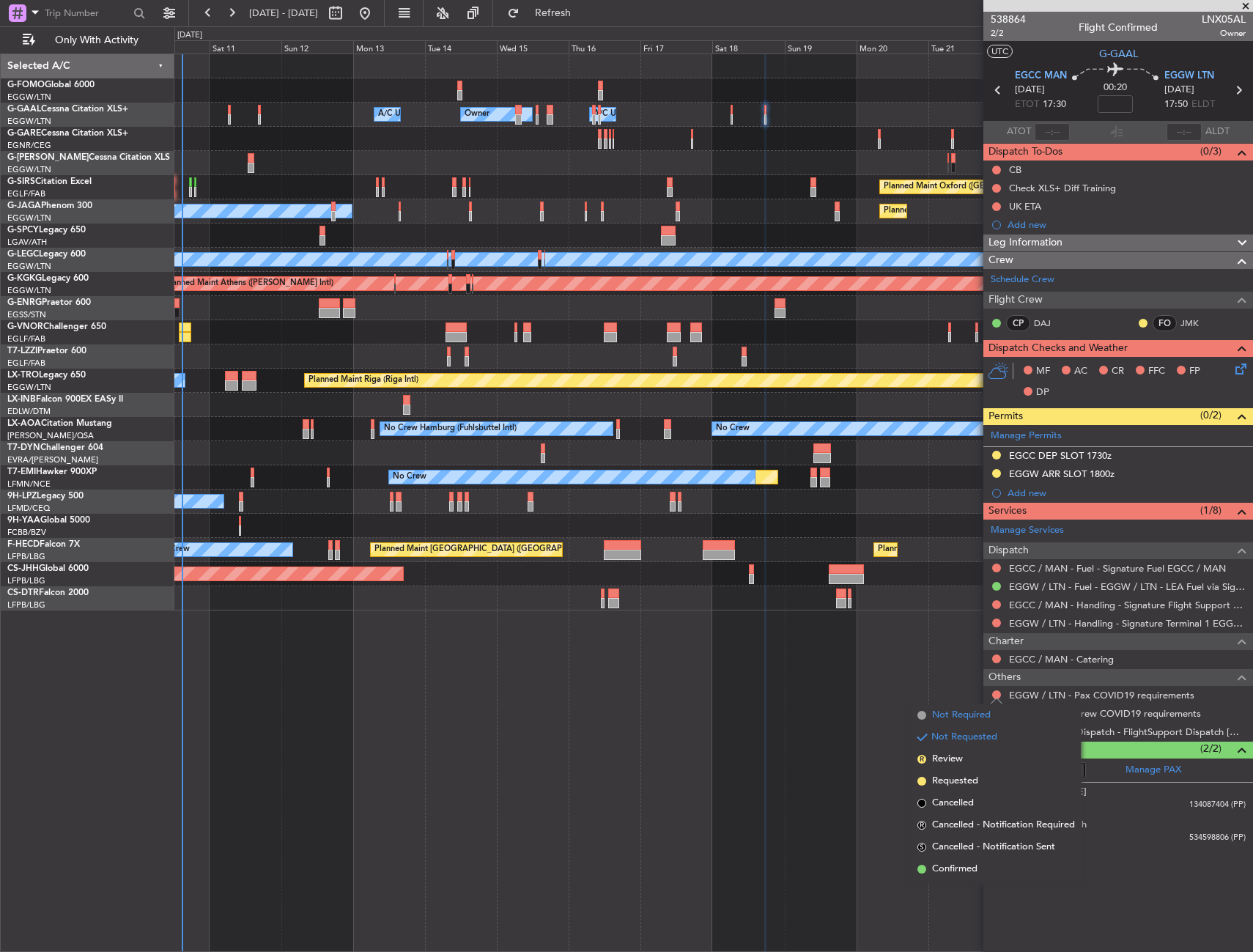
click at [966, 711] on span "Not Required" at bounding box center [962, 714] width 59 height 15
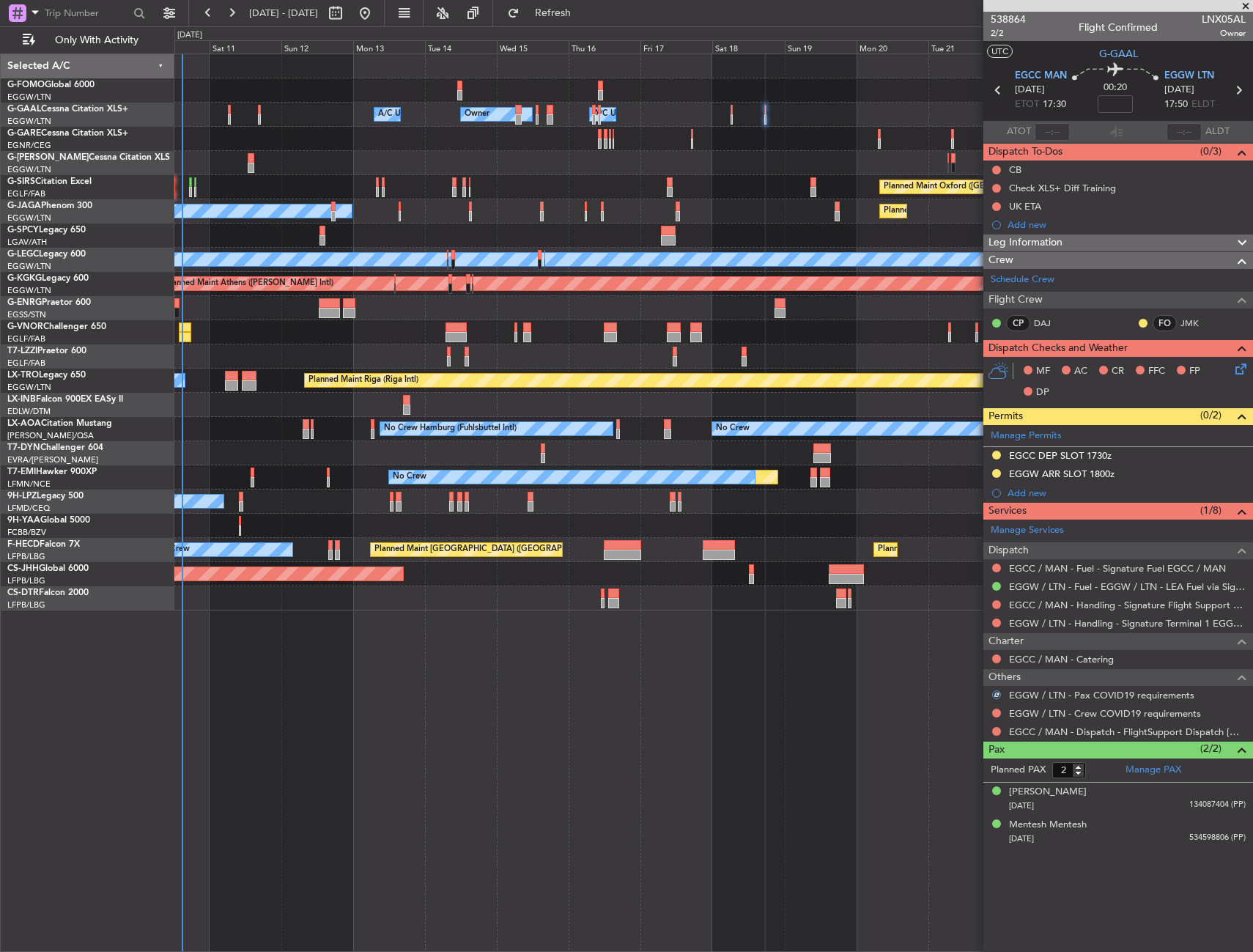
click at [1002, 715] on nimbus-traffic-light at bounding box center [996, 713] width 12 height 12
click at [1002, 714] on div at bounding box center [996, 713] width 12 height 12
click at [995, 713] on button at bounding box center [996, 713] width 9 height 9
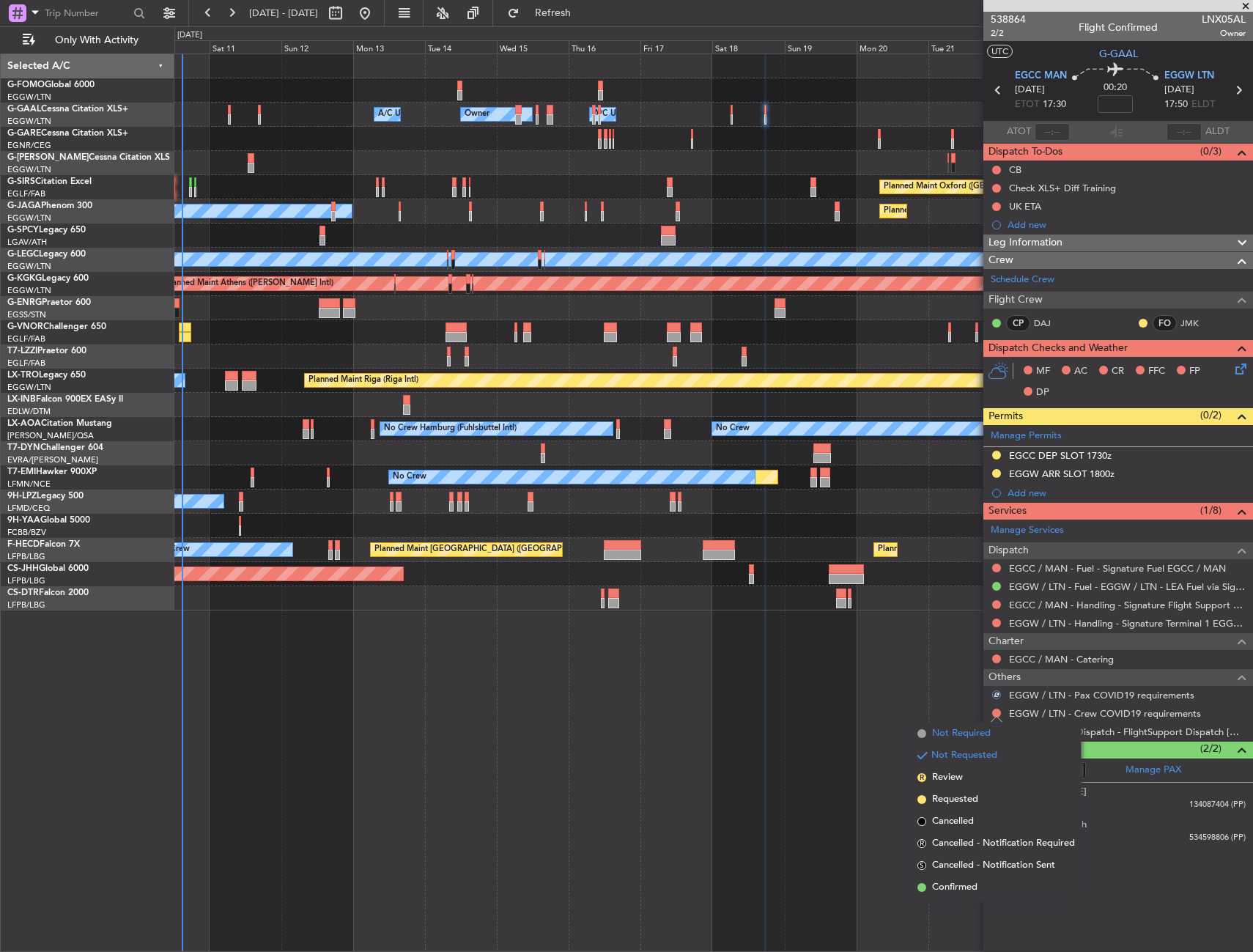
click at [965, 729] on span "Not Required" at bounding box center [962, 733] width 59 height 15
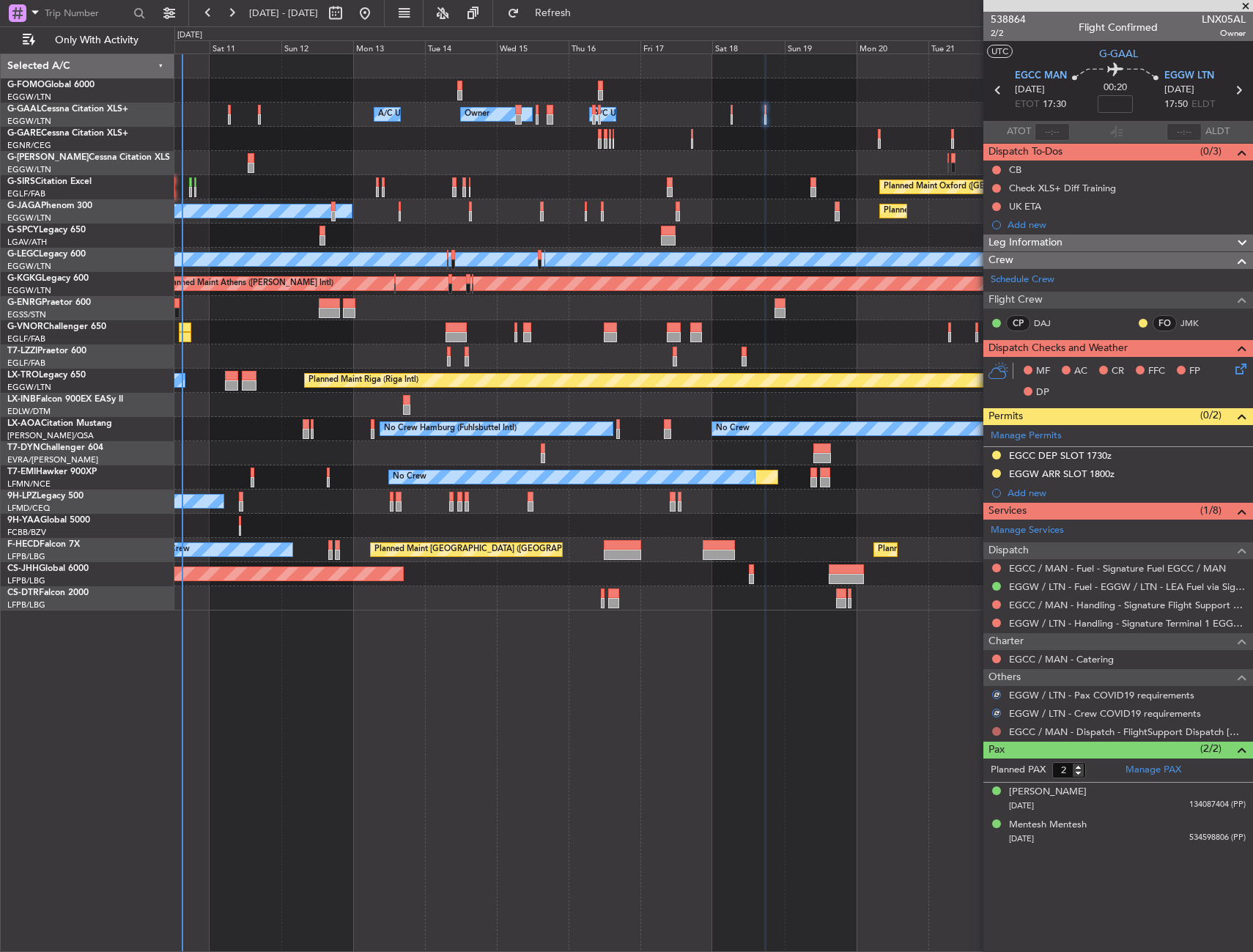
click at [992, 729] on button at bounding box center [996, 731] width 9 height 9
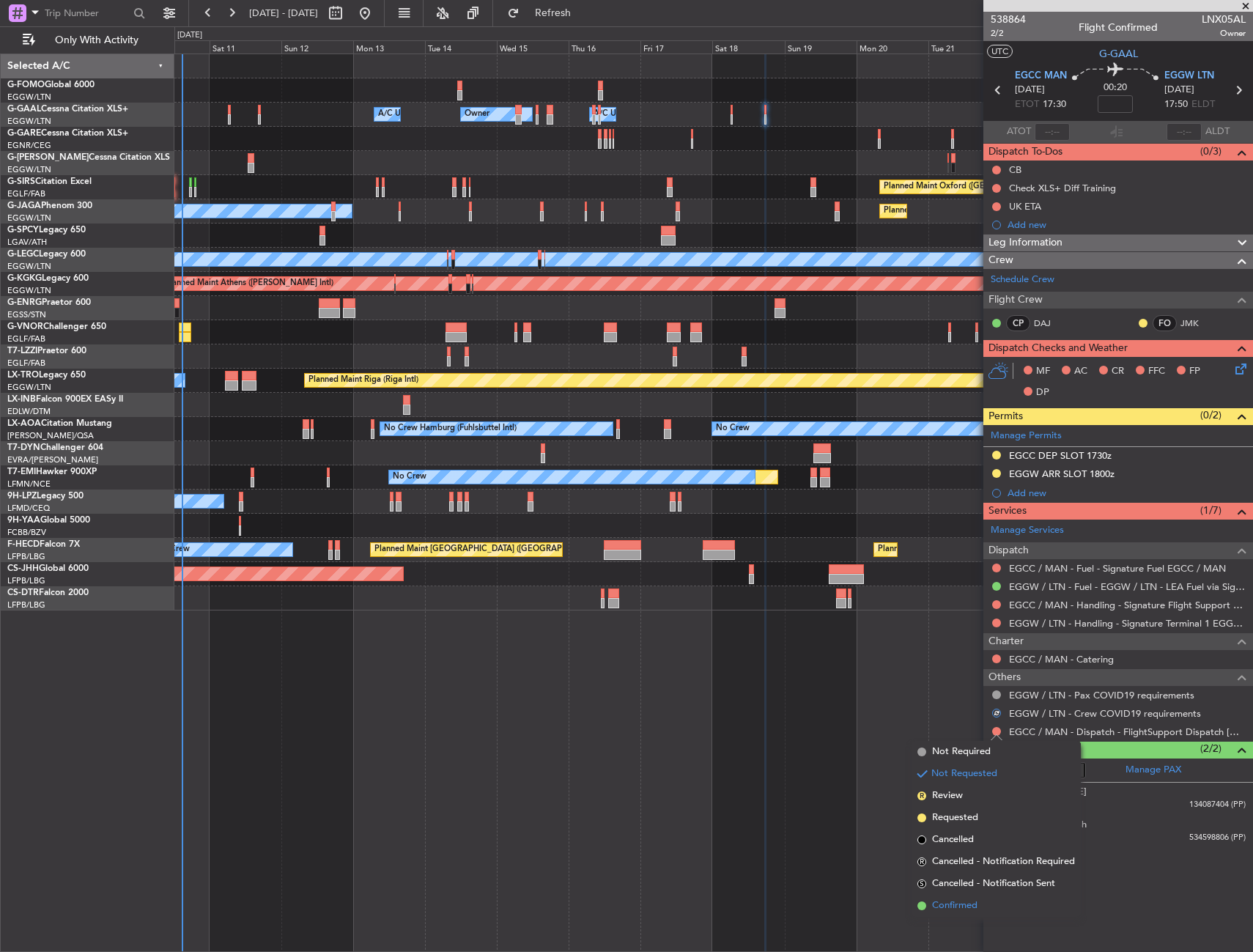
click at [946, 898] on li "Confirmed" at bounding box center [996, 906] width 169 height 22
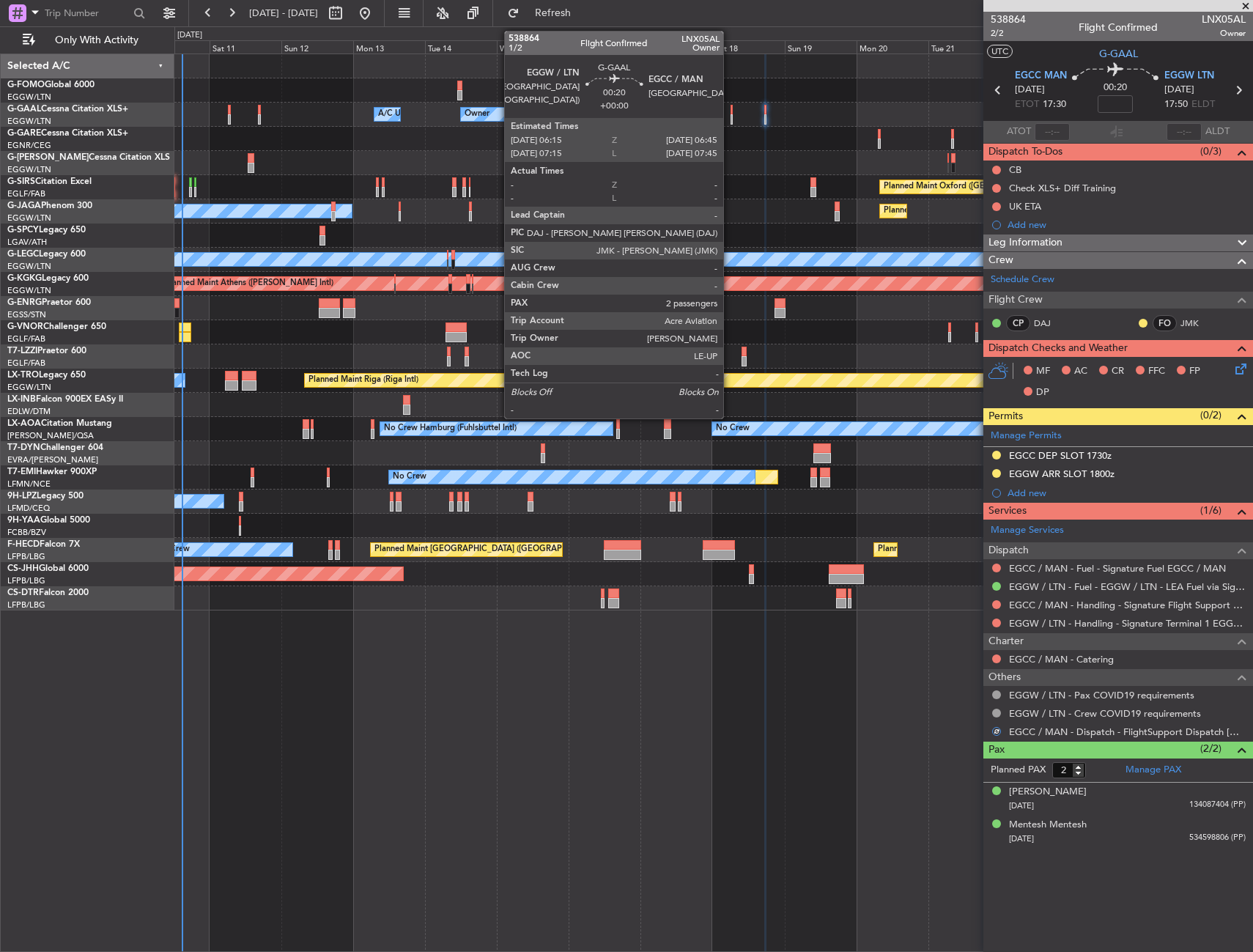
click at [730, 111] on div at bounding box center [731, 110] width 2 height 10
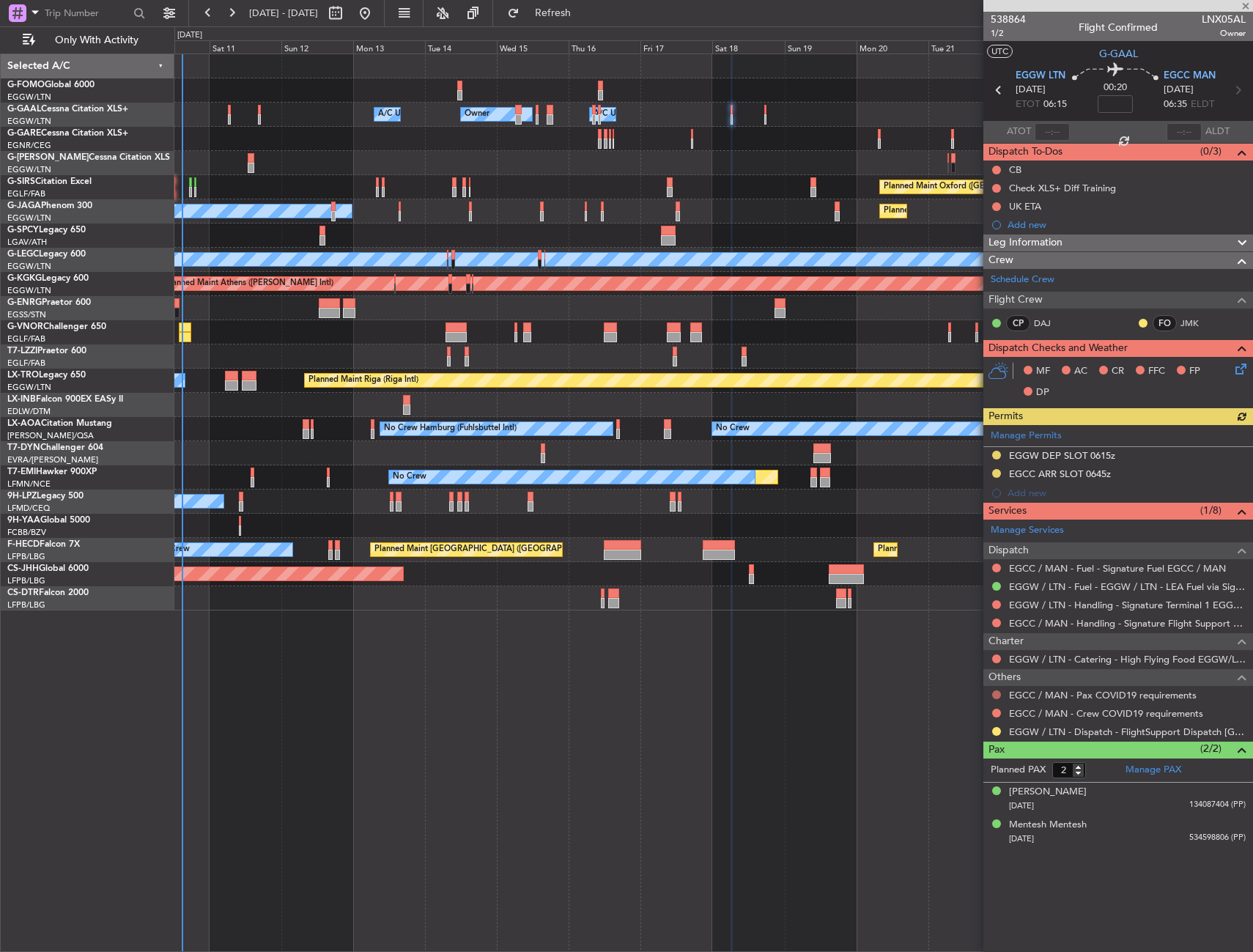
click at [997, 695] on button at bounding box center [996, 694] width 9 height 9
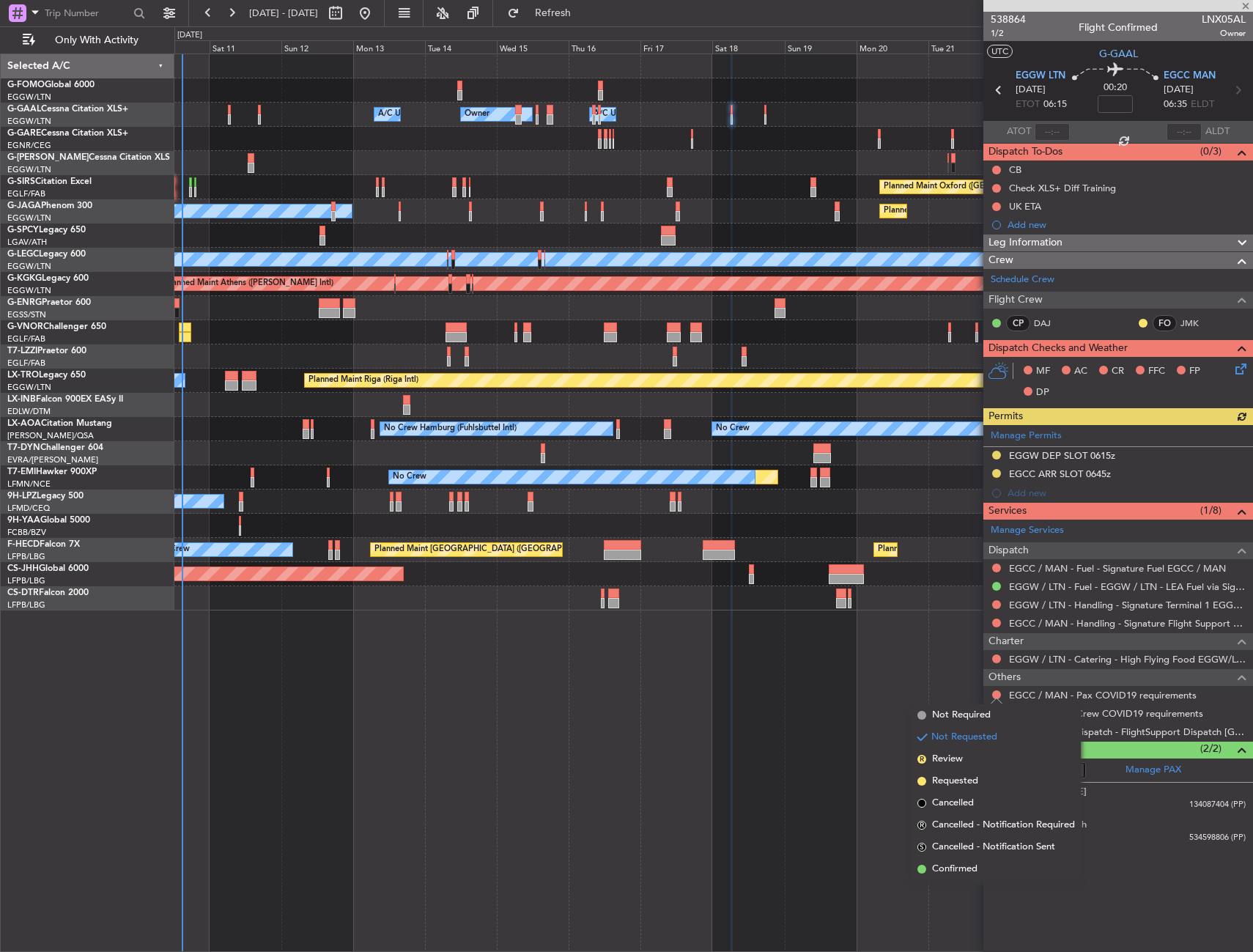
click at [940, 718] on span "Not Required" at bounding box center [962, 714] width 59 height 15
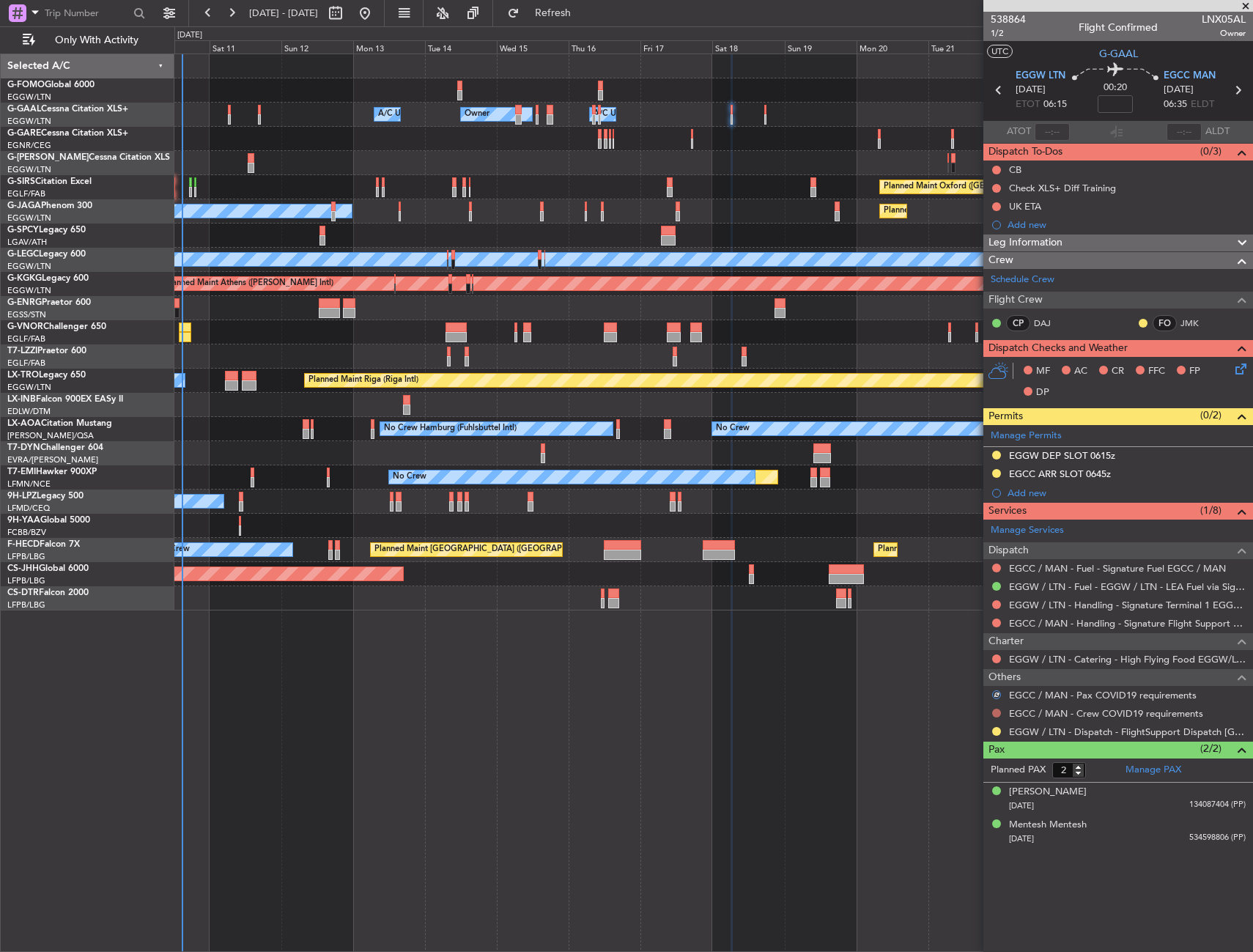
click at [996, 714] on button at bounding box center [996, 713] width 9 height 9
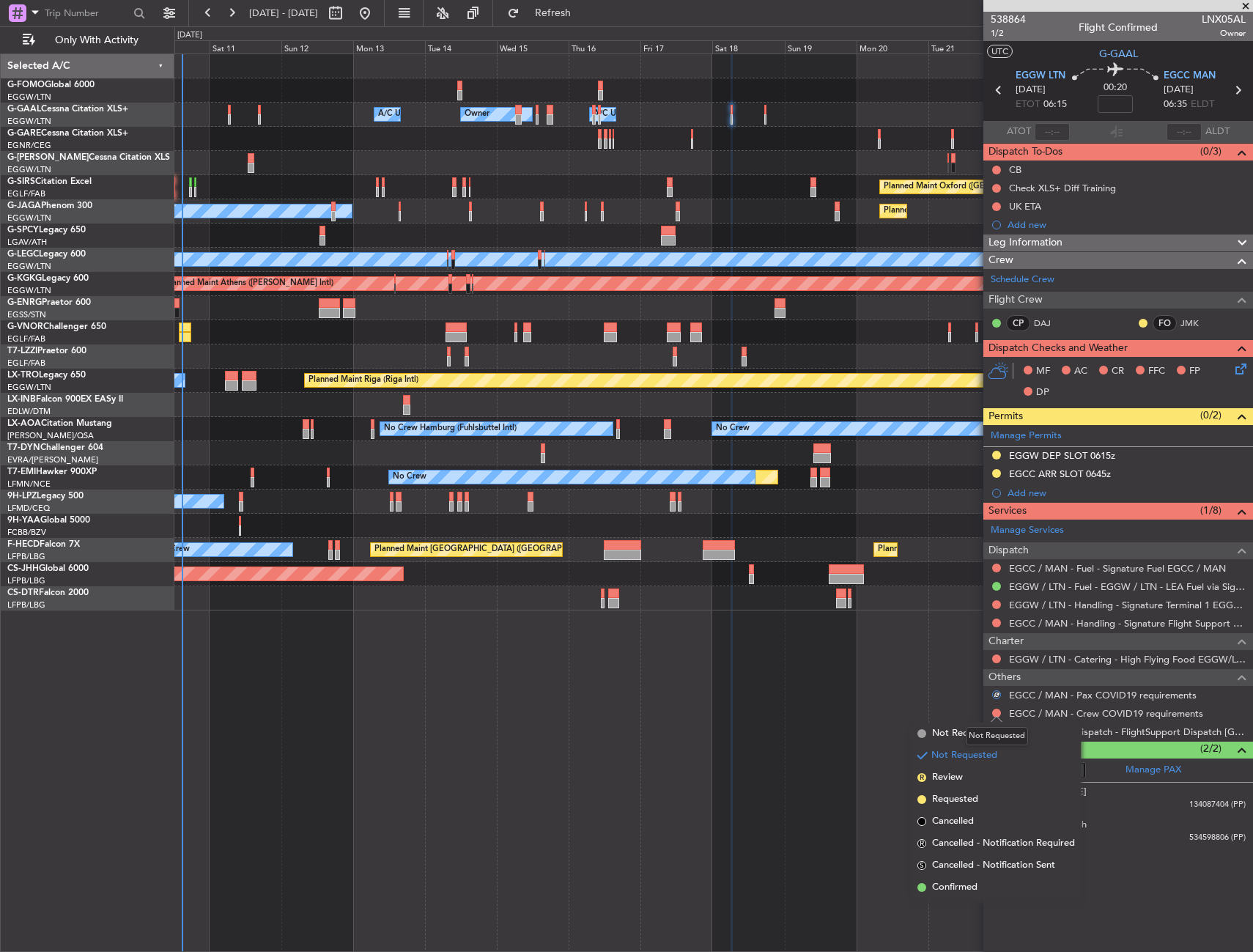
click at [959, 736] on mat-tooltip-component "Not Requested" at bounding box center [997, 736] width 82 height 39
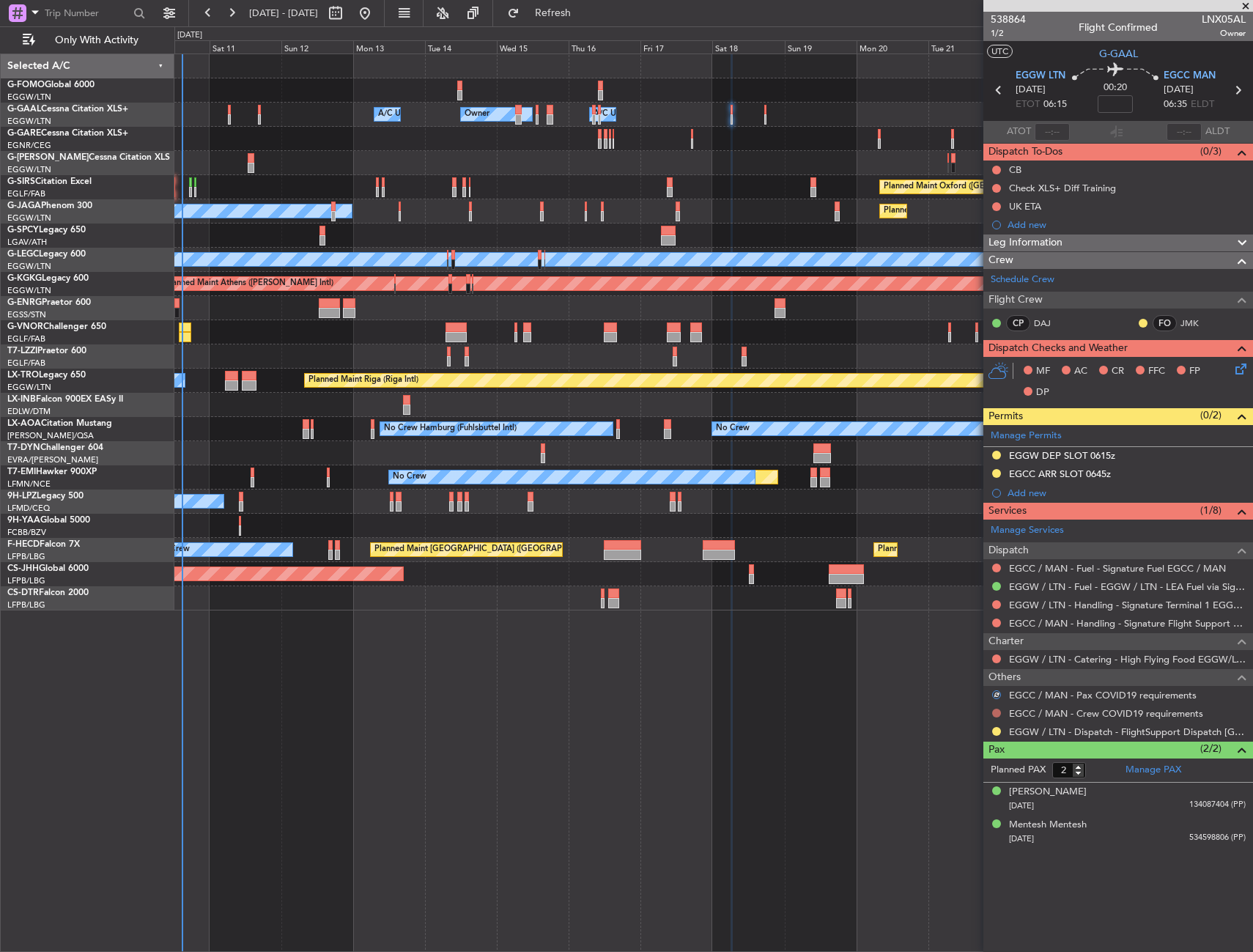
click at [993, 713] on button at bounding box center [996, 713] width 9 height 9
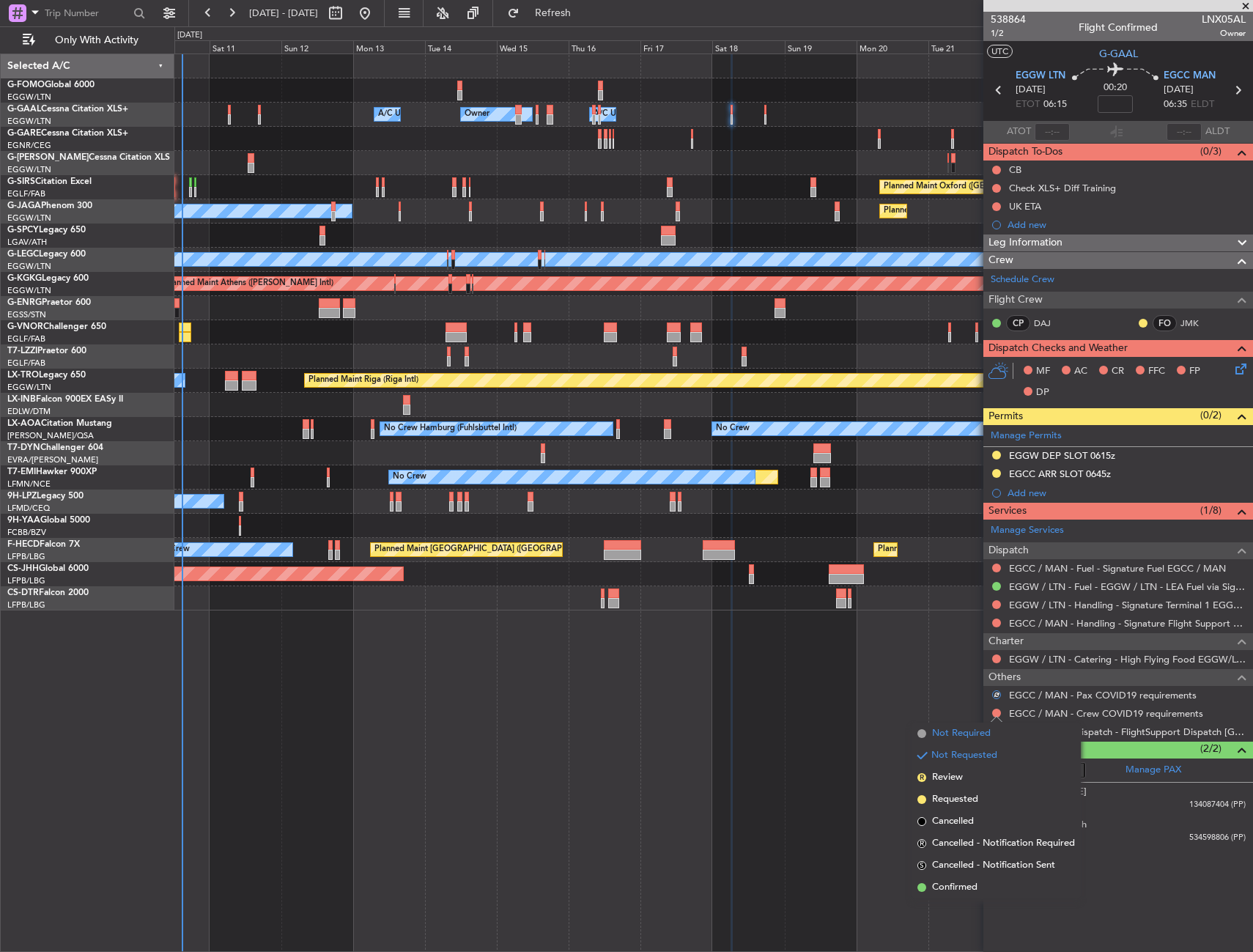
click at [935, 735] on span "Not Required" at bounding box center [962, 733] width 59 height 15
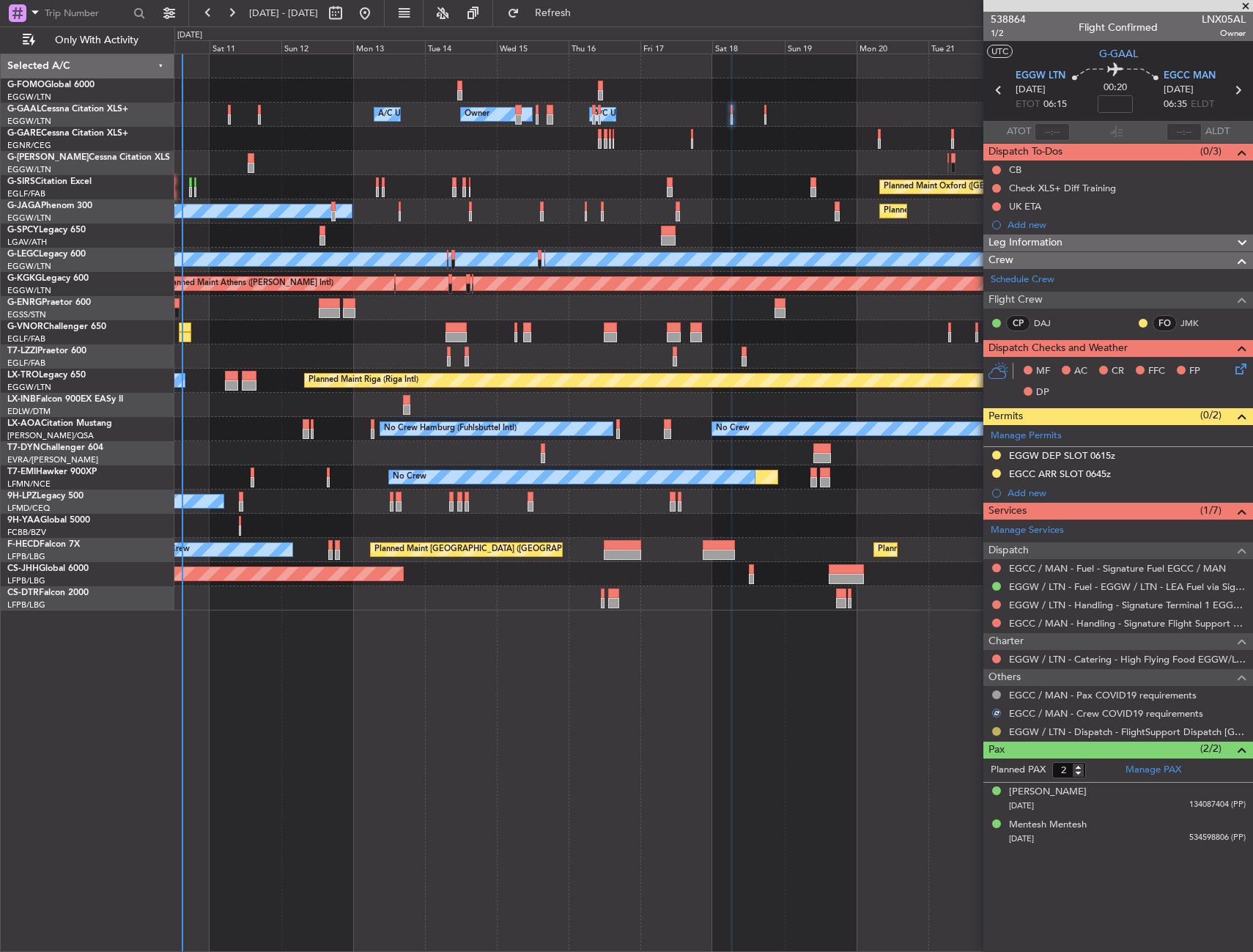
click at [996, 729] on button at bounding box center [996, 731] width 9 height 9
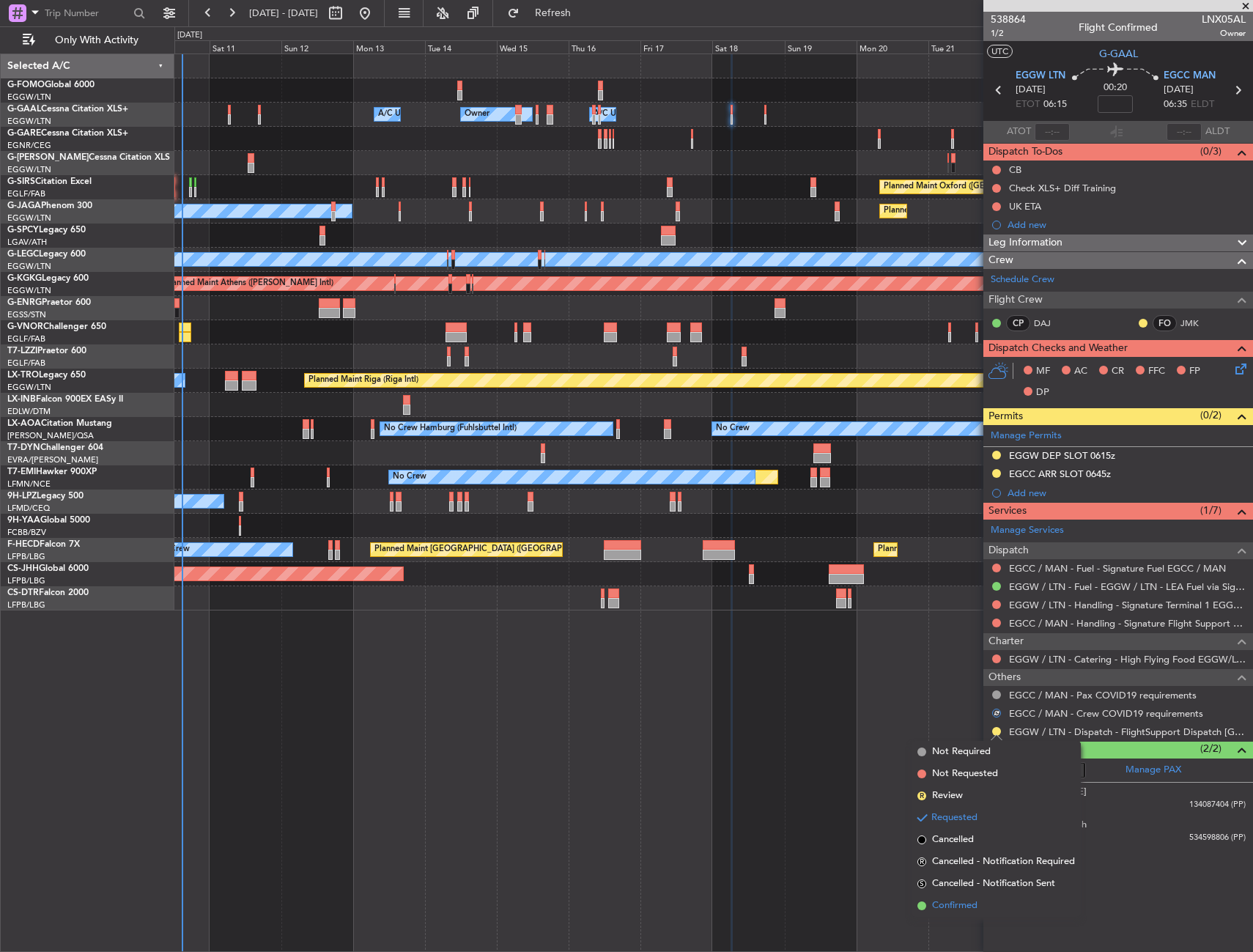
click at [953, 902] on span "Confirmed" at bounding box center [955, 905] width 45 height 15
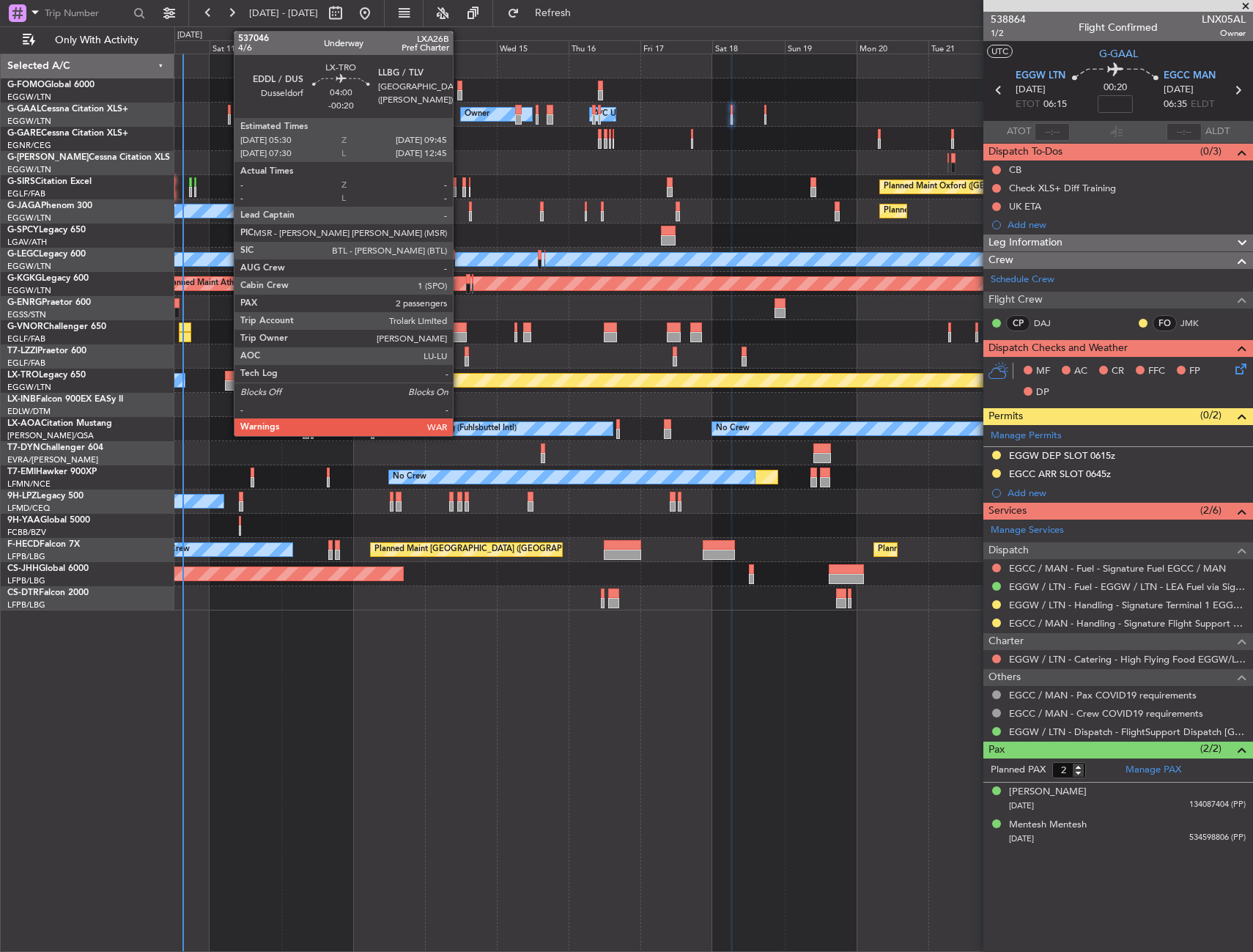
click at [227, 378] on div at bounding box center [231, 376] width 13 height 10
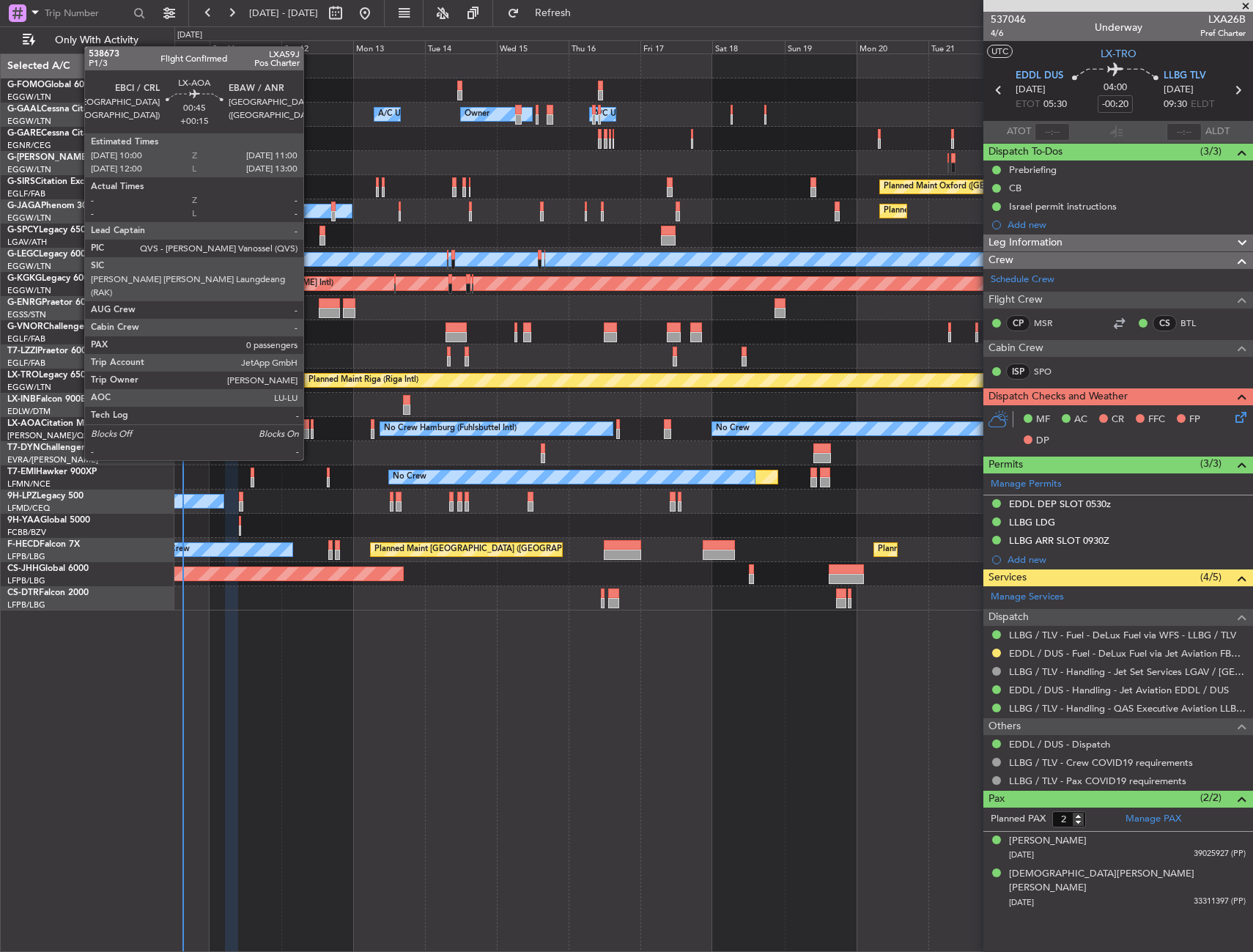
click at [311, 433] on div at bounding box center [313, 434] width 4 height 10
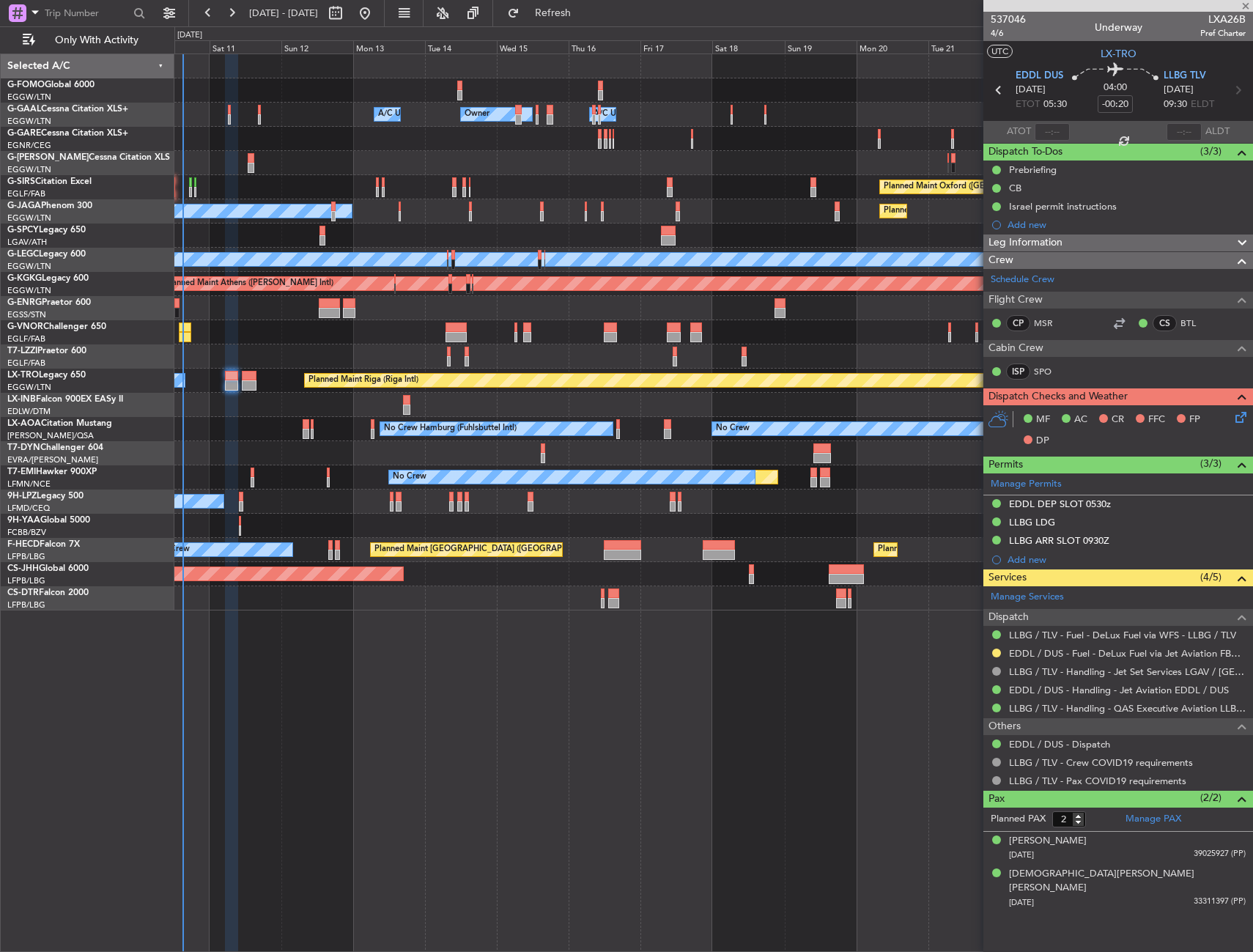
type input "+00:15"
type input "0"
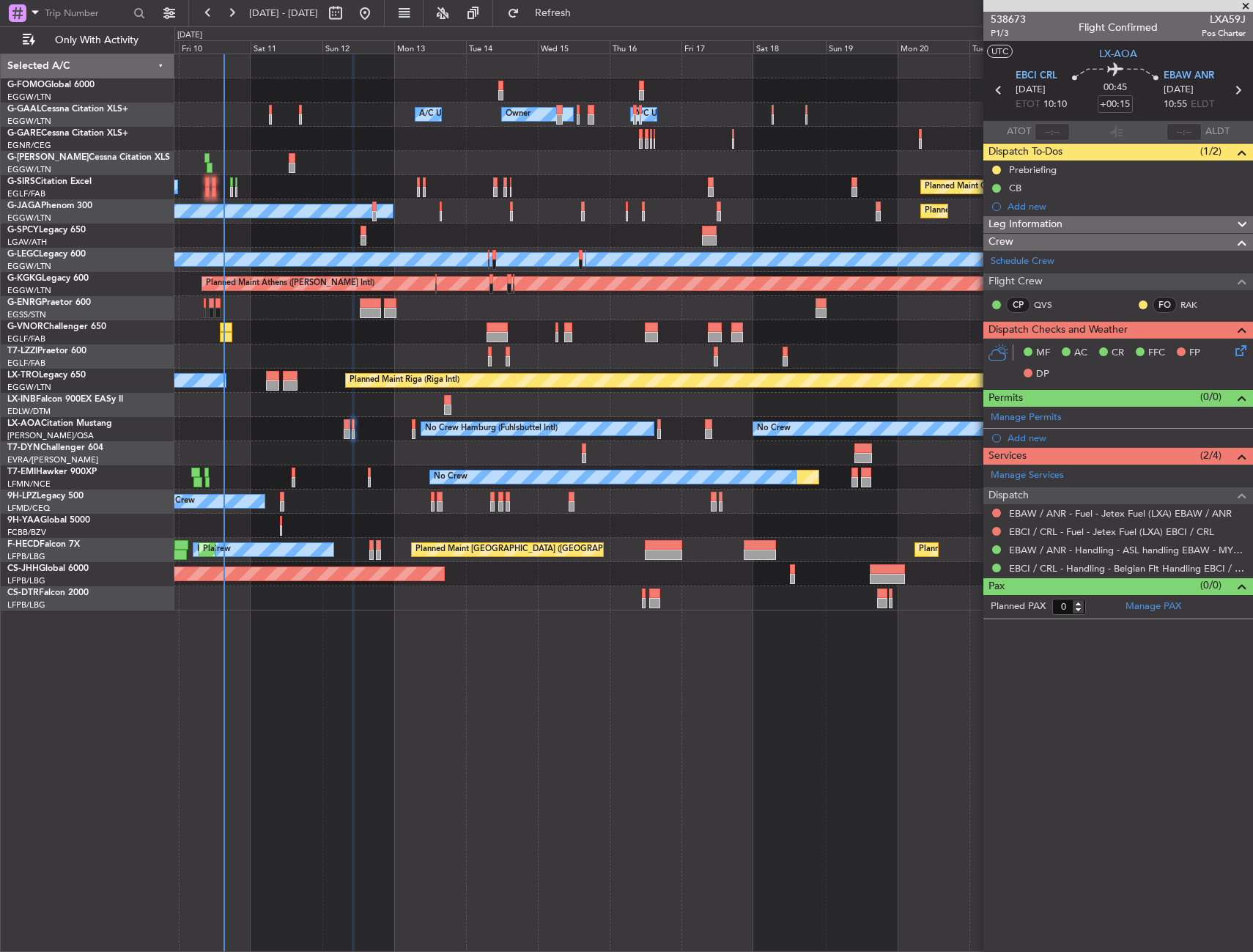
click at [256, 447] on div at bounding box center [713, 452] width 1077 height 25
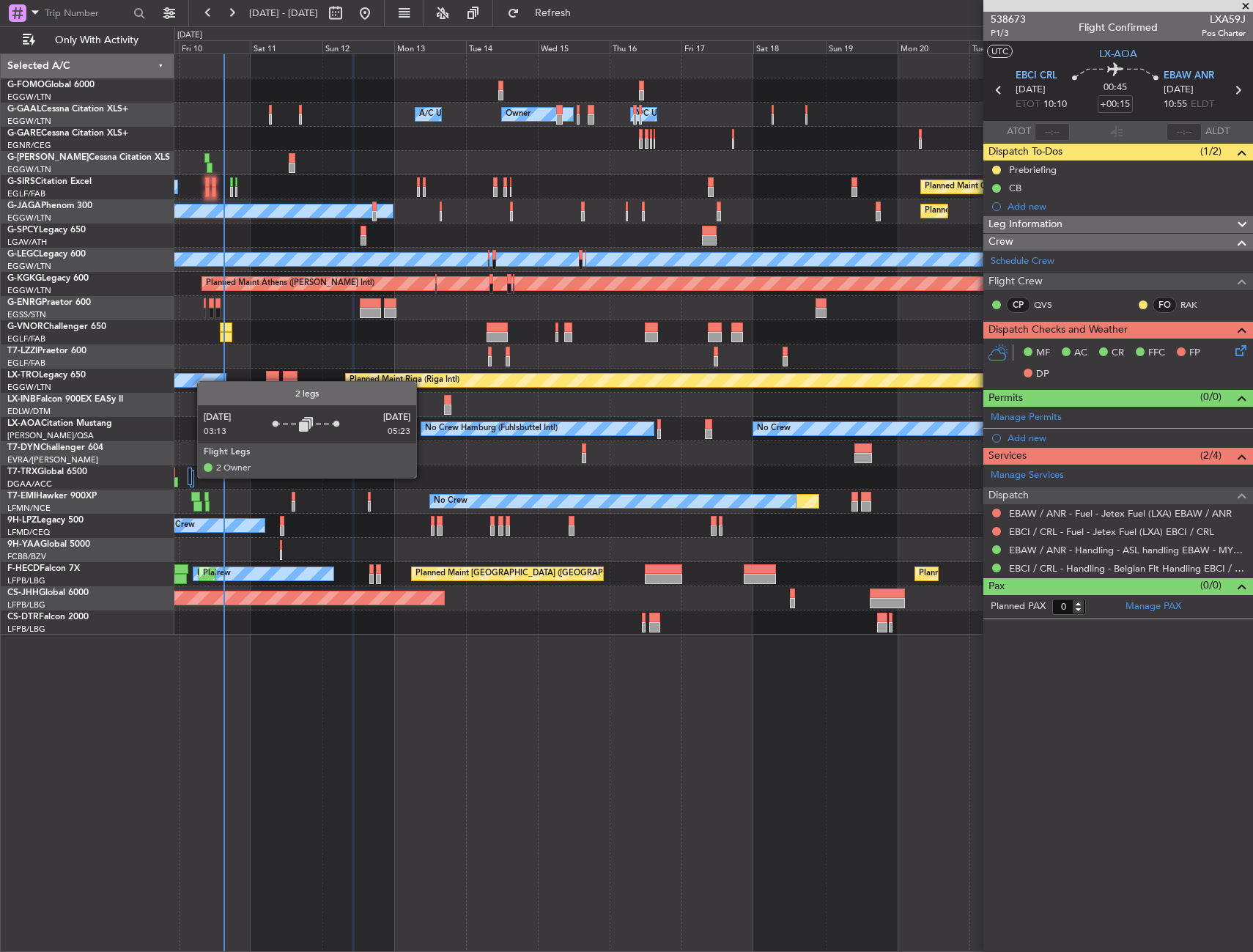
click at [189, 477] on div at bounding box center [189, 476] width 4 height 18
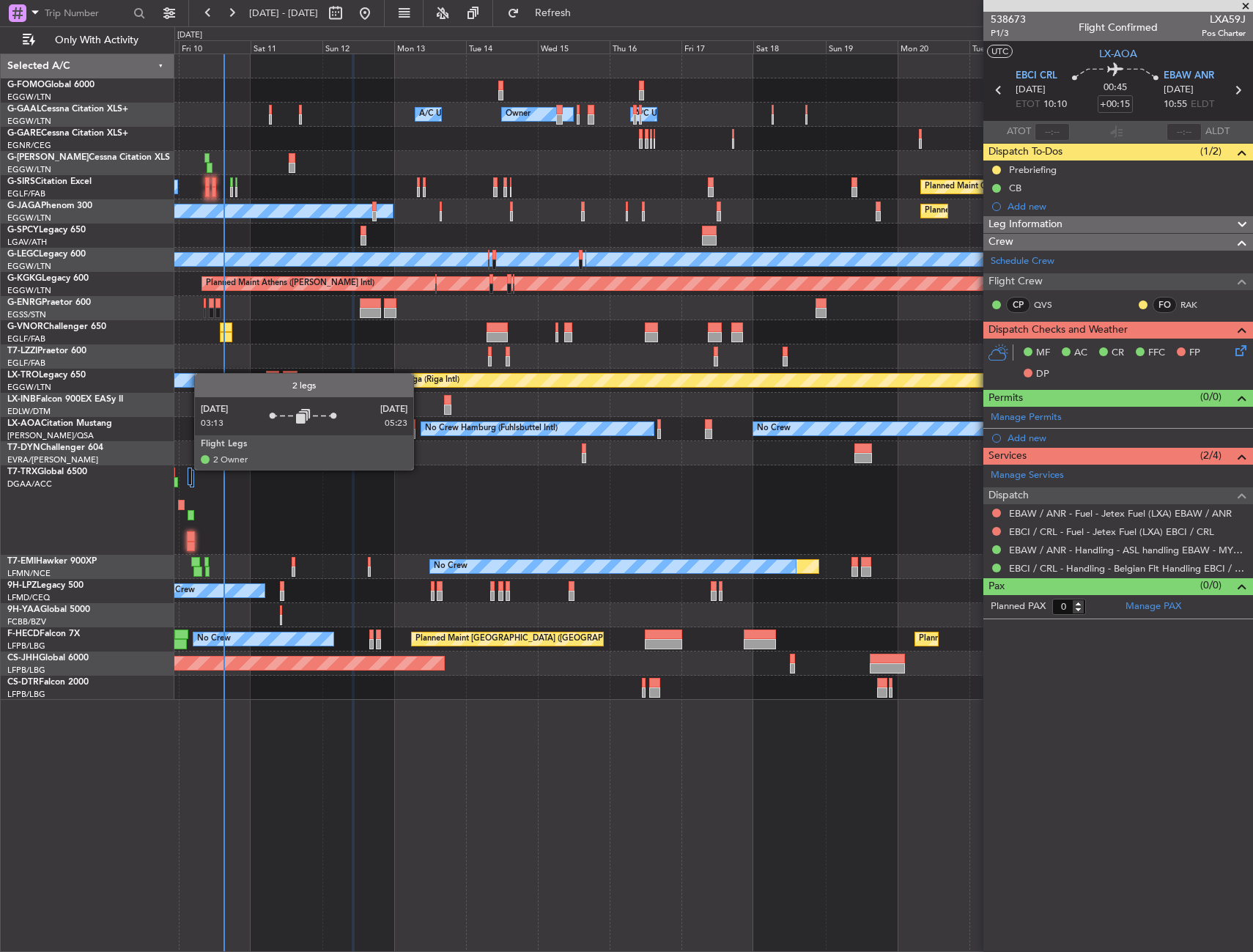
click at [187, 469] on div at bounding box center [189, 476] width 4 height 18
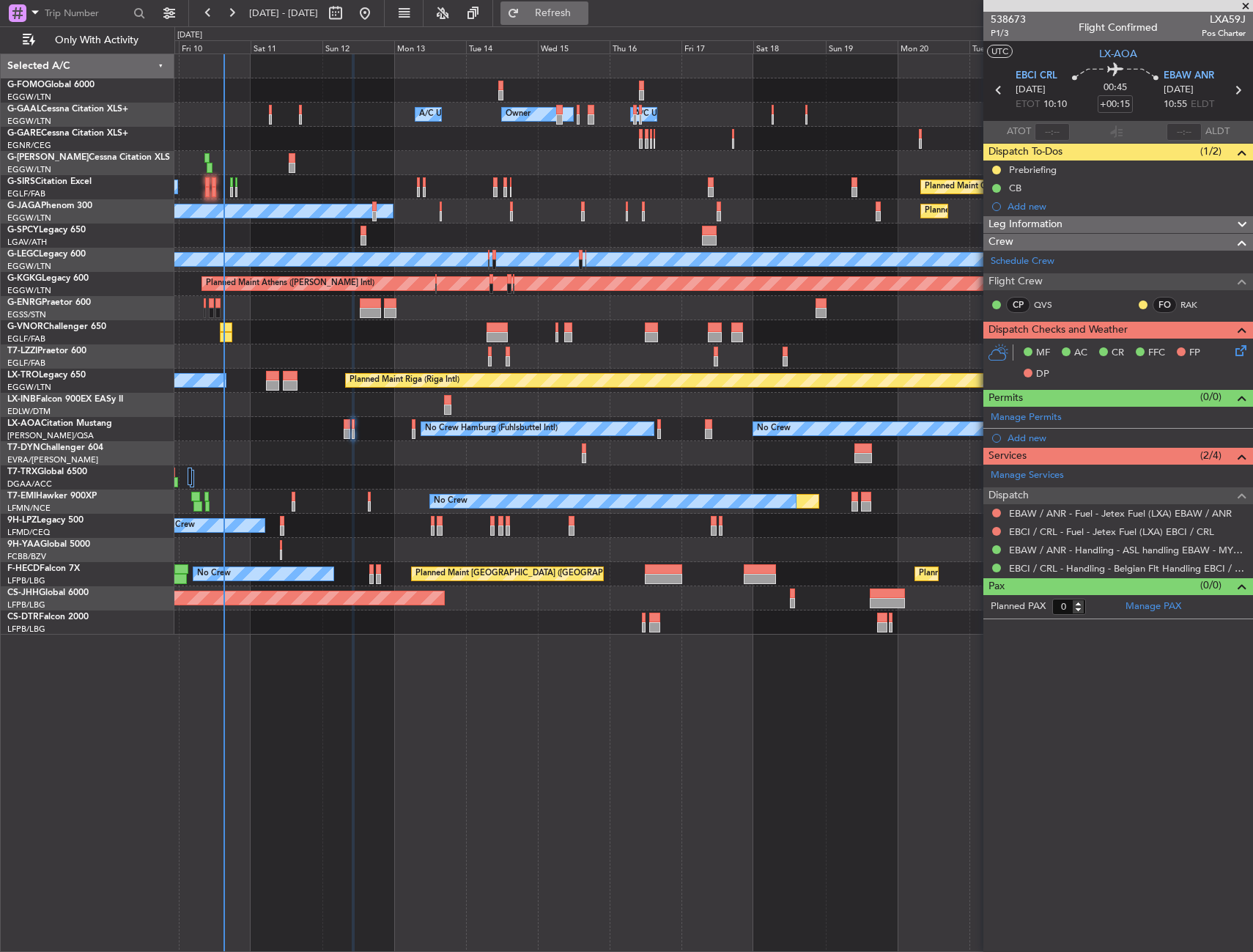
click at [577, 18] on span "Refresh" at bounding box center [552, 13] width 62 height 10
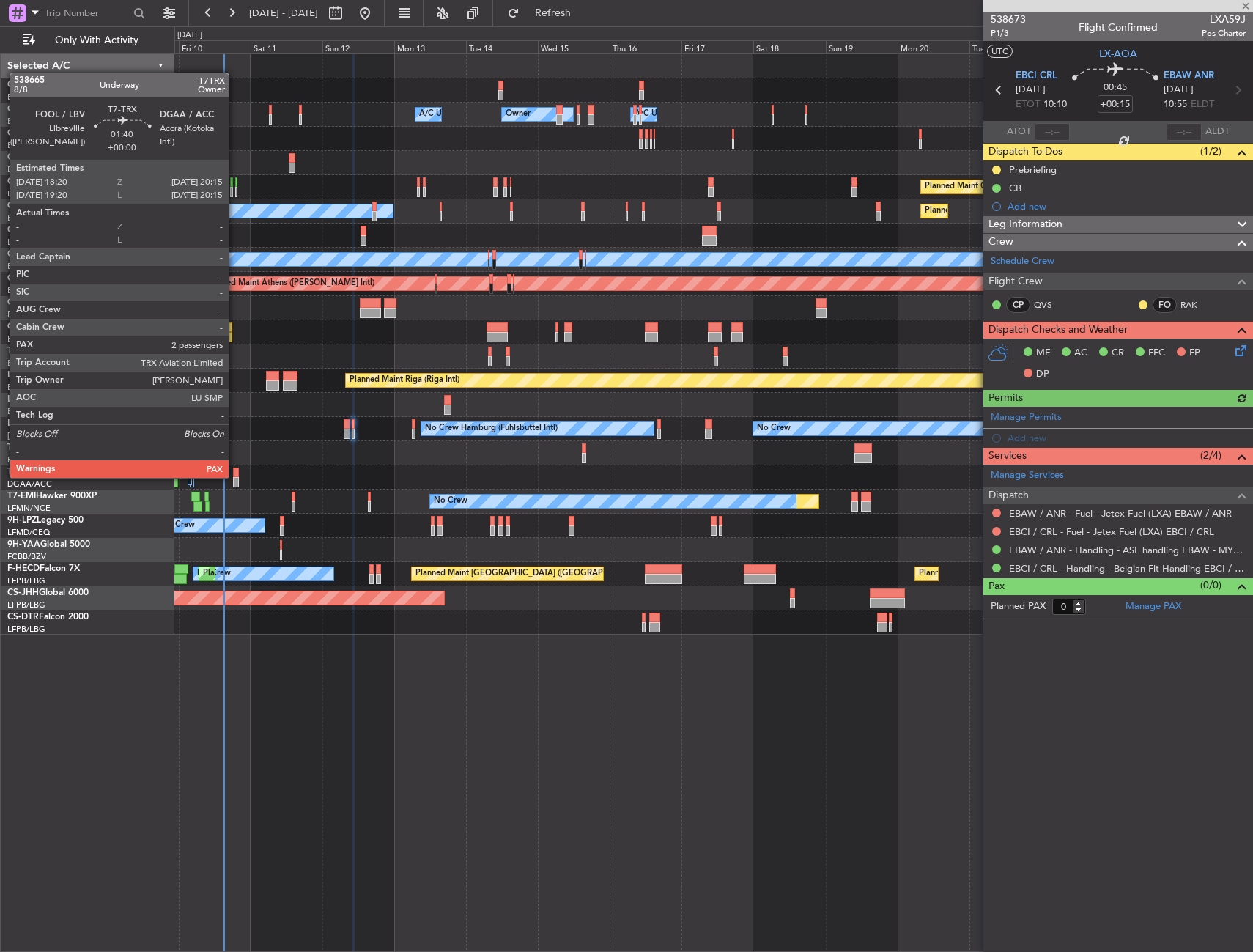
click at [235, 476] on div at bounding box center [235, 472] width 6 height 10
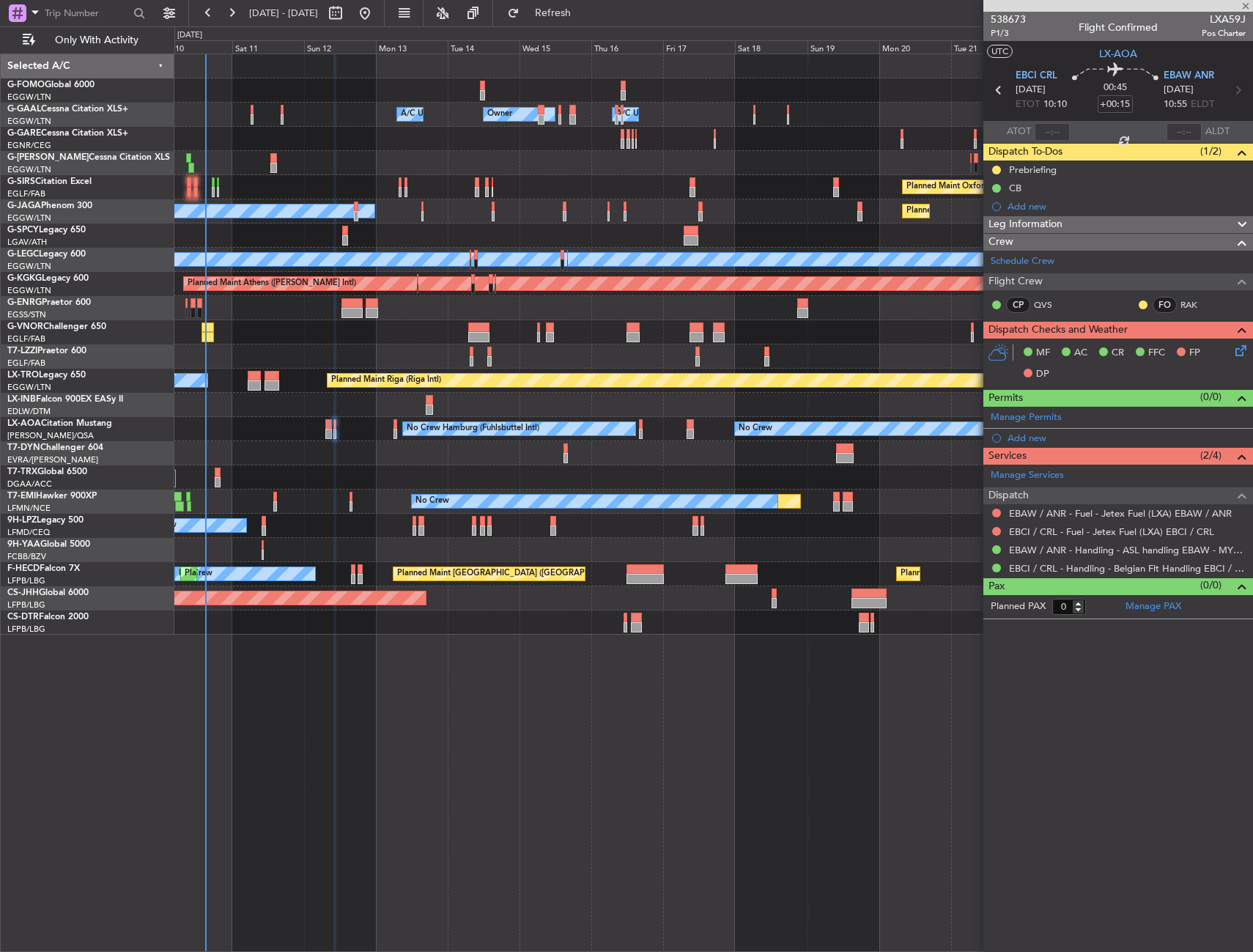
type input "2"
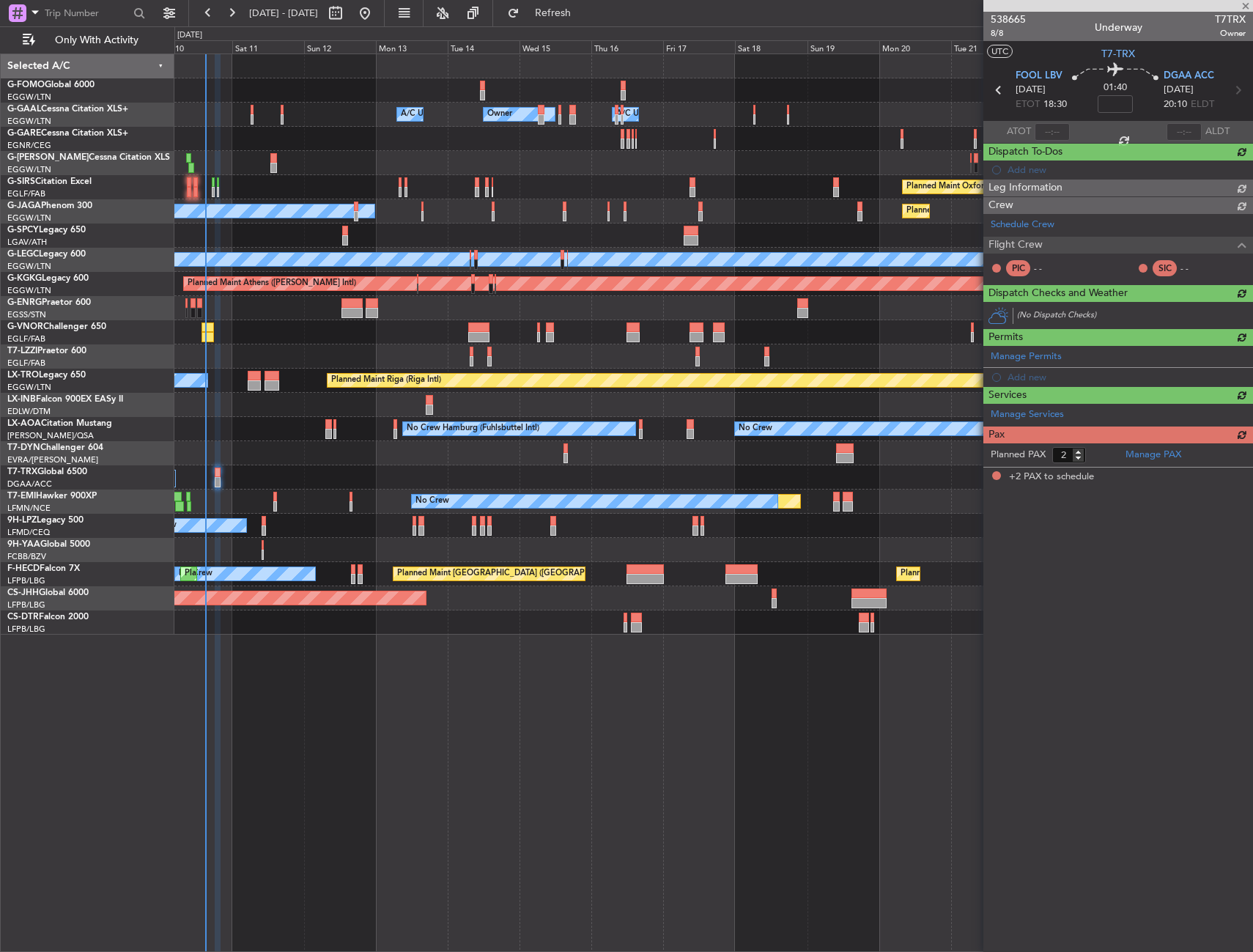
click at [323, 467] on div "Owner Owner A/C Unavailable A/C Unavailable Owner Planned Maint [GEOGRAPHIC_DAT…" at bounding box center [713, 344] width 1077 height 580
